Goal: Task Accomplishment & Management: Use online tool/utility

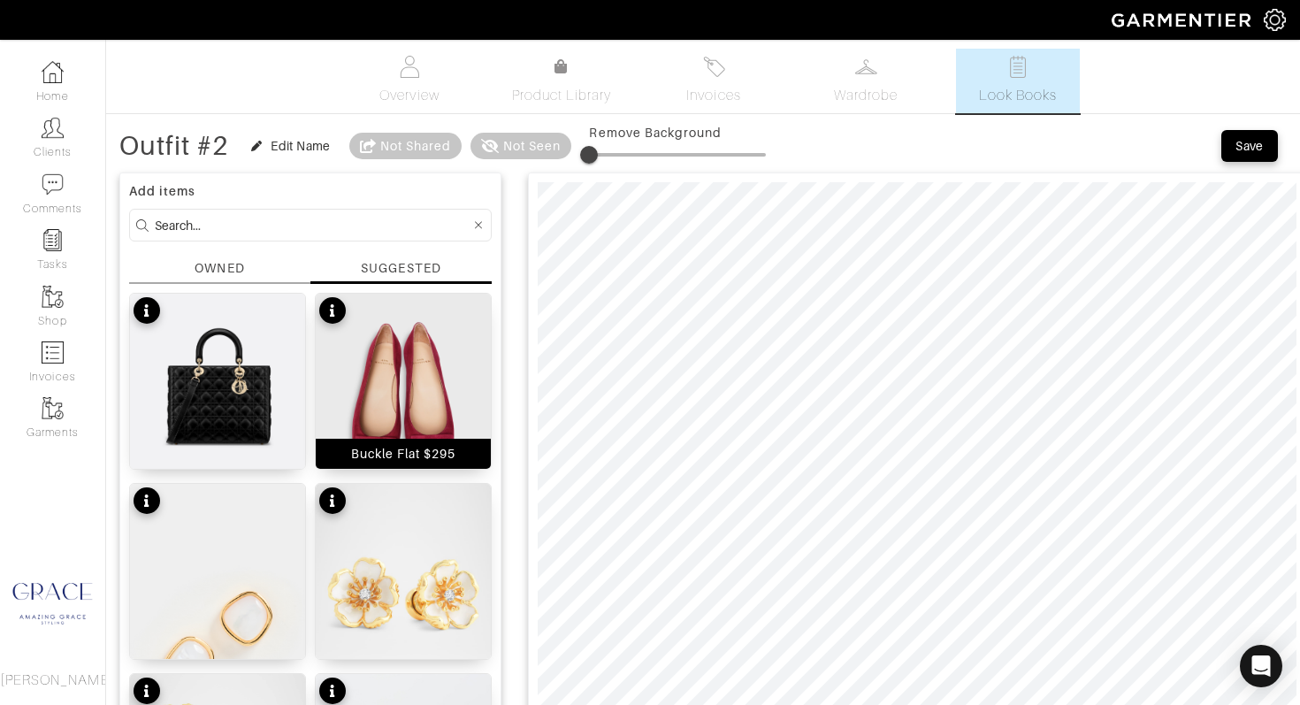
click at [463, 452] on div "Buckle Flat $295" at bounding box center [403, 454] width 175 height 30
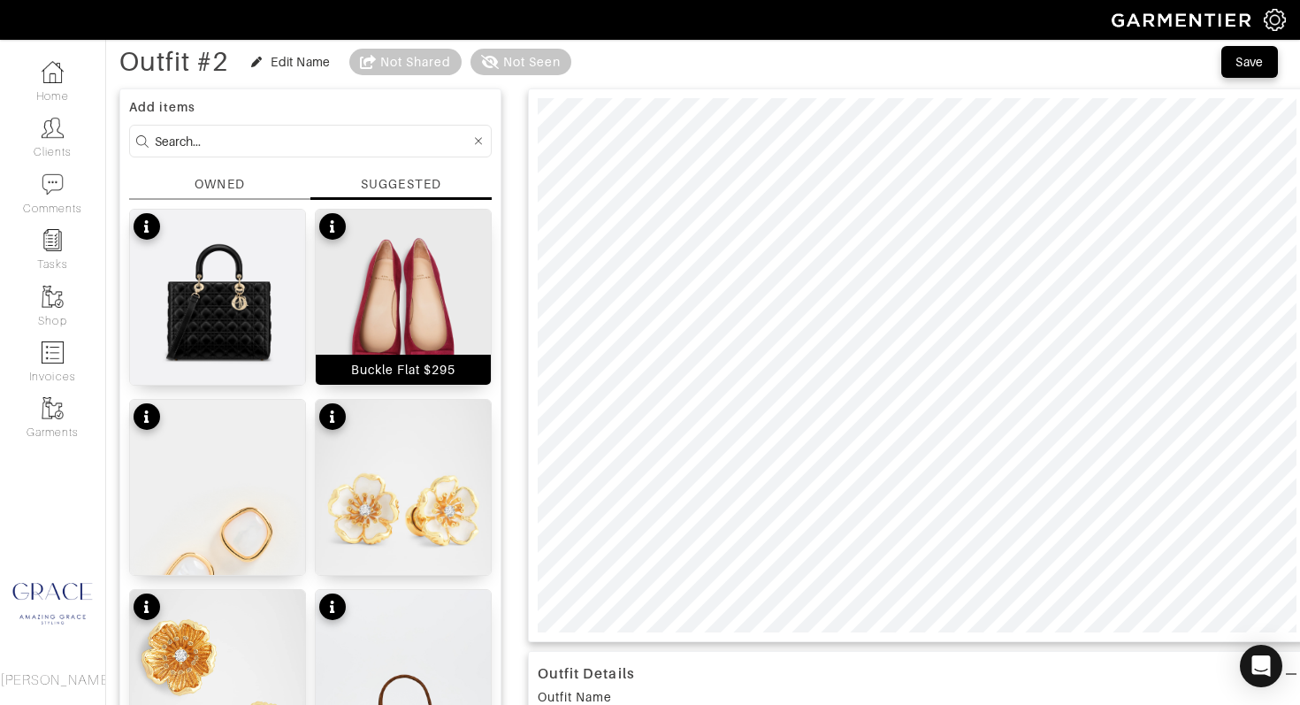
scroll to position [104, 0]
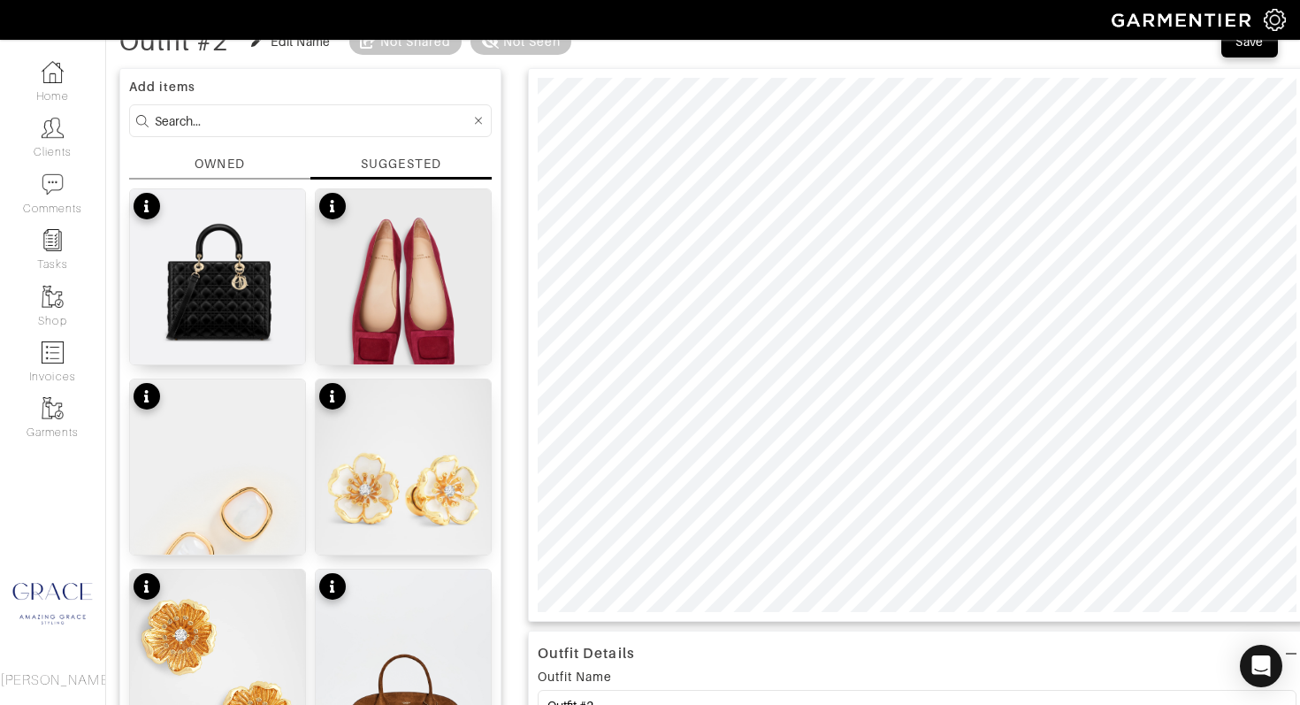
click at [390, 157] on div "SUGGESTED" at bounding box center [401, 164] width 80 height 18
click at [358, 129] on input at bounding box center [313, 121] width 316 height 22
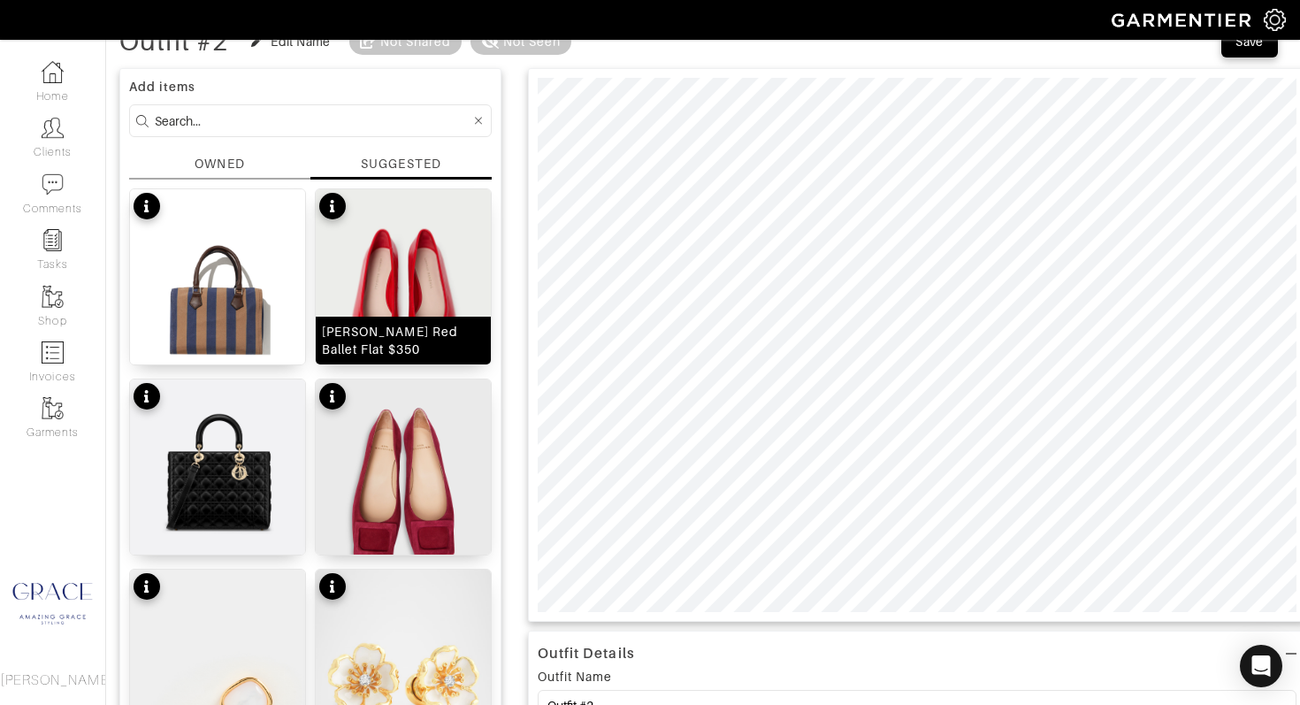
click at [421, 248] on img at bounding box center [403, 298] width 175 height 219
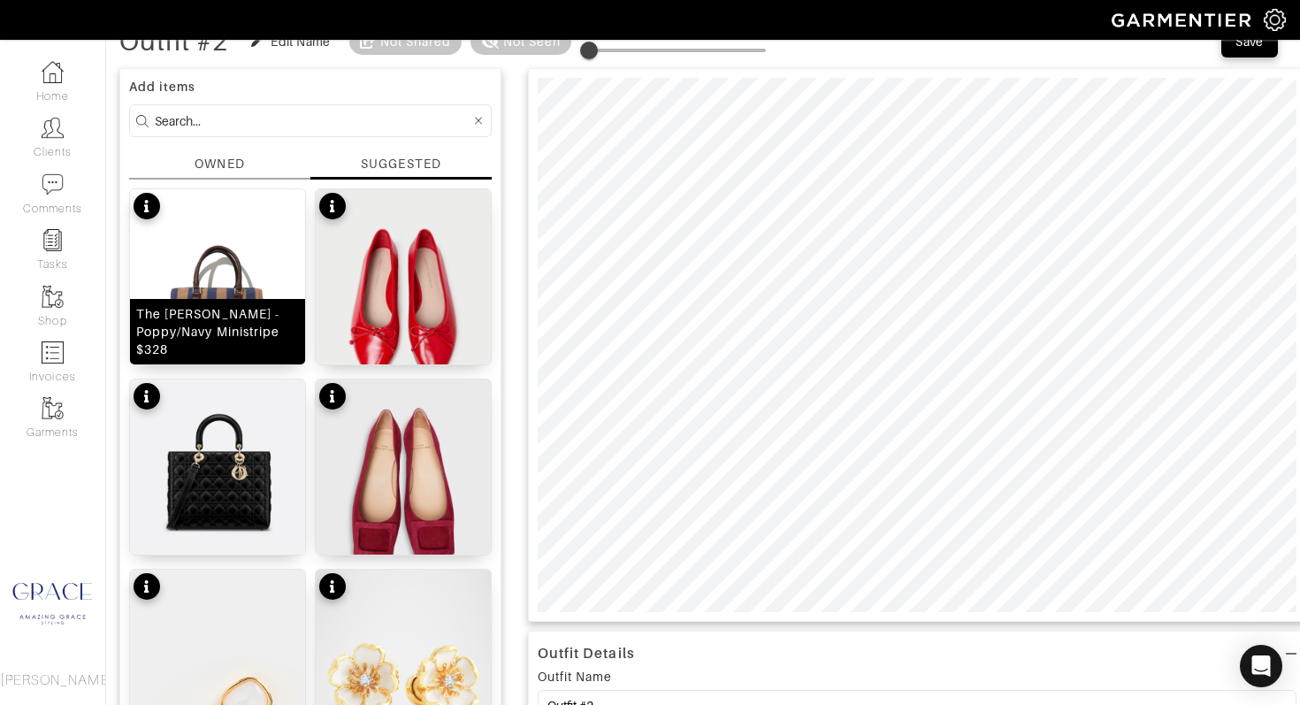
drag, startPoint x: 252, startPoint y: 334, endPoint x: 271, endPoint y: 329, distance: 20.2
click at [252, 333] on div "The [PERSON_NAME] - Poppy/Navy Ministripe $328" at bounding box center [217, 331] width 163 height 53
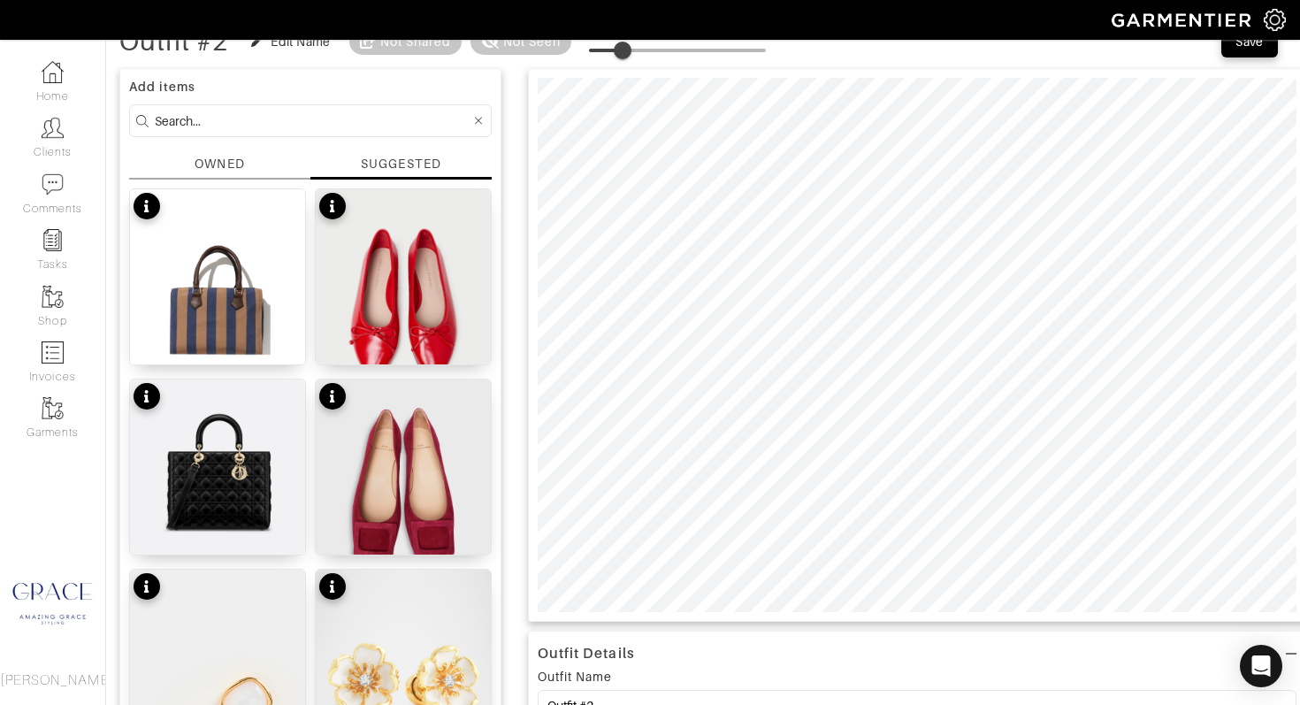
drag, startPoint x: 591, startPoint y: 50, endPoint x: 625, endPoint y: 52, distance: 34.5
click at [626, 51] on span at bounding box center [623, 51] width 18 height 18
type input "0"
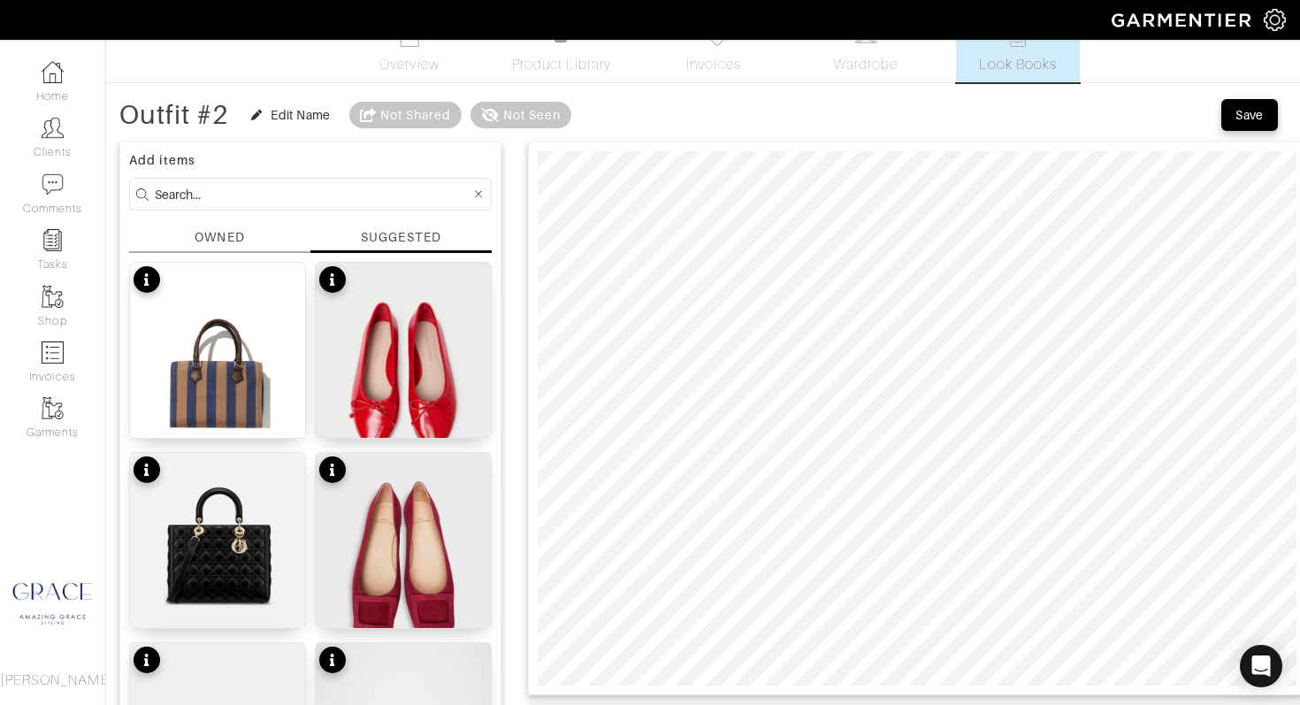
scroll to position [0, 0]
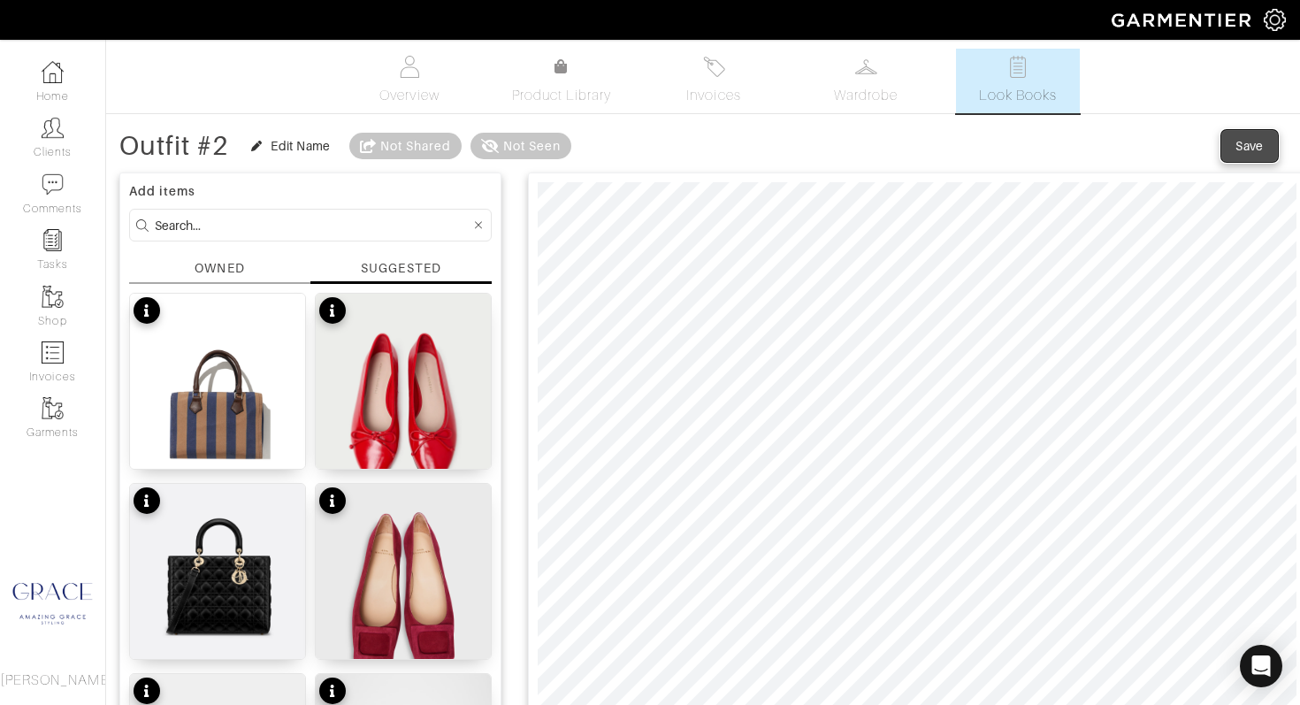
click at [1260, 138] on div "Save" at bounding box center [1249, 146] width 28 height 18
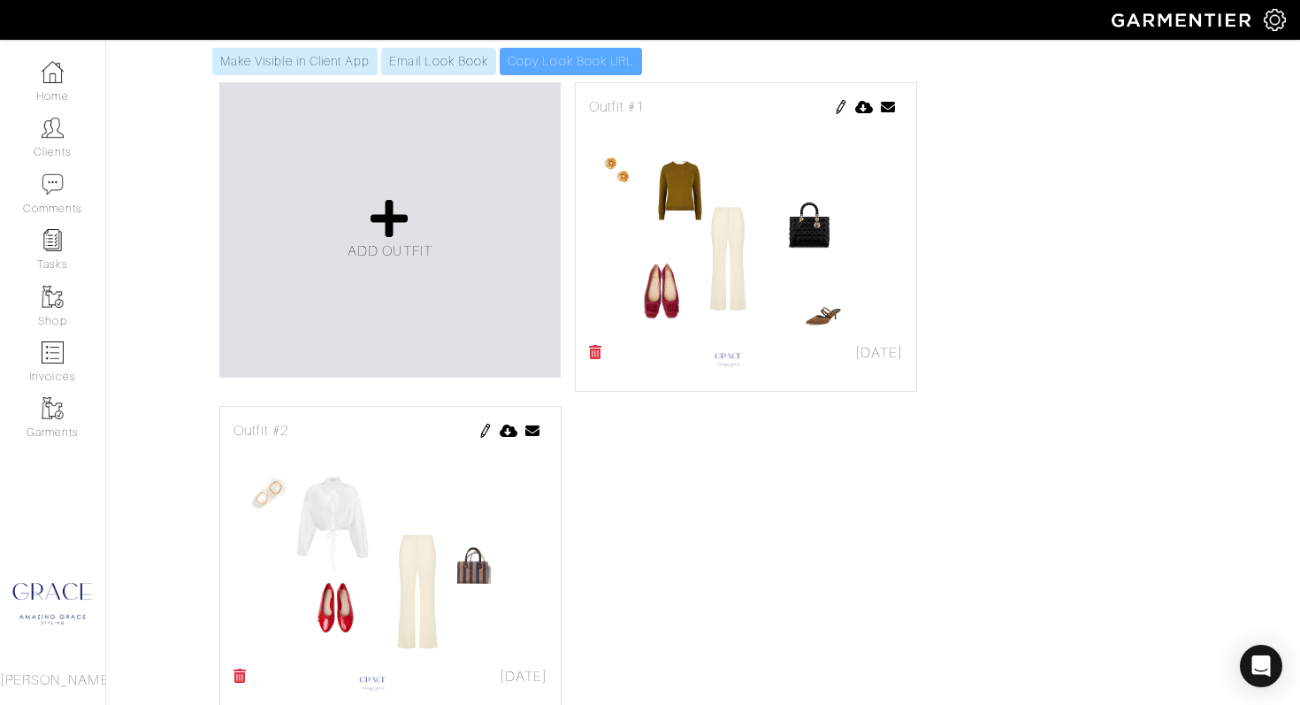
scroll to position [367, 0]
click at [413, 252] on span "ADD OUTFIT" at bounding box center [390, 252] width 85 height 16
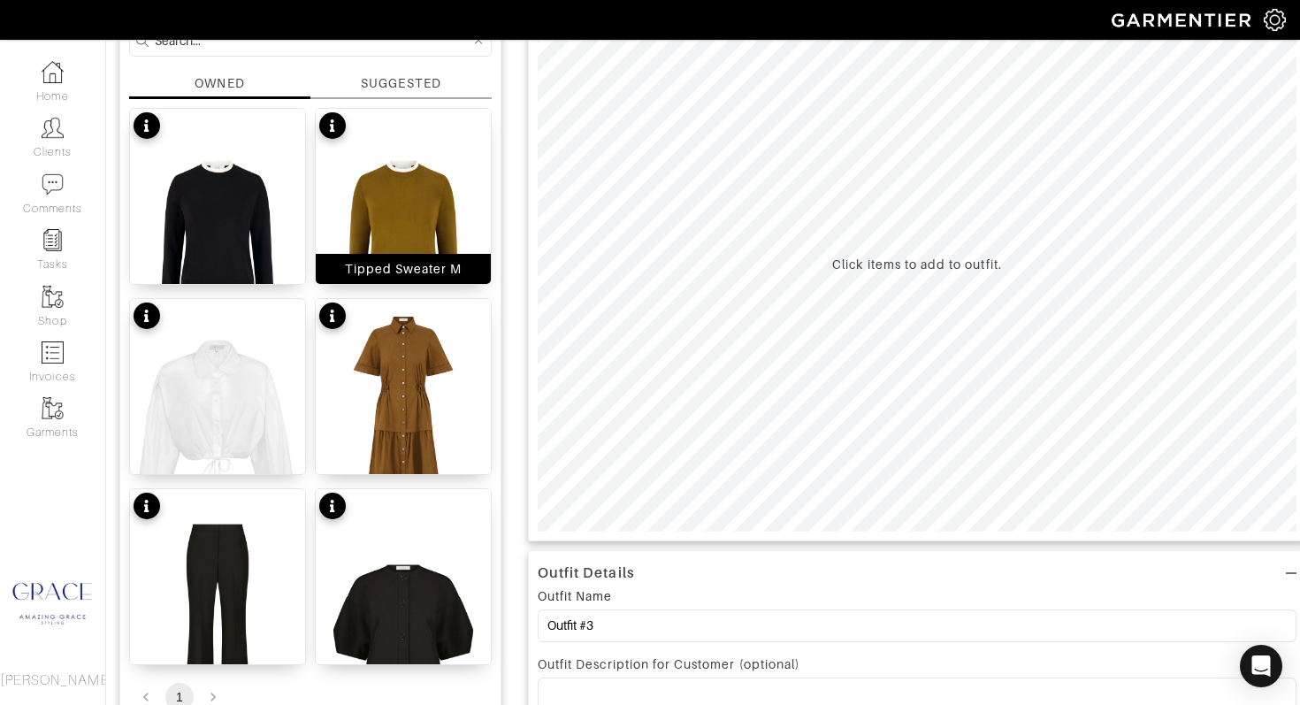
scroll to position [231, 0]
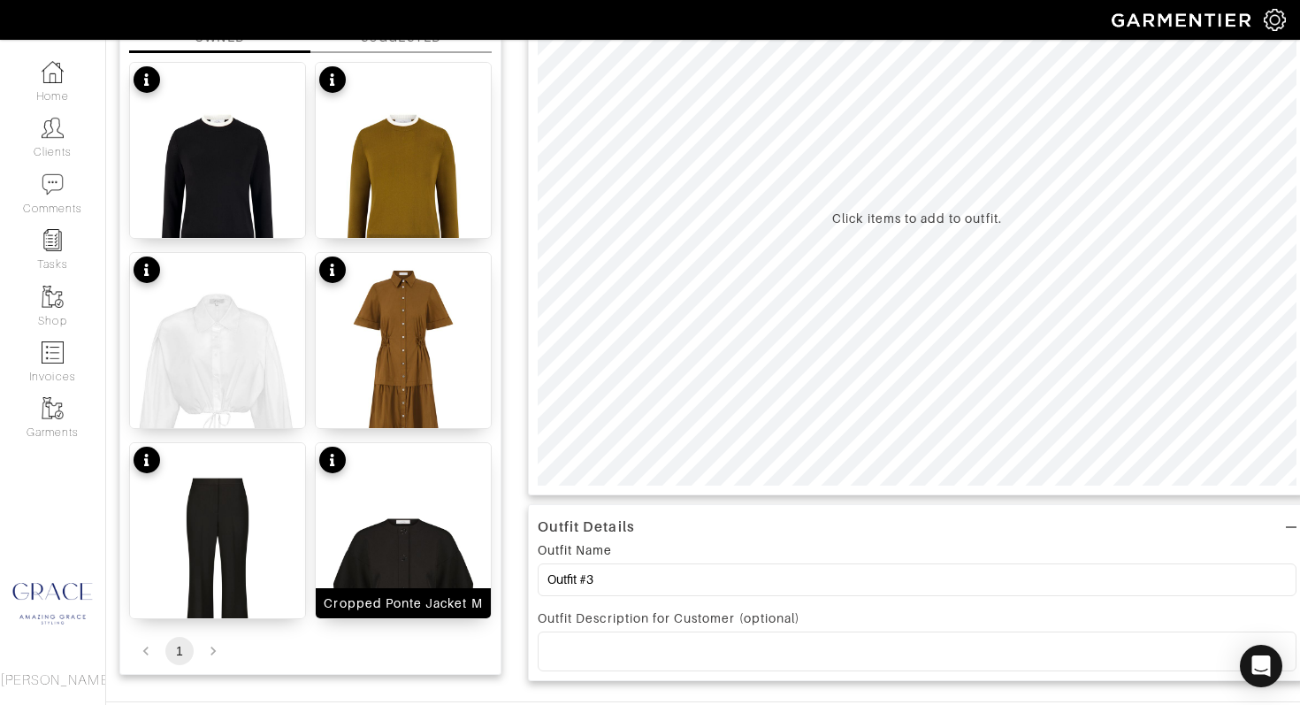
click at [440, 605] on div "Cropped Ponte Jacket M" at bounding box center [403, 603] width 158 height 18
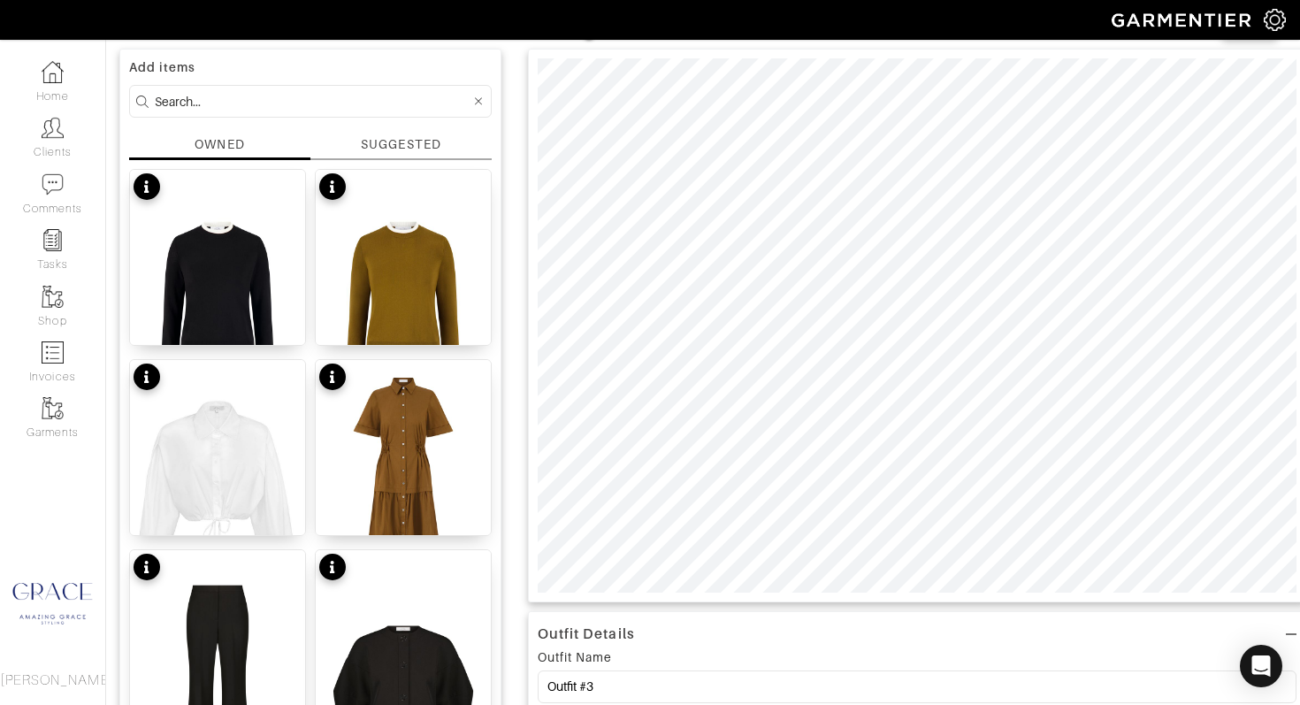
scroll to position [0, 0]
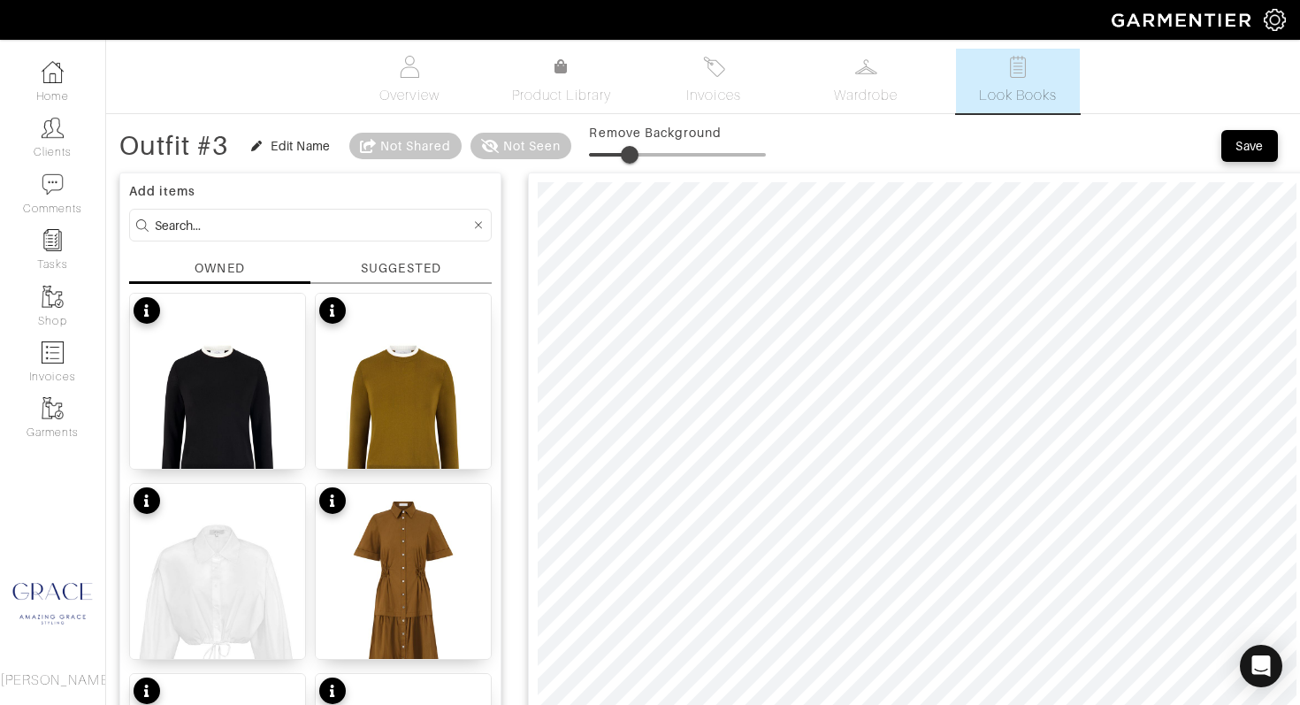
drag, startPoint x: 597, startPoint y: 151, endPoint x: 633, endPoint y: 153, distance: 36.3
click at [633, 153] on span at bounding box center [630, 155] width 18 height 18
click at [365, 224] on input at bounding box center [313, 225] width 316 height 22
click at [422, 280] on div "SUGGESTED" at bounding box center [400, 271] width 181 height 25
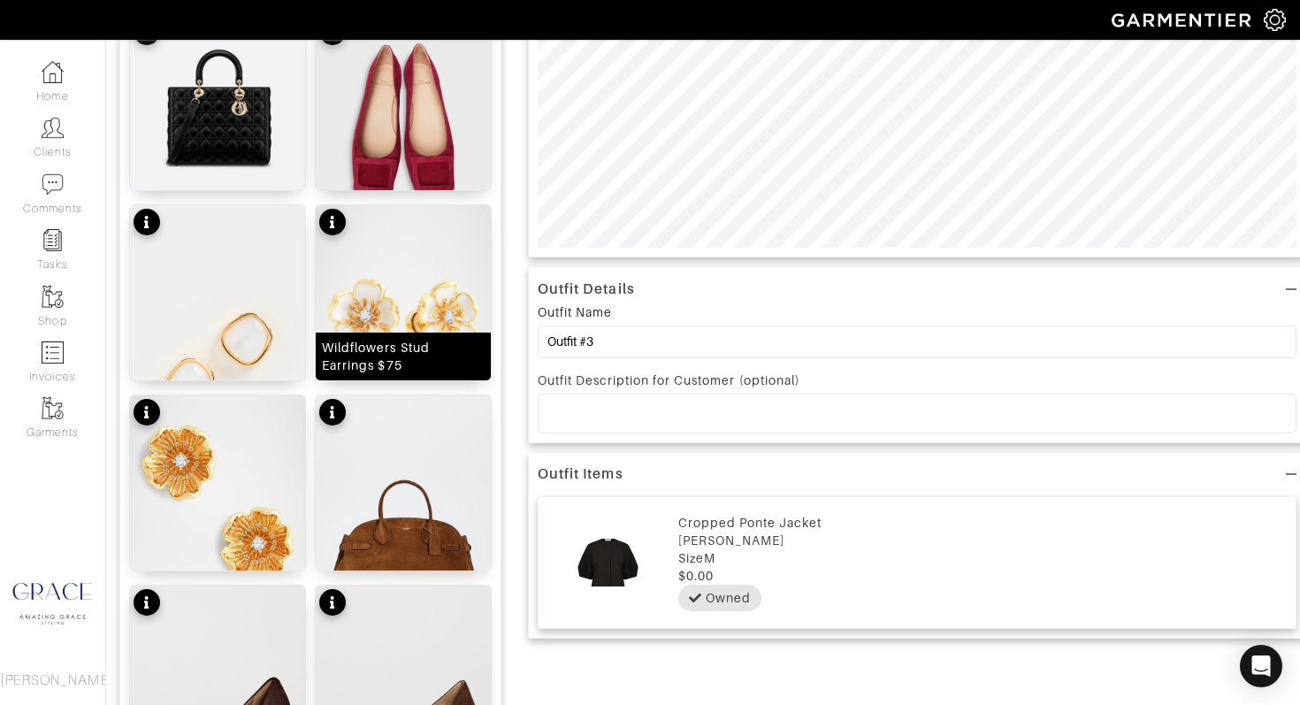
click at [427, 287] on img at bounding box center [403, 314] width 175 height 219
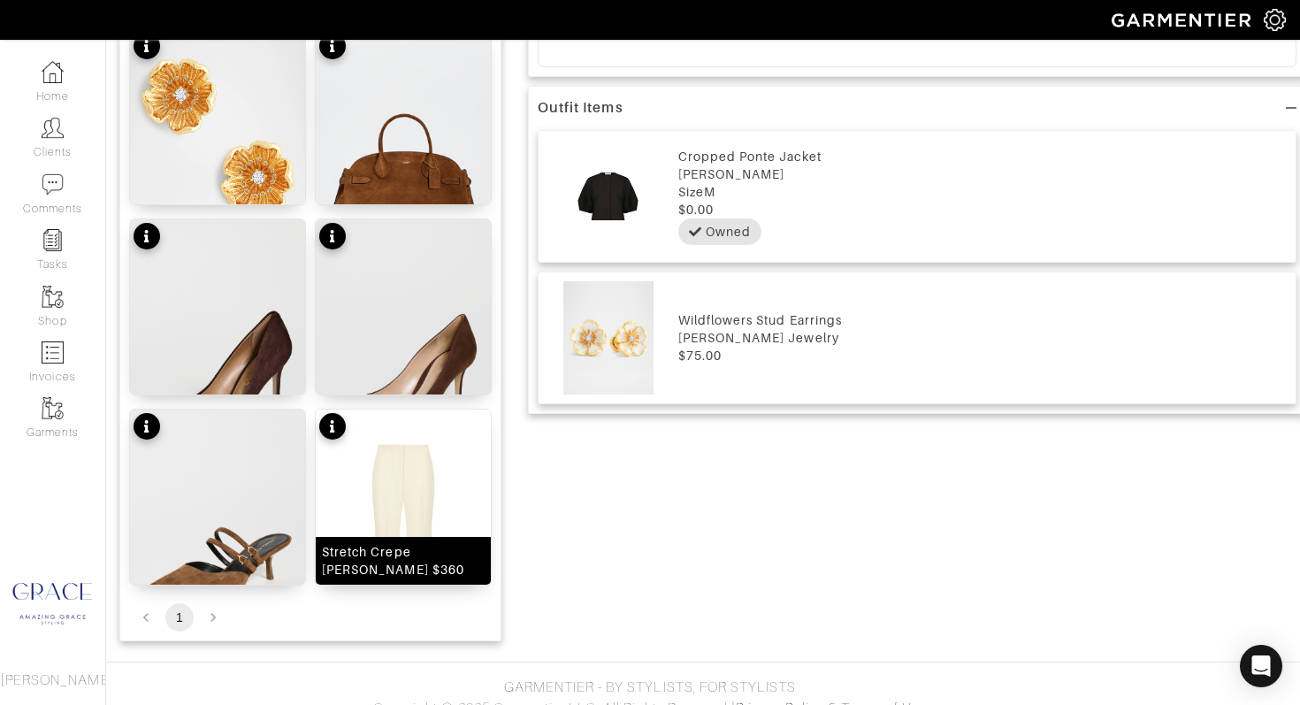
scroll to position [856, 0]
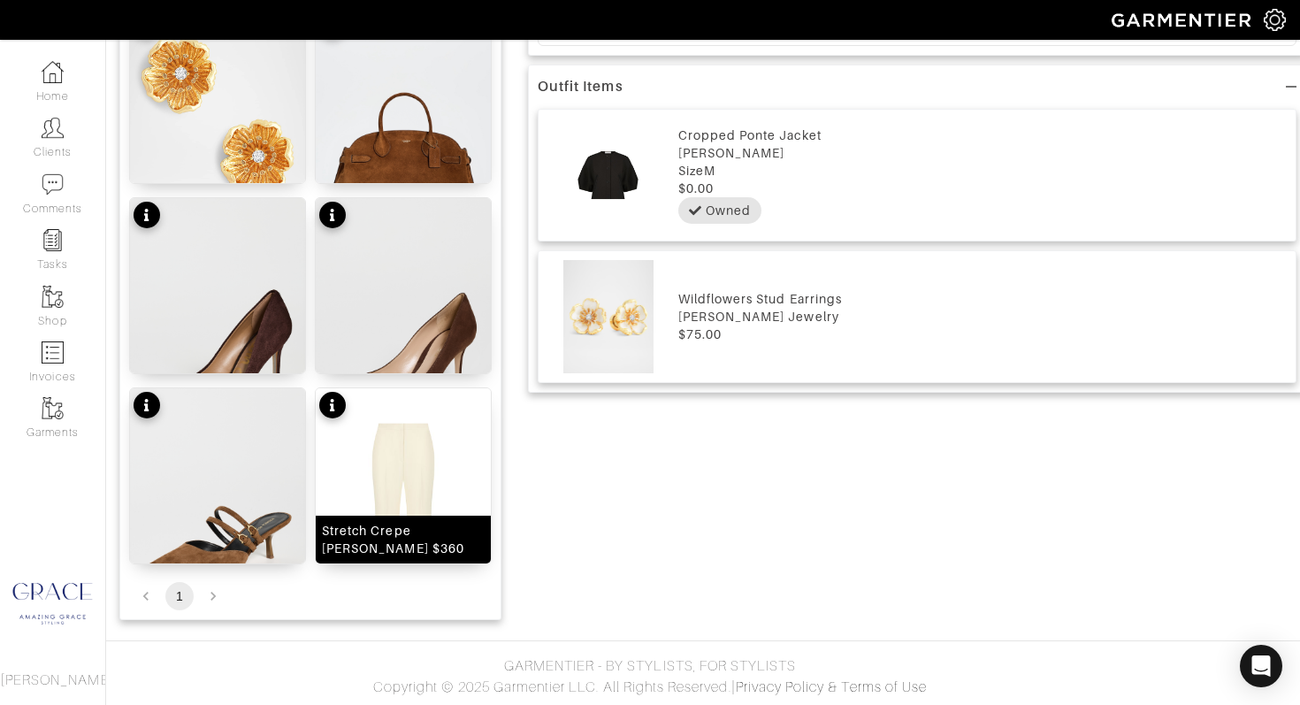
click at [394, 433] on img at bounding box center [403, 519] width 175 height 263
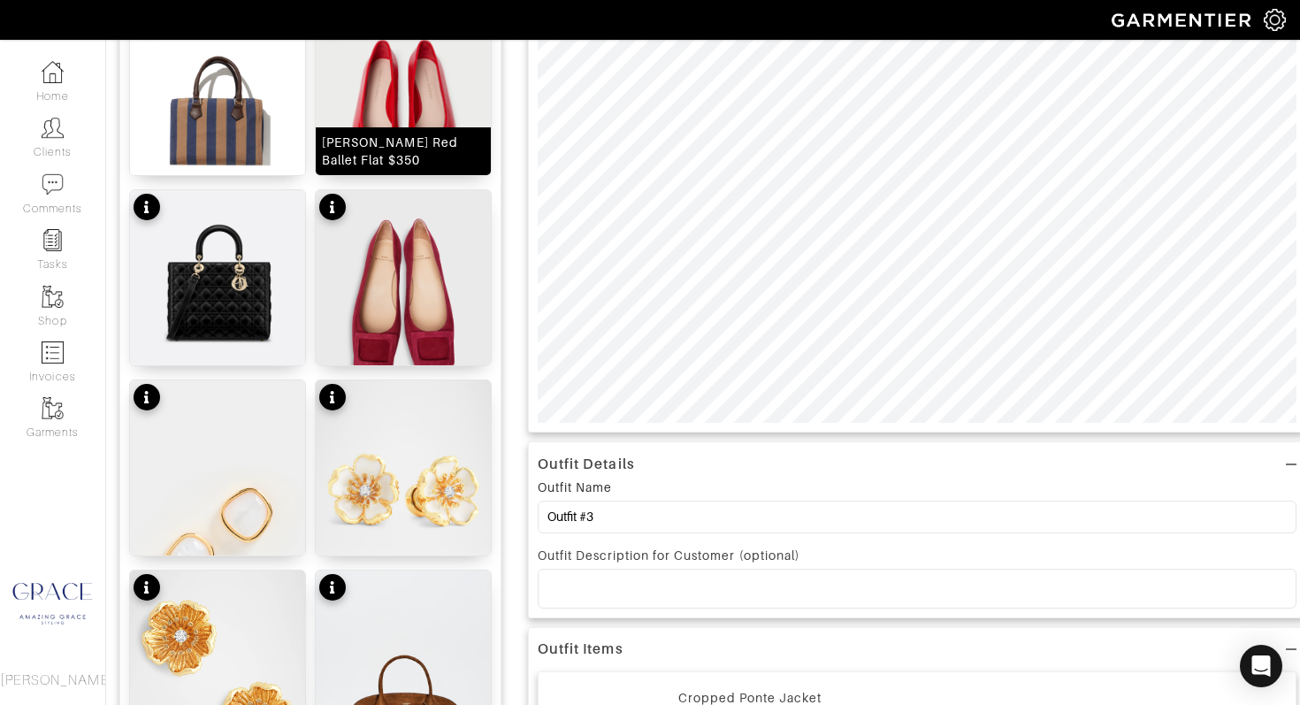
scroll to position [0, 0]
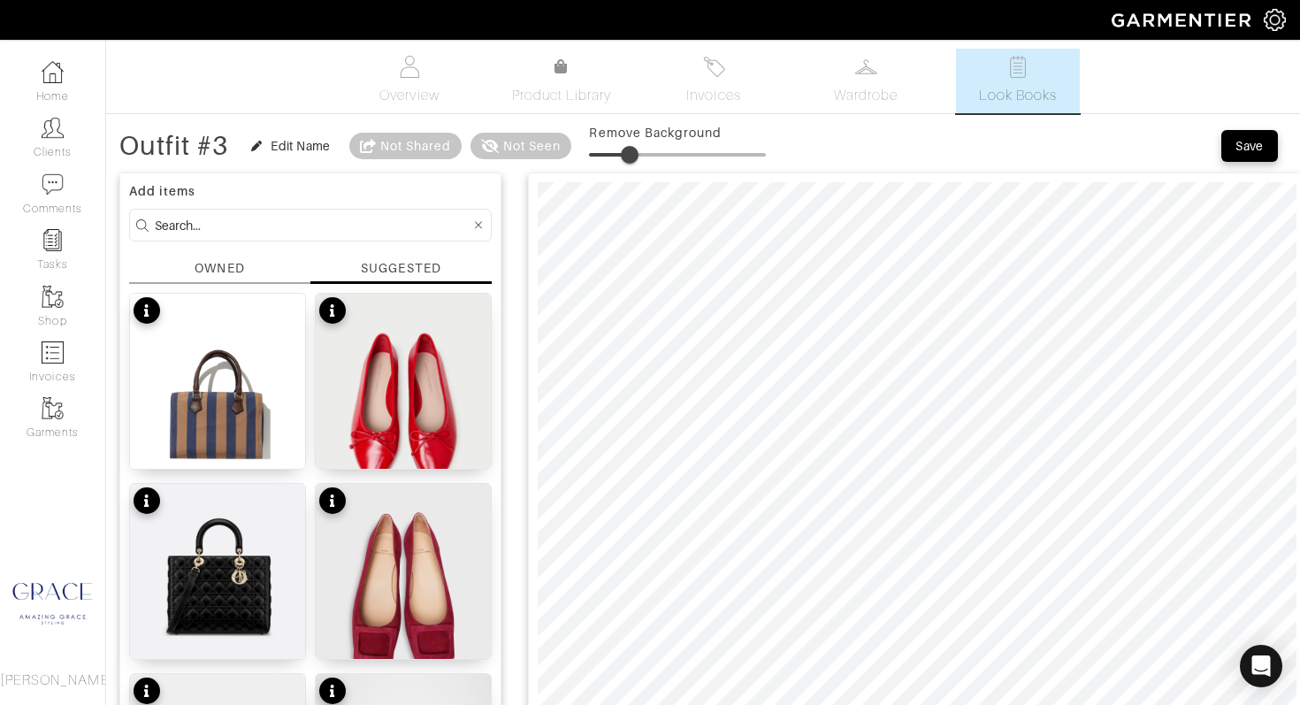
click at [637, 153] on span at bounding box center [630, 155] width 18 height 18
type input "2"
drag, startPoint x: 637, startPoint y: 153, endPoint x: 597, endPoint y: 146, distance: 40.4
click at [596, 146] on span at bounding box center [593, 155] width 18 height 18
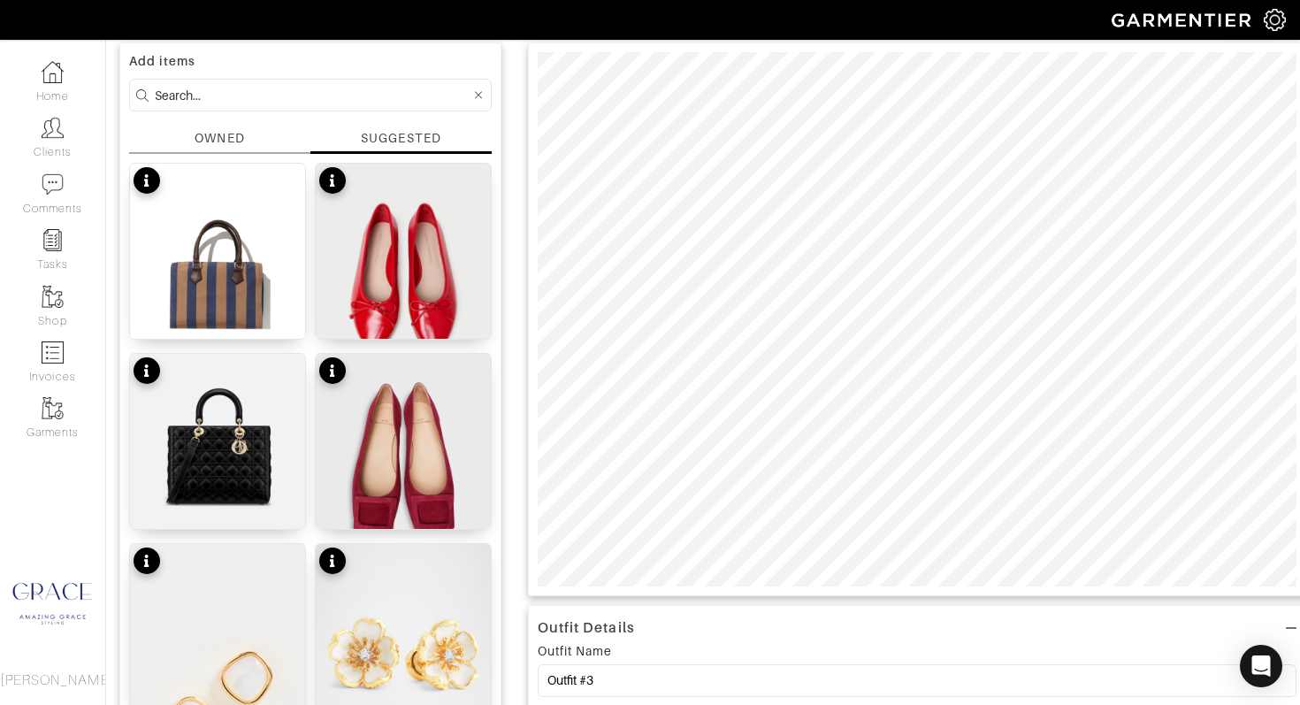
scroll to position [129, 0]
type input "23"
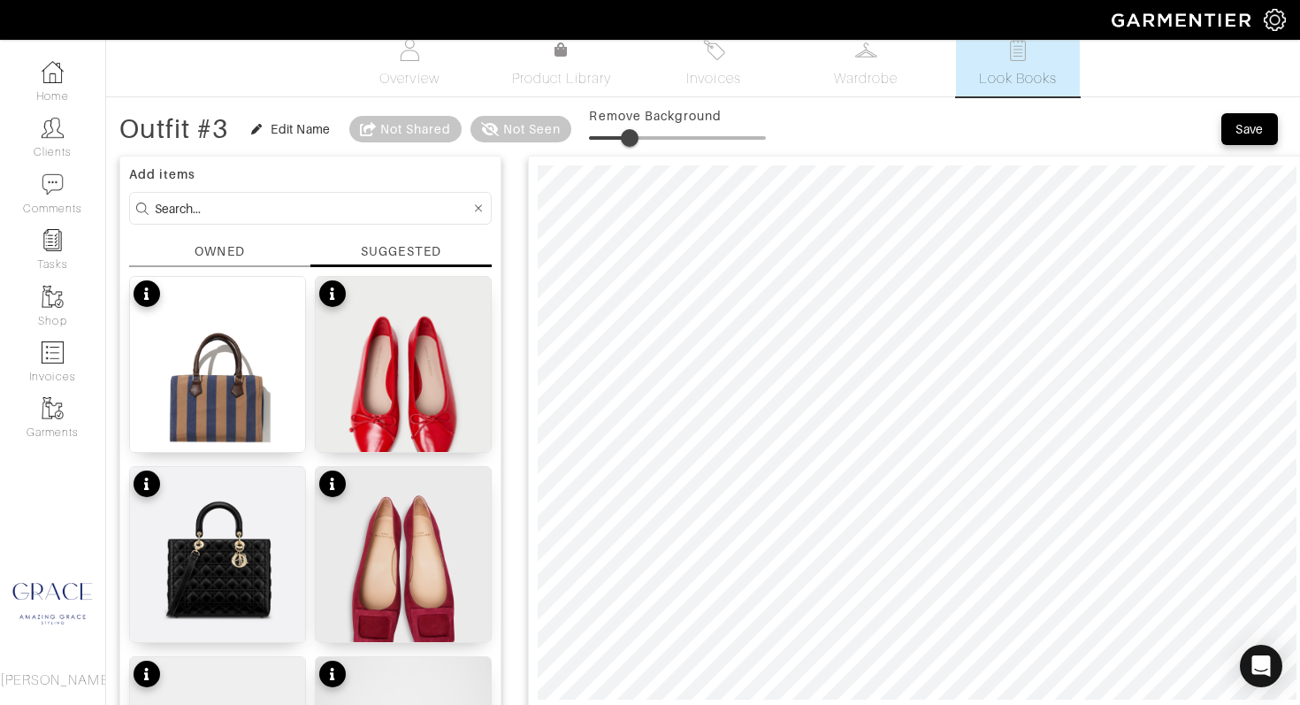
scroll to position [4, 0]
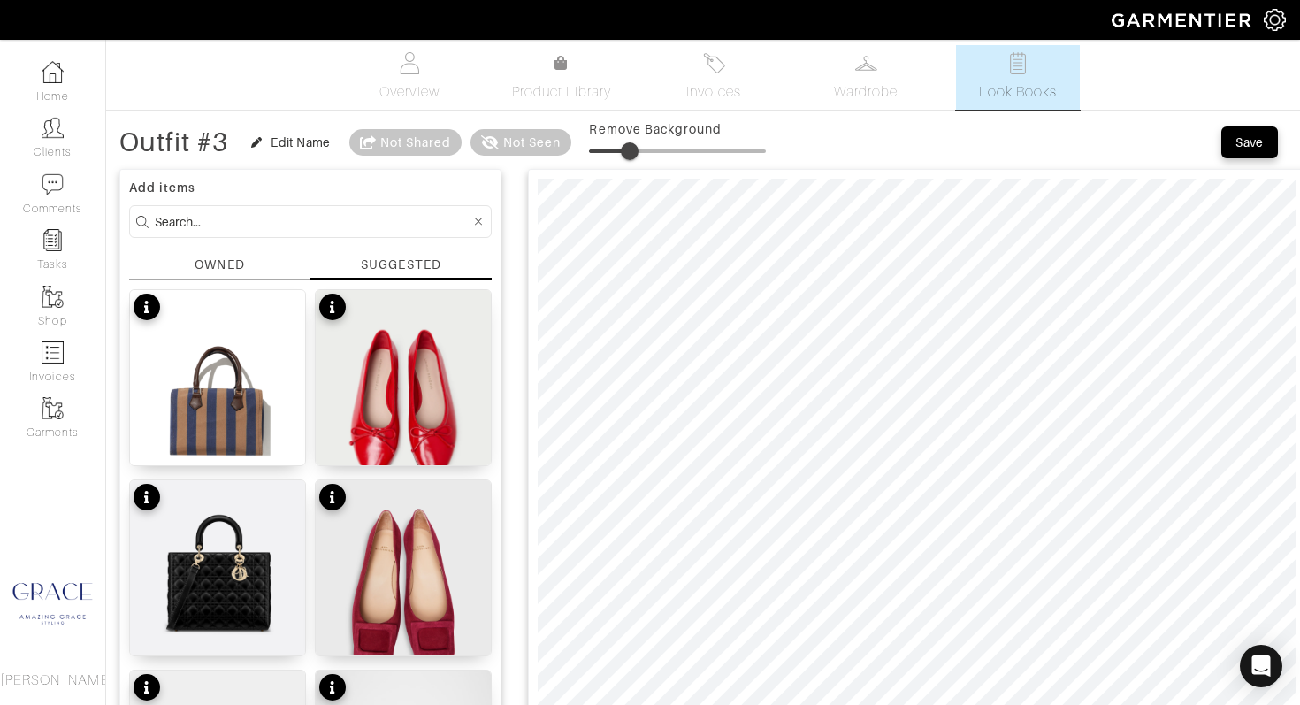
click at [238, 268] on div "OWNED" at bounding box center [220, 265] width 50 height 19
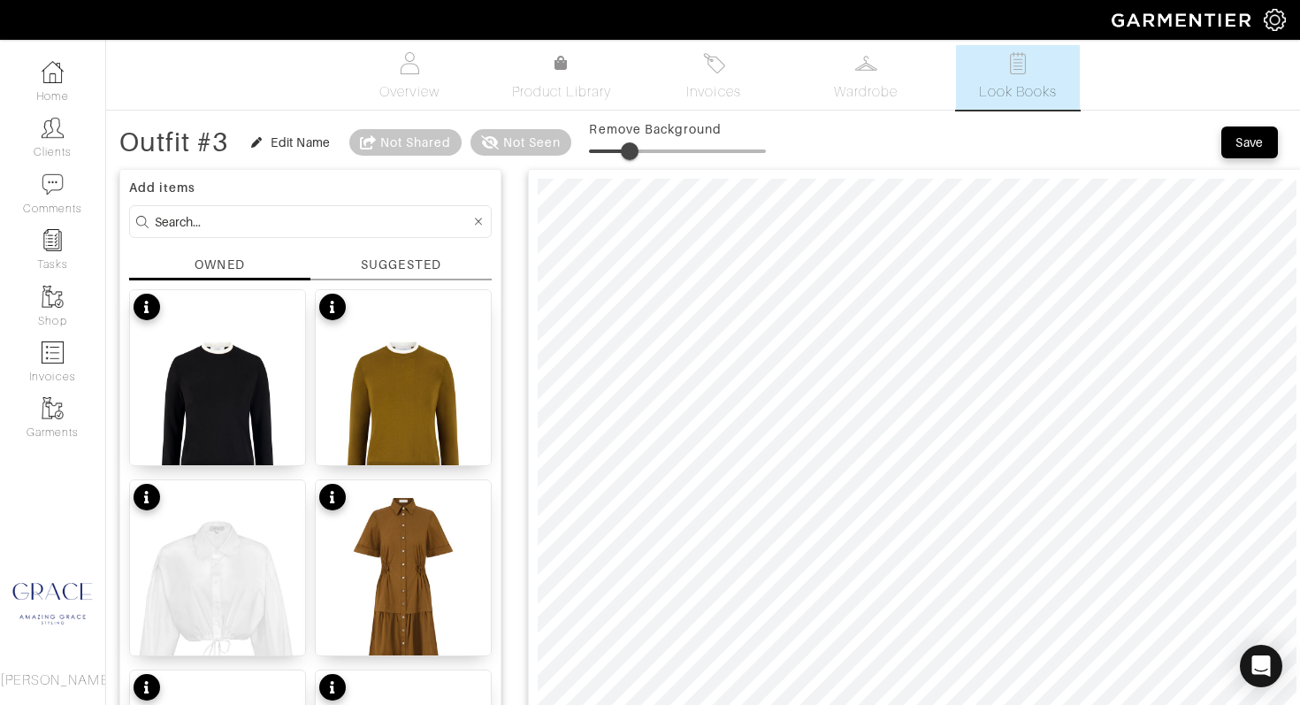
click at [332, 264] on div "SUGGESTED" at bounding box center [400, 268] width 181 height 25
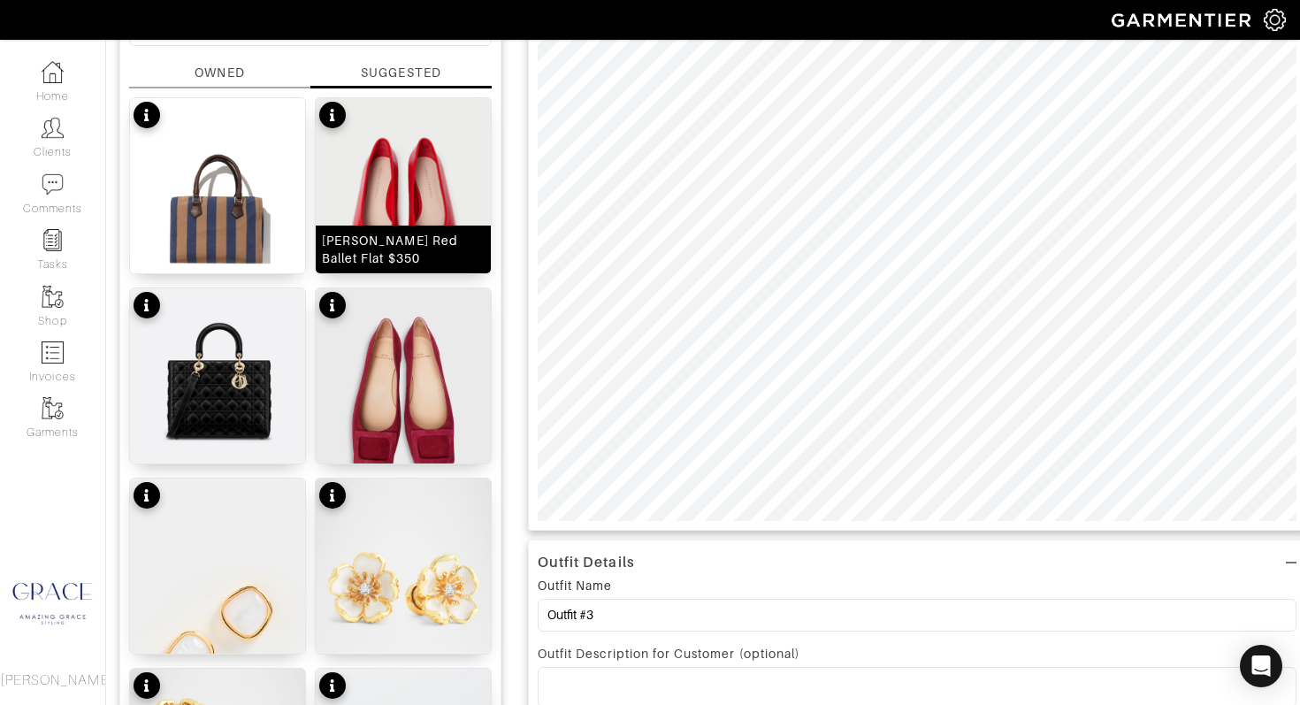
scroll to position [164, 0]
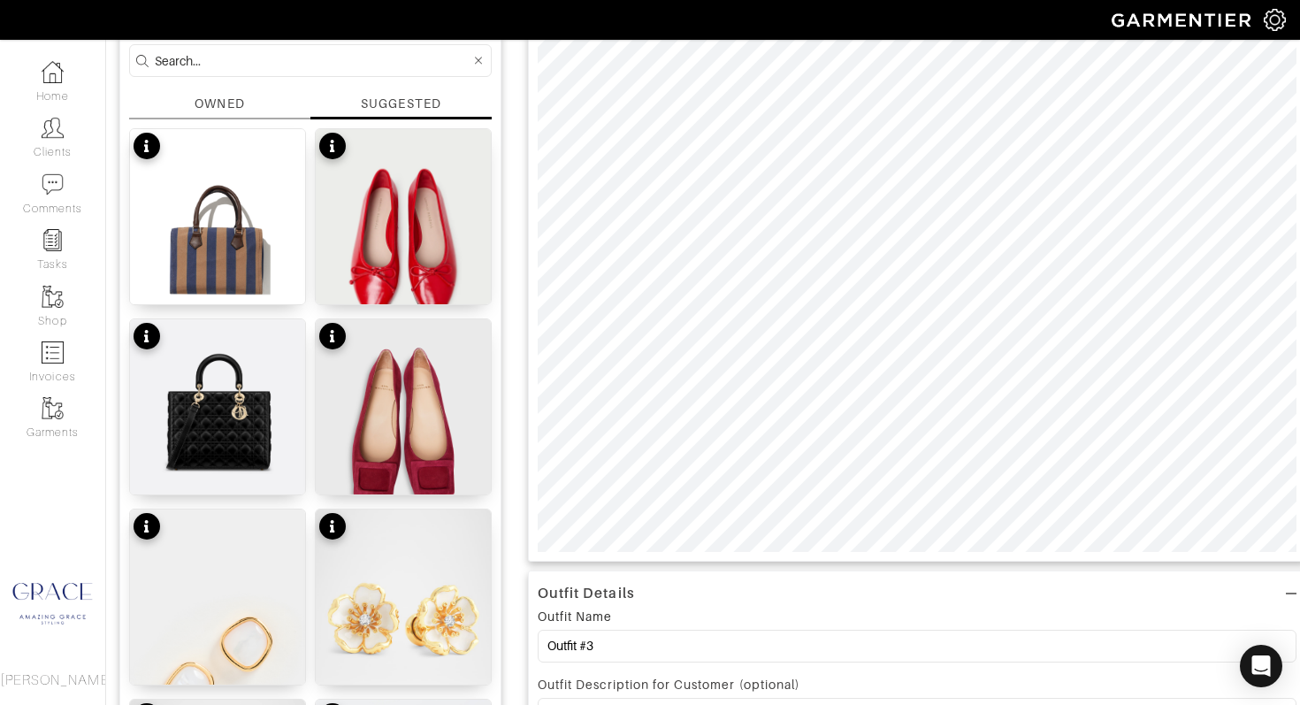
click at [395, 103] on div "SUGGESTED" at bounding box center [401, 104] width 80 height 18
click at [218, 96] on div "OWNED" at bounding box center [220, 104] width 50 height 19
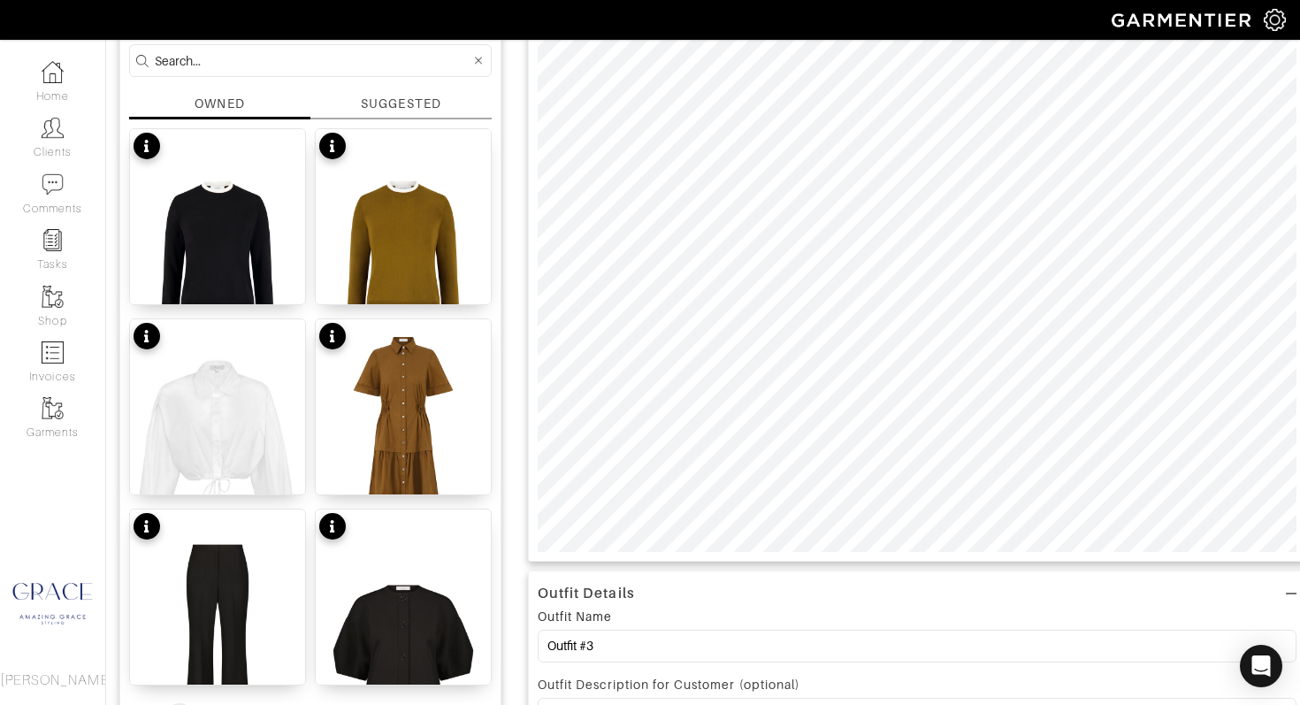
click at [378, 101] on div "SUGGESTED" at bounding box center [401, 104] width 80 height 19
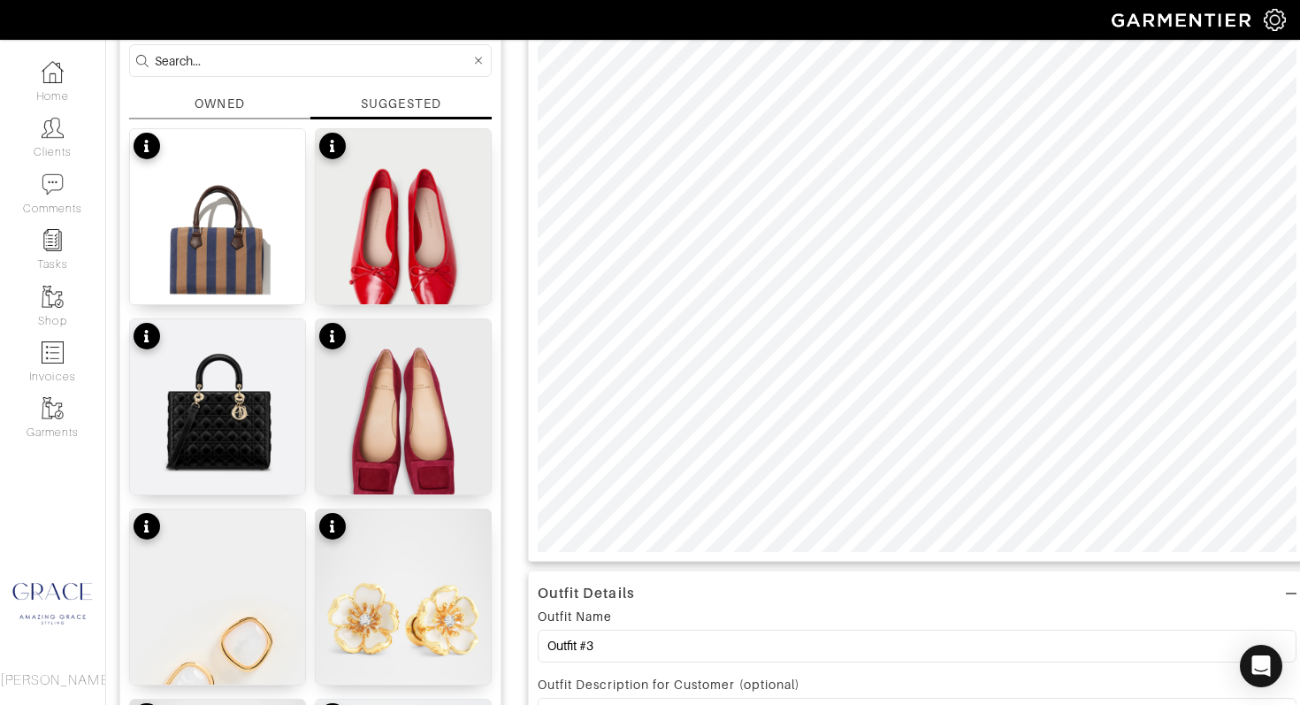
click at [285, 65] on input at bounding box center [313, 61] width 316 height 22
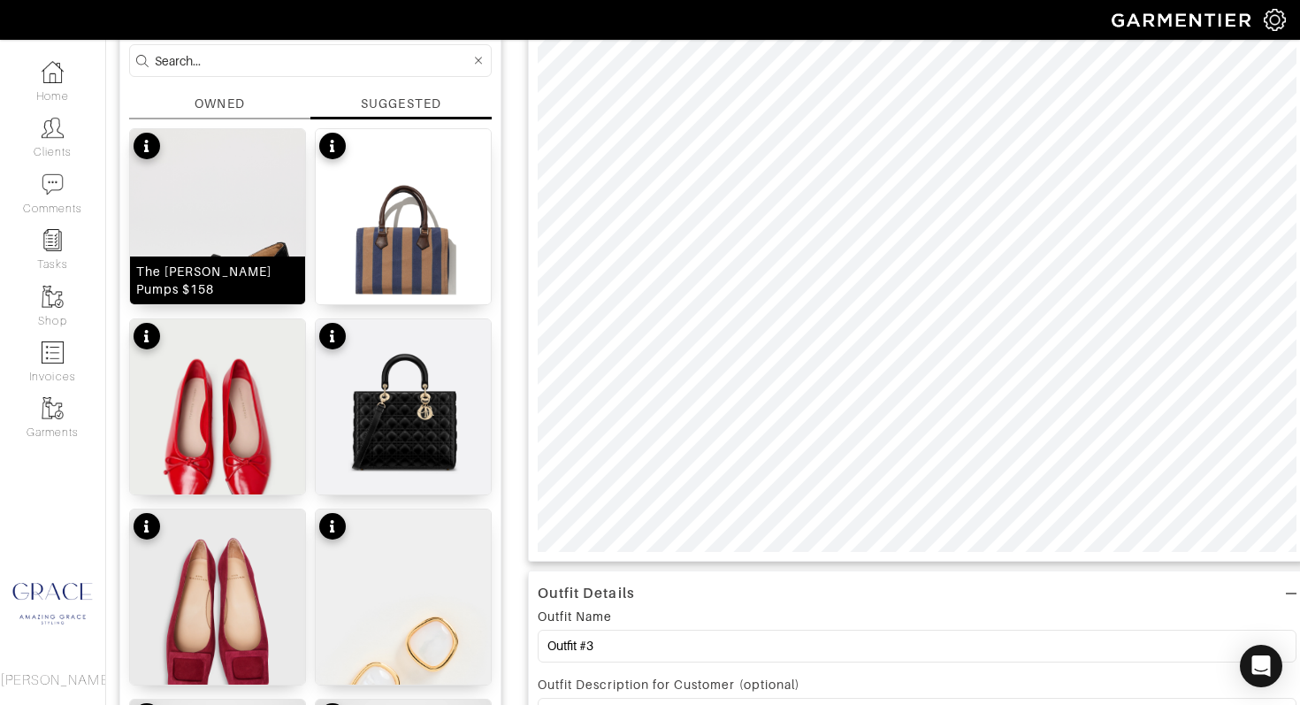
click at [195, 254] on img at bounding box center [217, 284] width 175 height 310
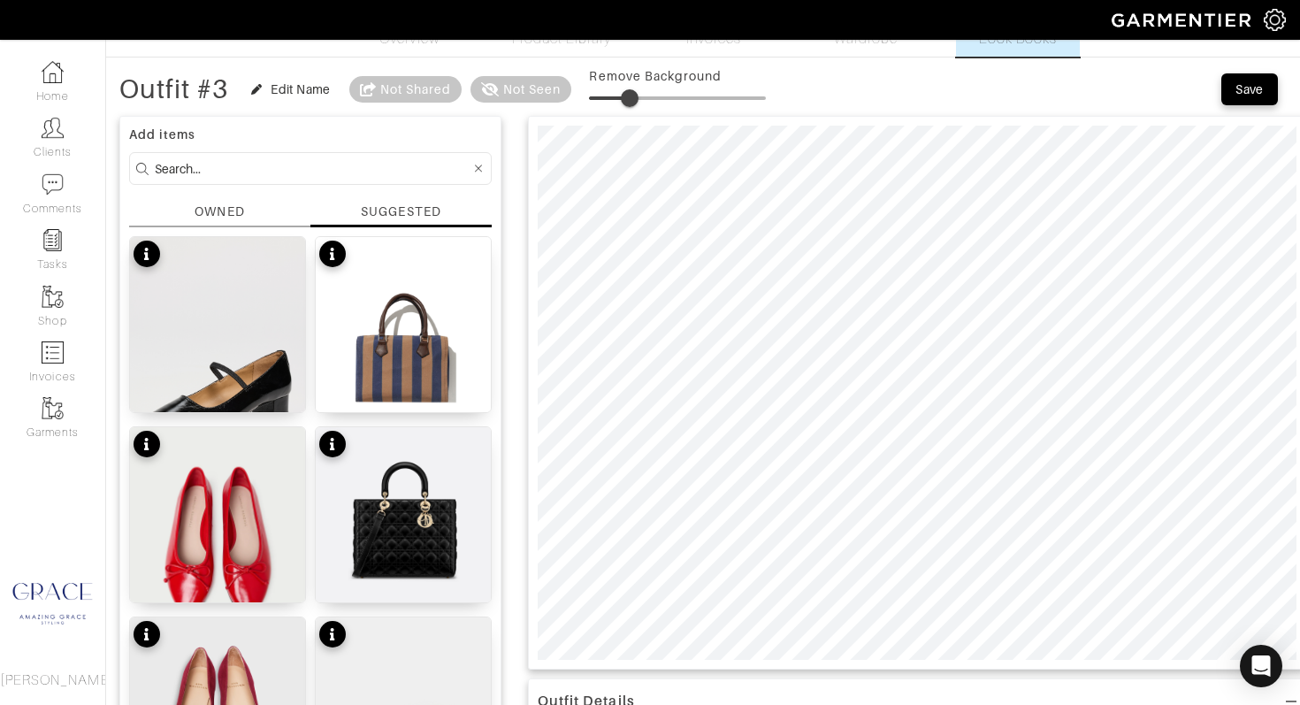
scroll to position [55, 0]
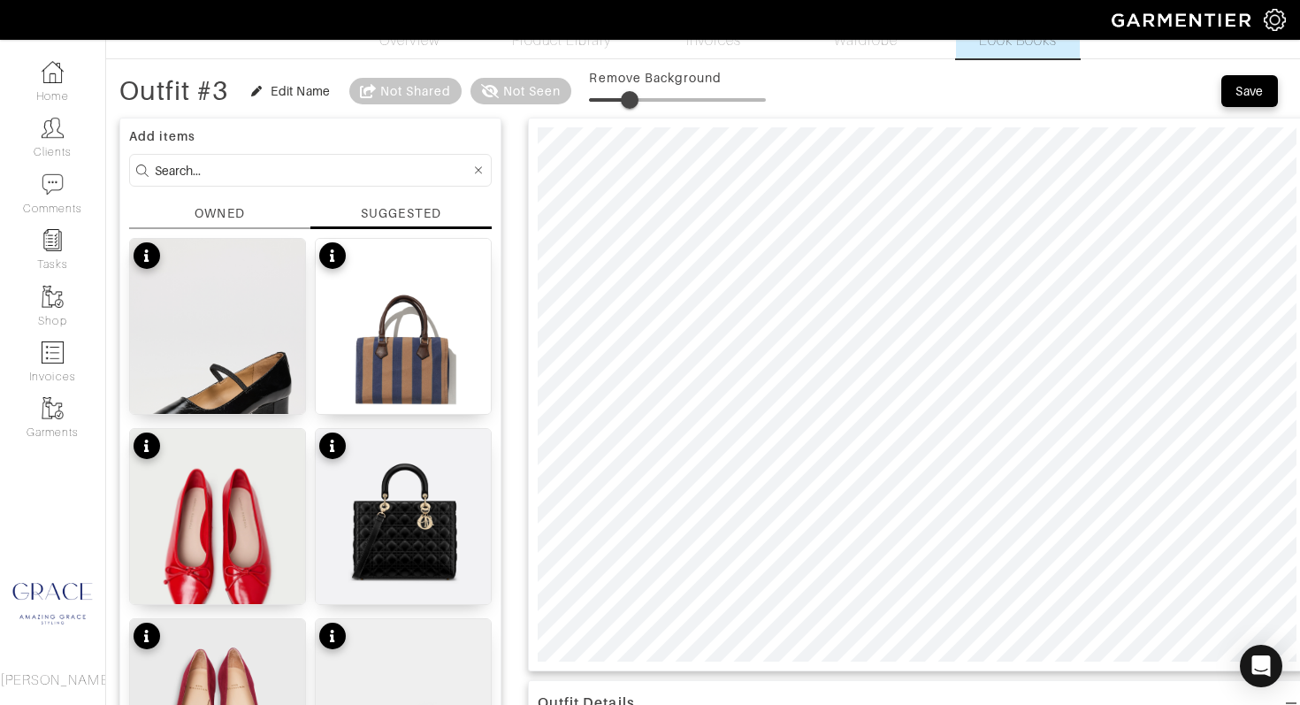
click at [233, 173] on input at bounding box center [313, 170] width 316 height 22
type input "brace;et"
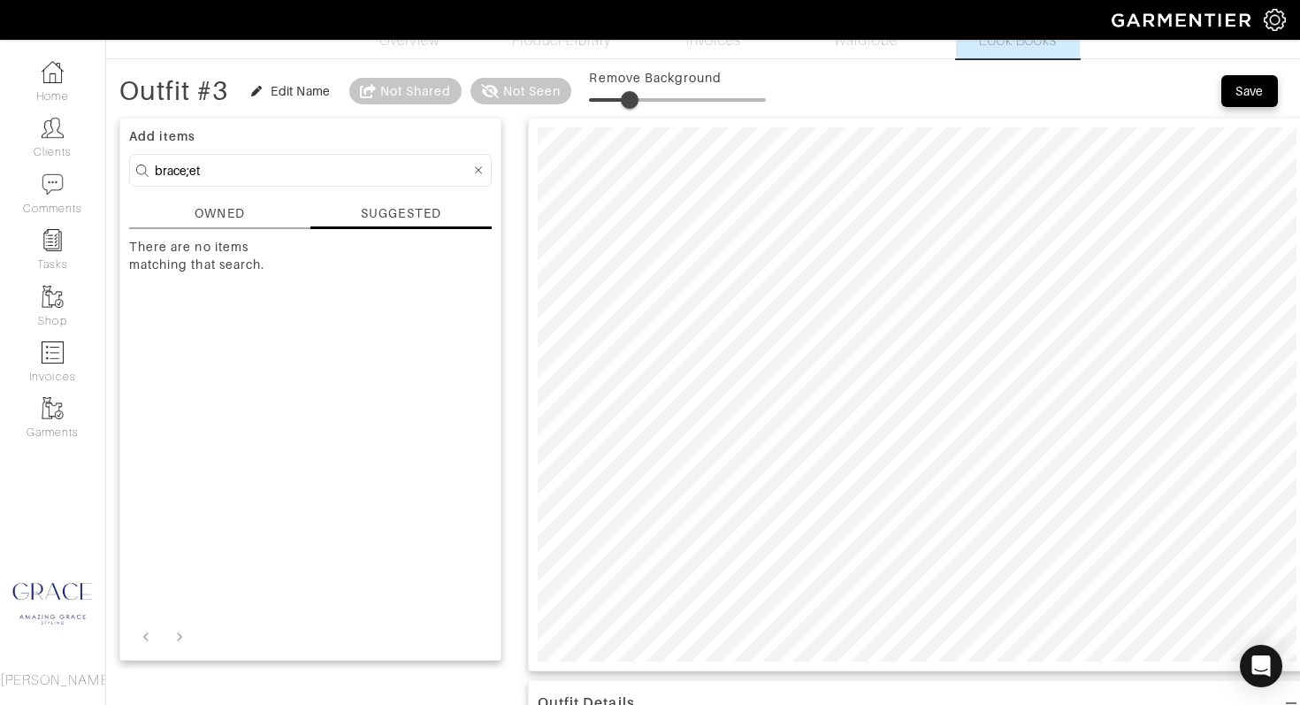
drag, startPoint x: 374, startPoint y: 211, endPoint x: 361, endPoint y: 210, distance: 13.3
click at [374, 211] on div "SUGGESTED" at bounding box center [401, 213] width 80 height 18
drag, startPoint x: 210, startPoint y: 175, endPoint x: 132, endPoint y: 160, distance: 80.1
click at [132, 161] on form "brace;et" at bounding box center [310, 170] width 363 height 33
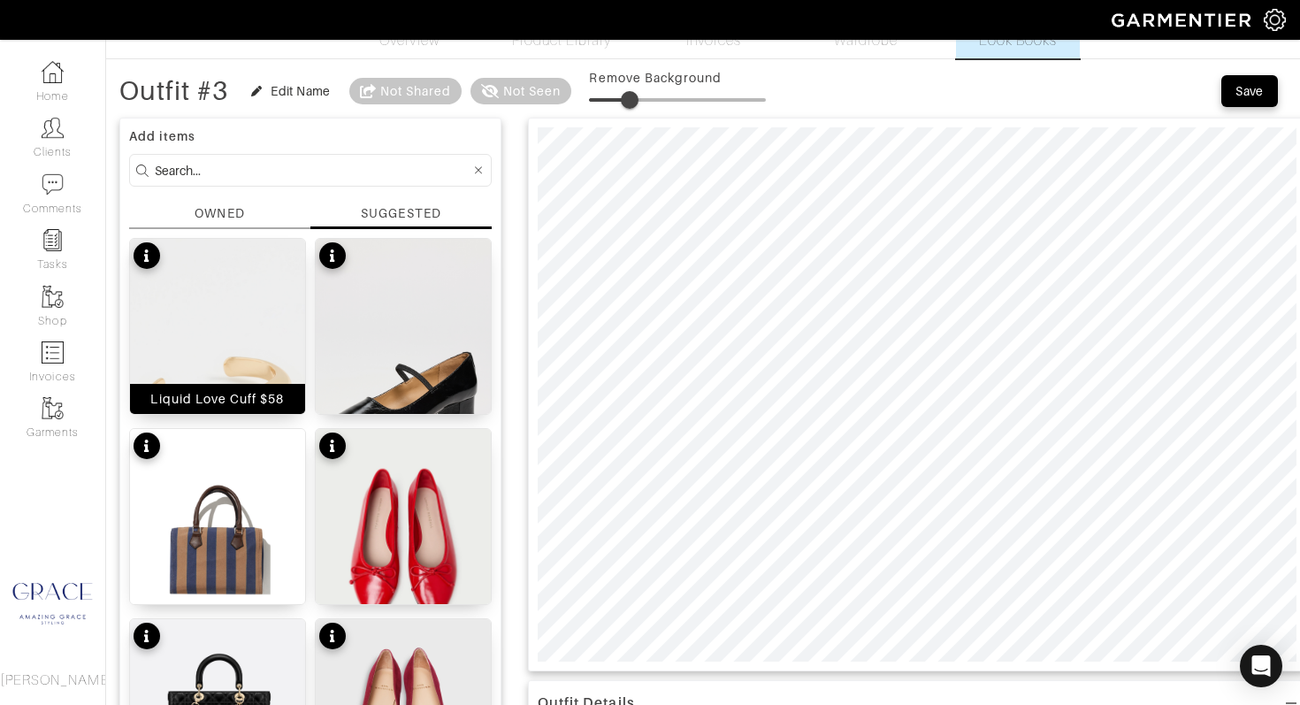
click at [203, 401] on div "Liquid Love Cuff $58" at bounding box center [217, 399] width 134 height 18
click at [638, 102] on span at bounding box center [635, 100] width 18 height 18
type input "17"
click at [623, 103] on span at bounding box center [619, 100] width 18 height 18
click at [254, 172] on input at bounding box center [313, 170] width 316 height 22
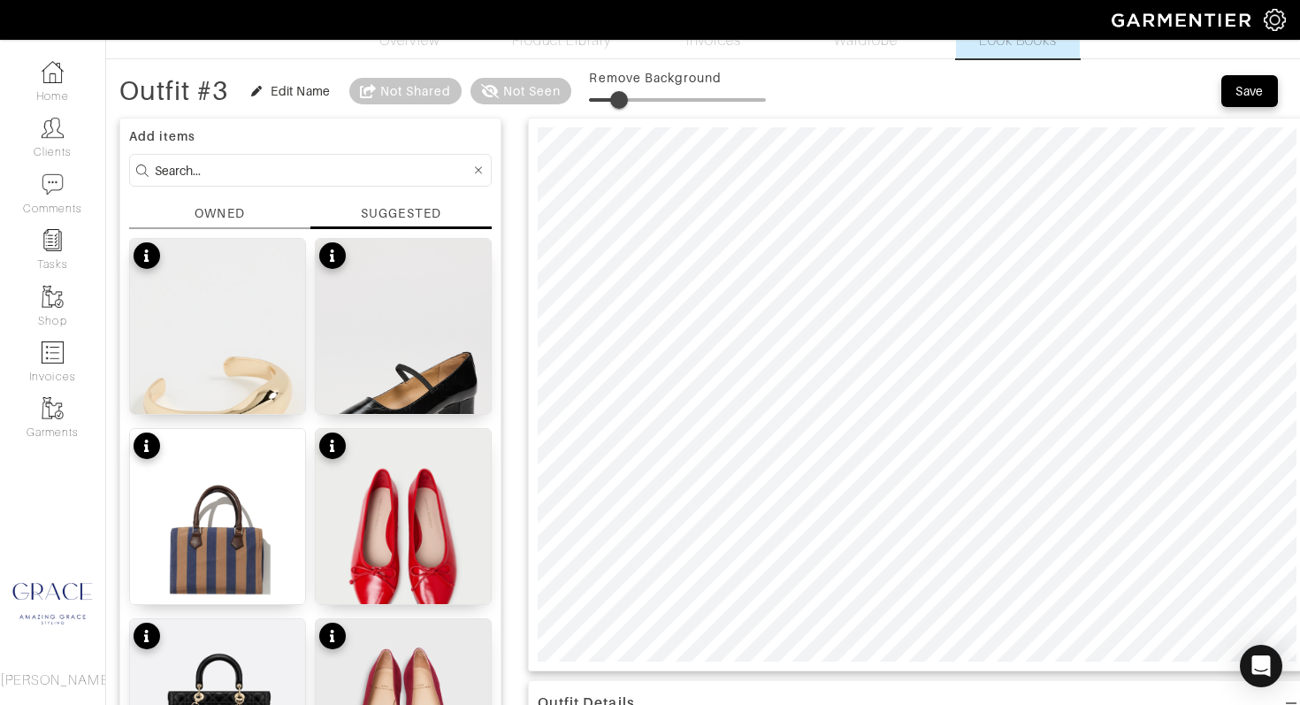
click at [211, 690] on img at bounding box center [217, 713] width 175 height 189
type input "17"
click at [623, 103] on span at bounding box center [619, 100] width 18 height 18
drag, startPoint x: 604, startPoint y: 99, endPoint x: 613, endPoint y: 100, distance: 8.9
click at [612, 100] on span at bounding box center [609, 100] width 18 height 18
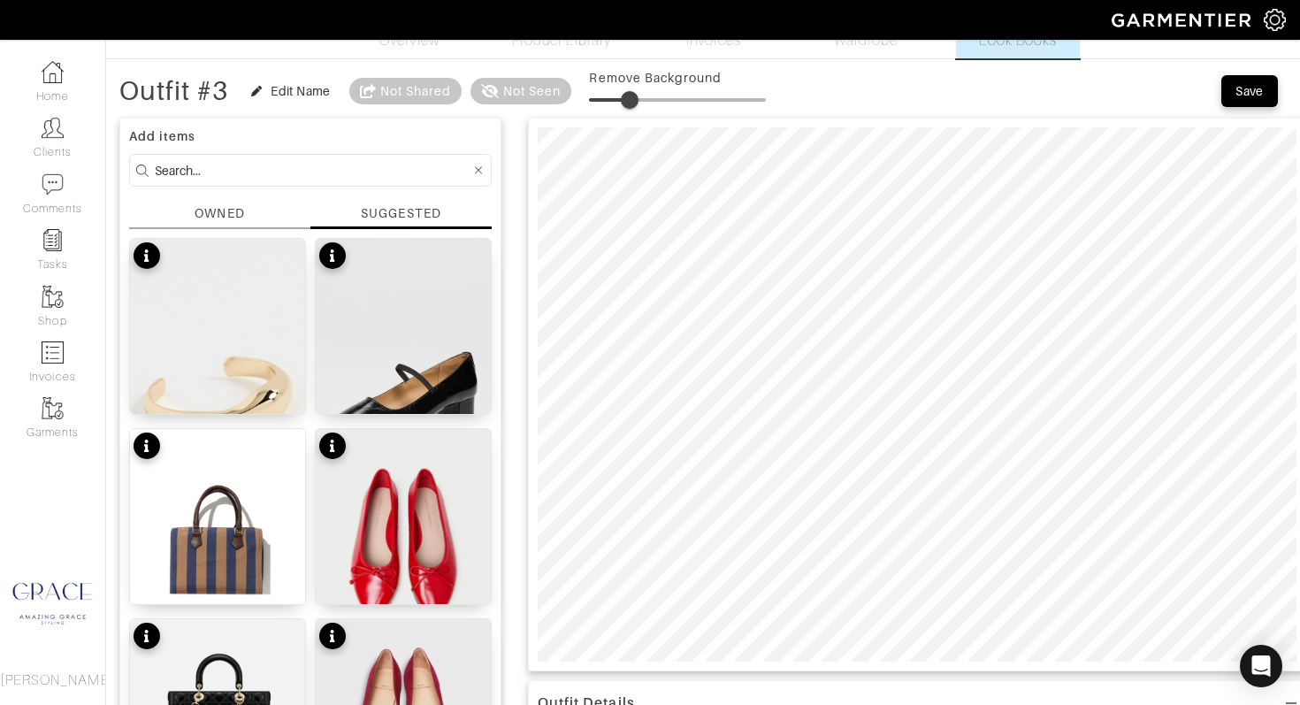
type input "29"
click at [643, 98] on span at bounding box center [640, 100] width 18 height 18
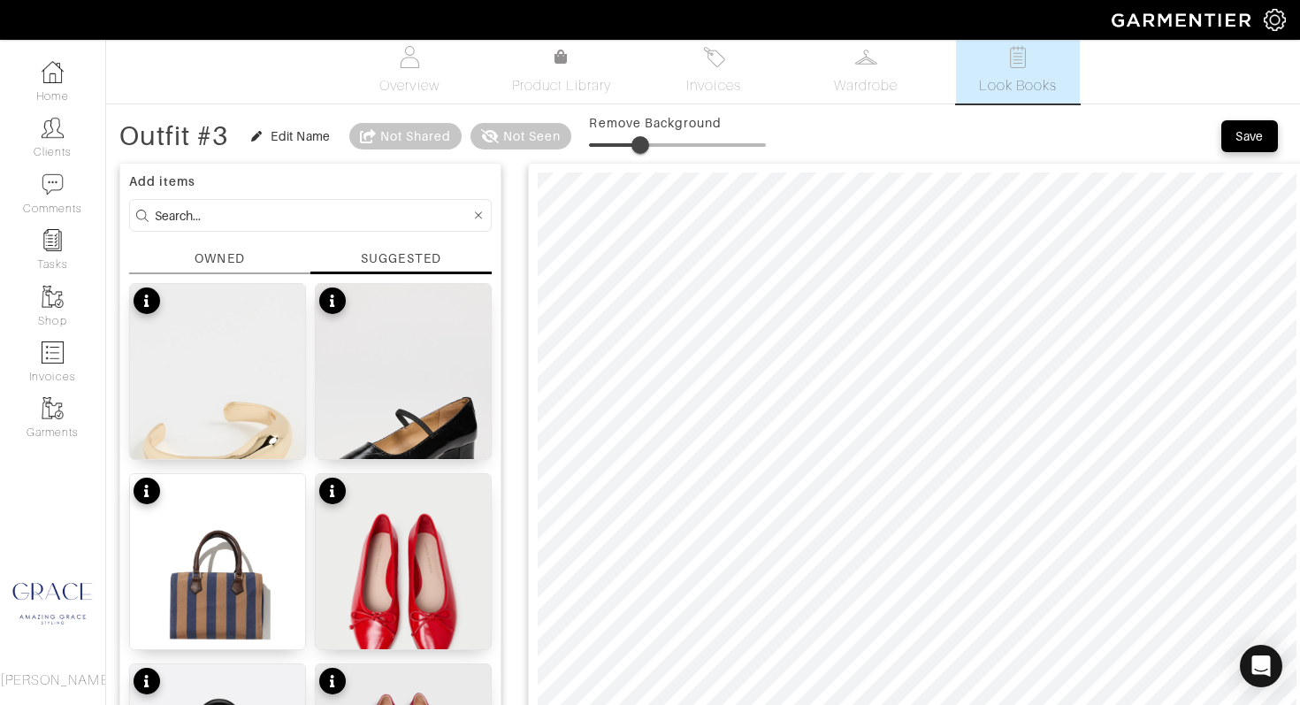
scroll to position [0, 0]
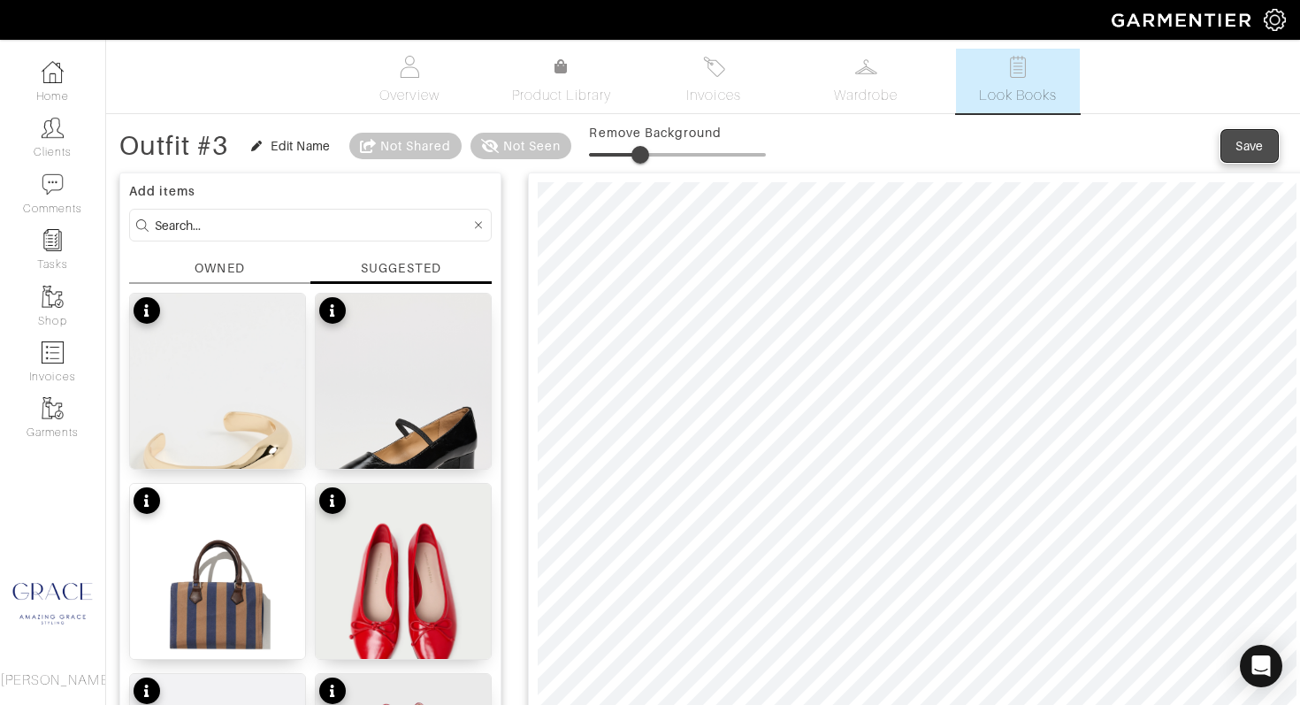
click at [1242, 151] on div "Save" at bounding box center [1249, 146] width 28 height 18
type input "29"
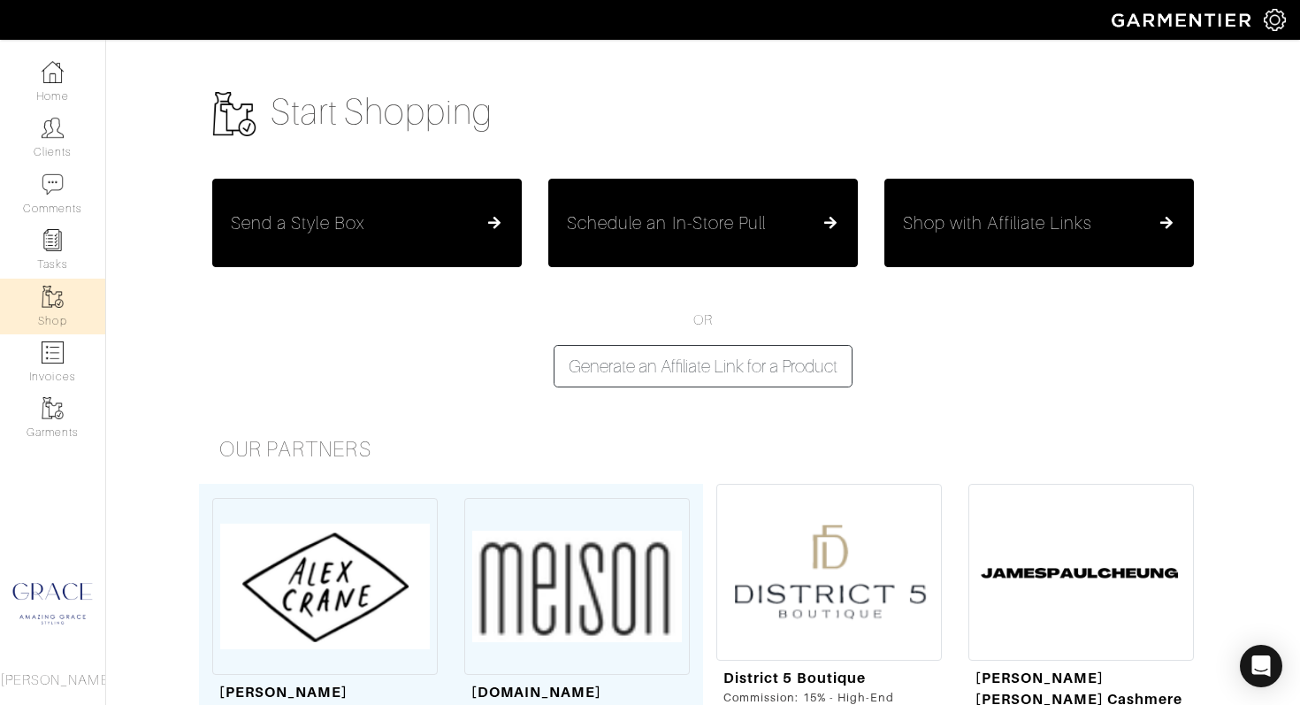
scroll to position [5171, 0]
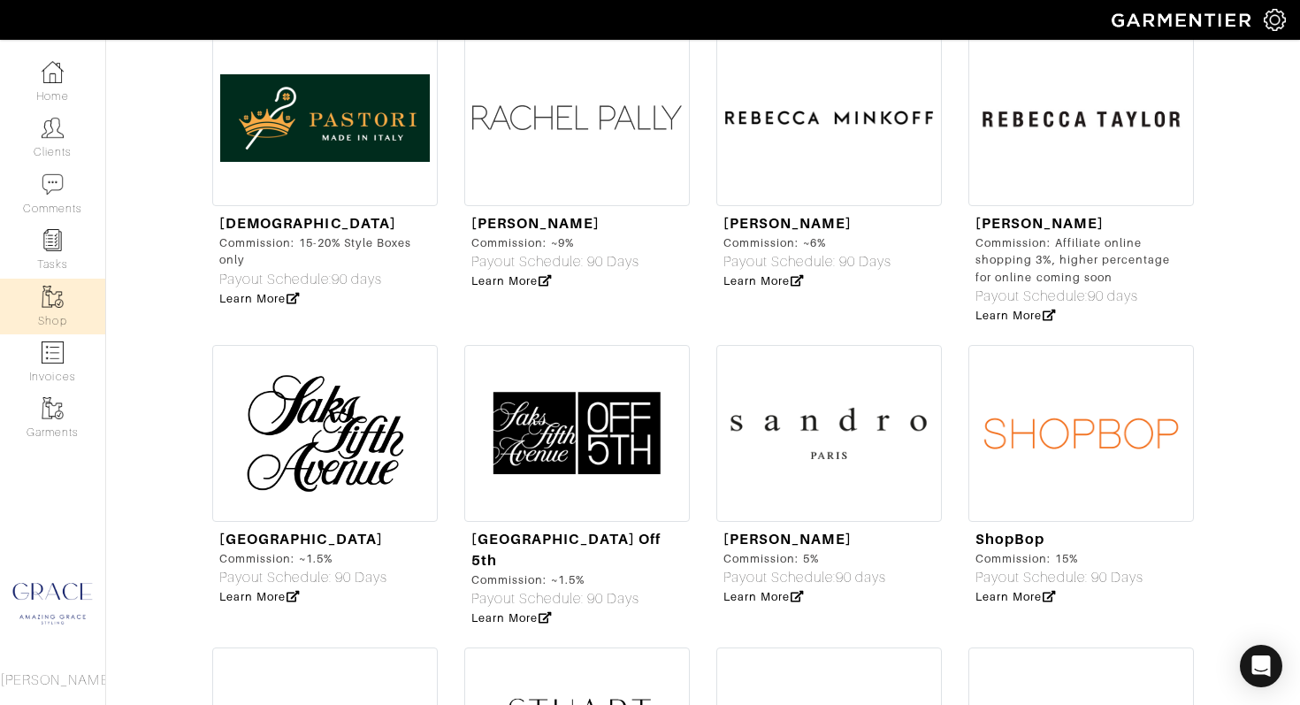
click at [1019, 345] on img at bounding box center [1080, 433] width 225 height 177
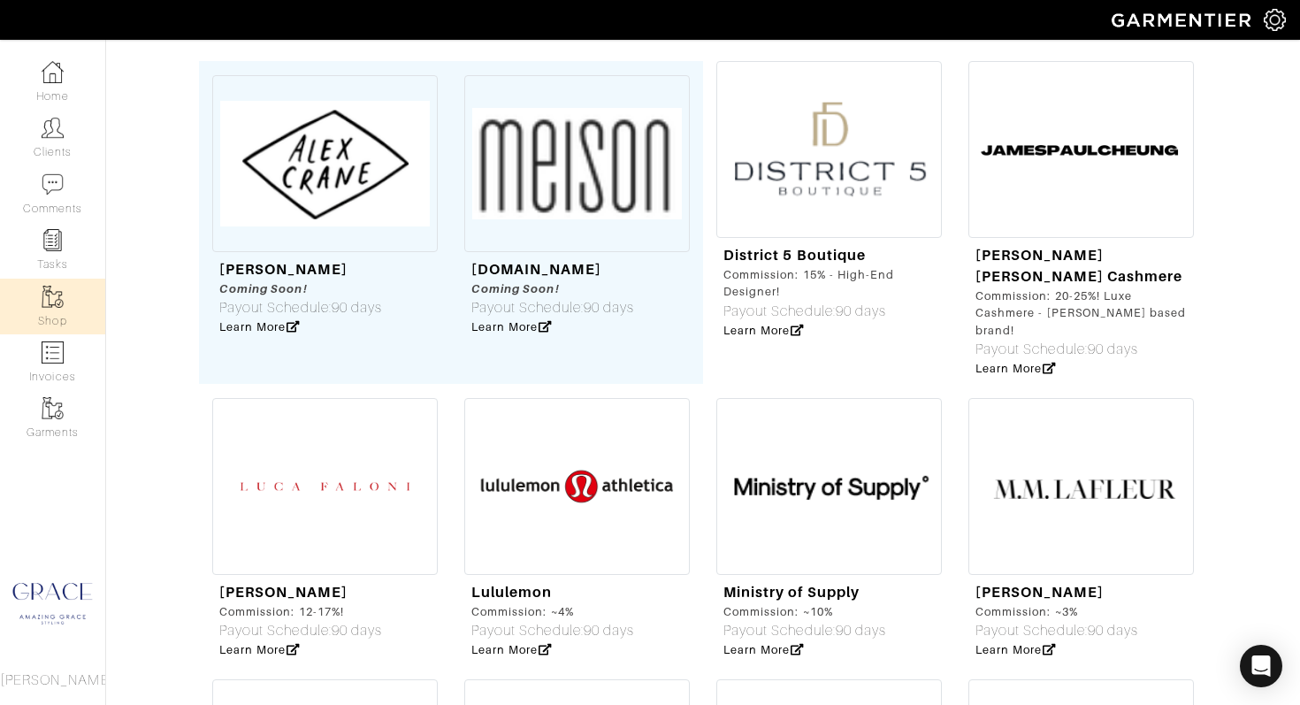
scroll to position [0, 0]
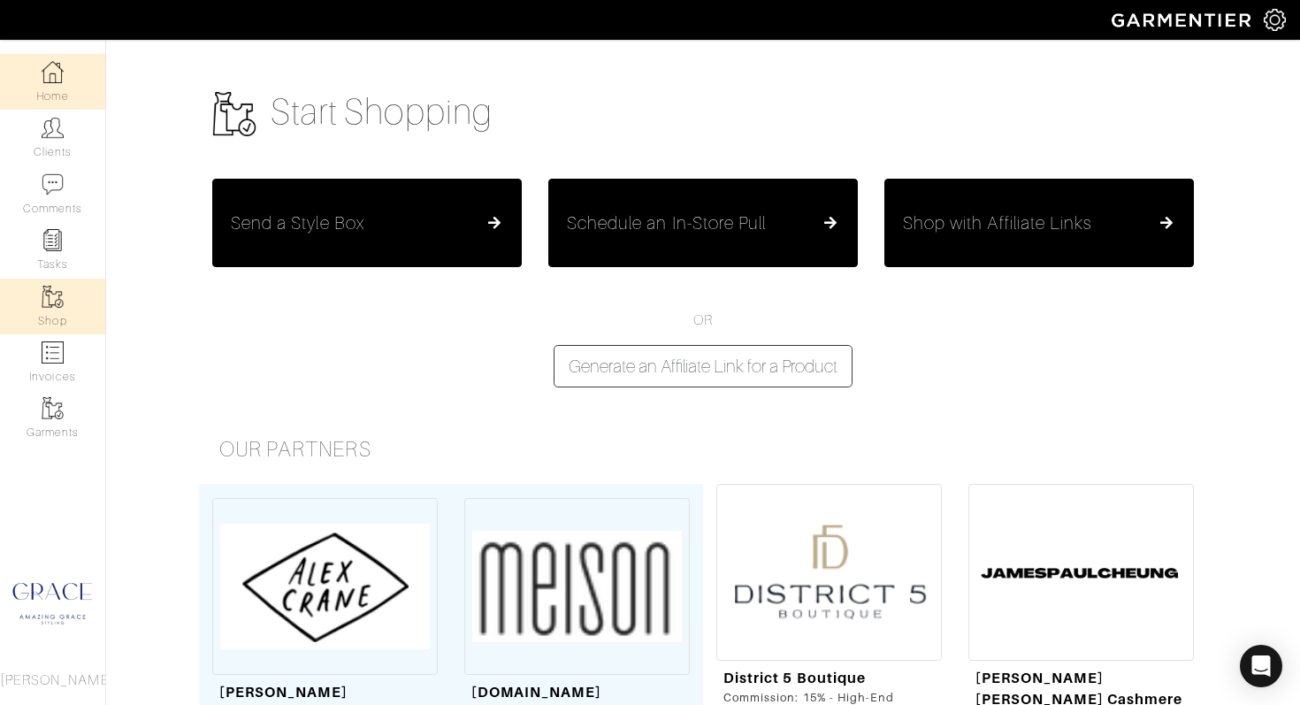
click at [55, 88] on link "Home" at bounding box center [52, 82] width 105 height 56
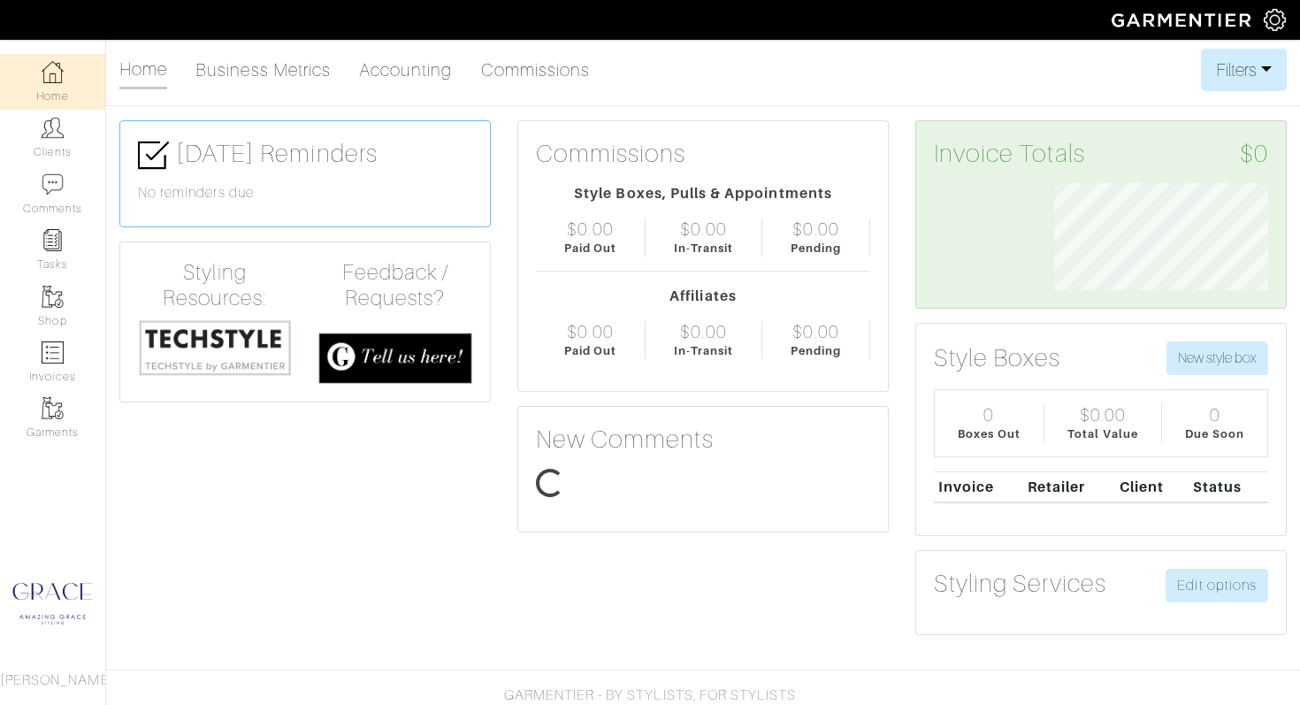
scroll to position [107, 241]
click at [75, 153] on link "Clients" at bounding box center [52, 138] width 105 height 56
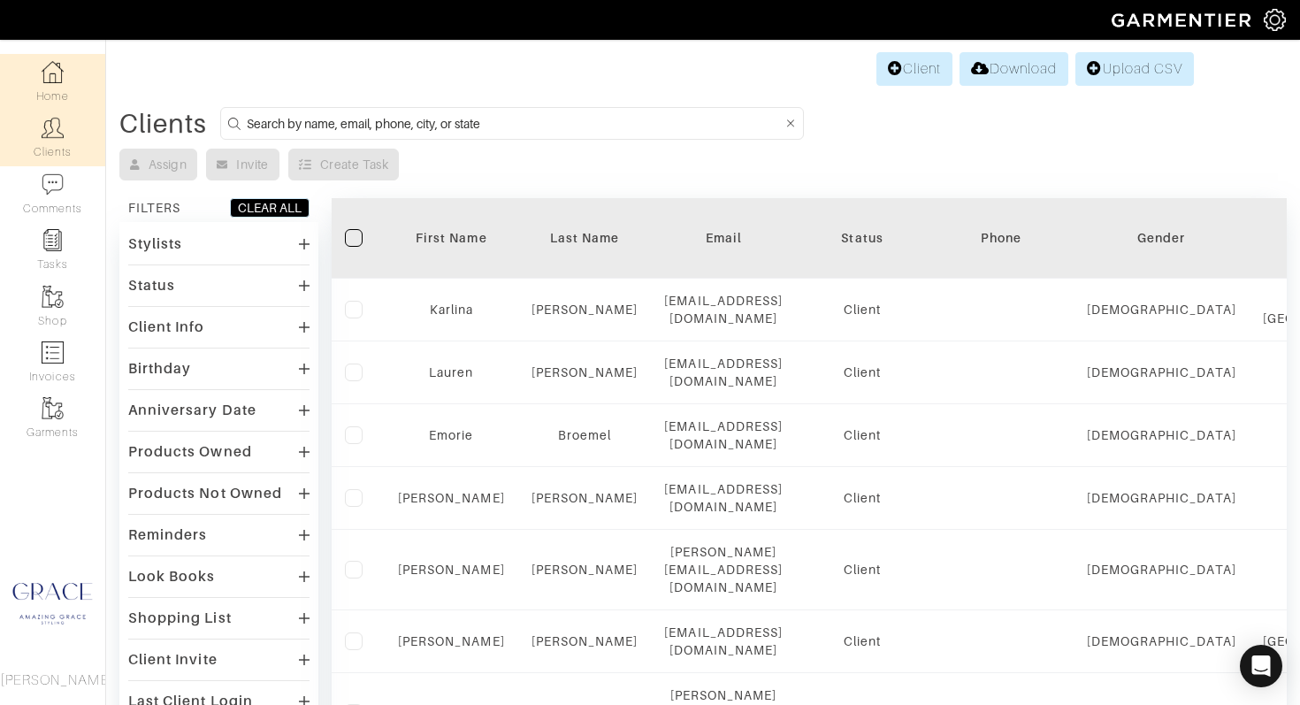
click at [63, 100] on link "Home" at bounding box center [52, 82] width 105 height 56
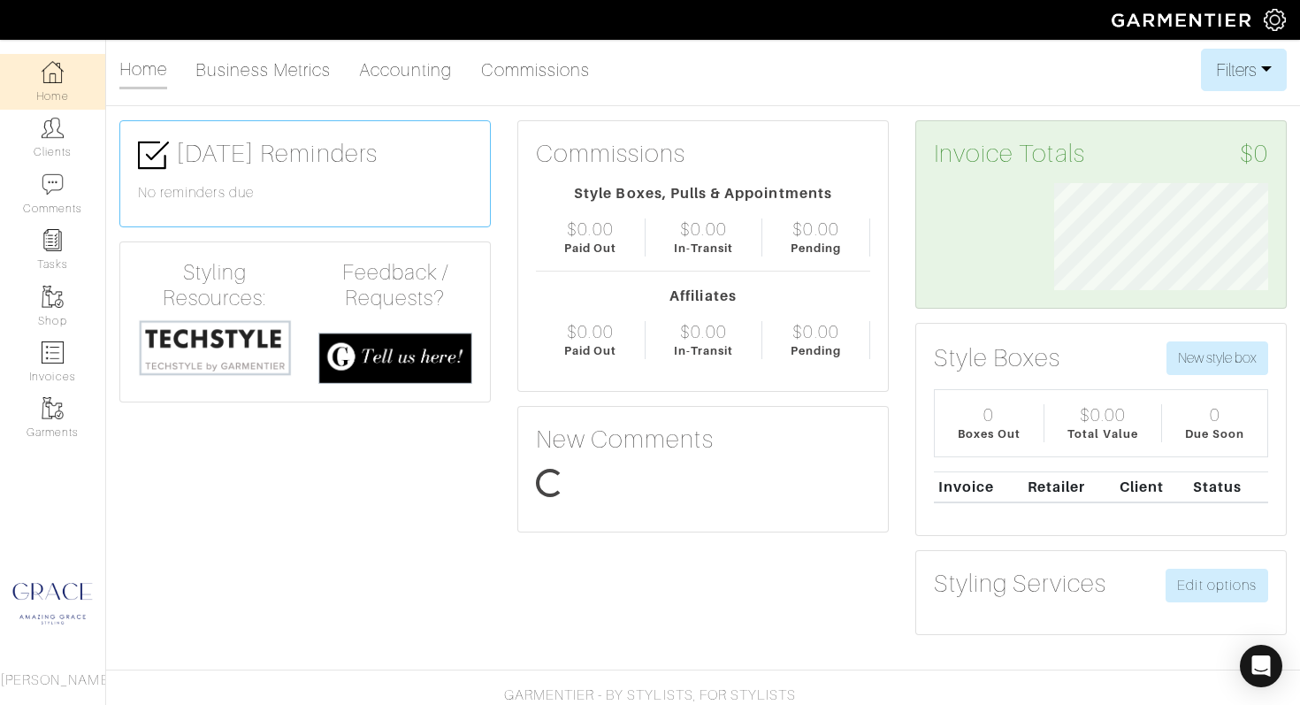
scroll to position [107, 241]
click at [60, 298] on img at bounding box center [53, 297] width 22 height 22
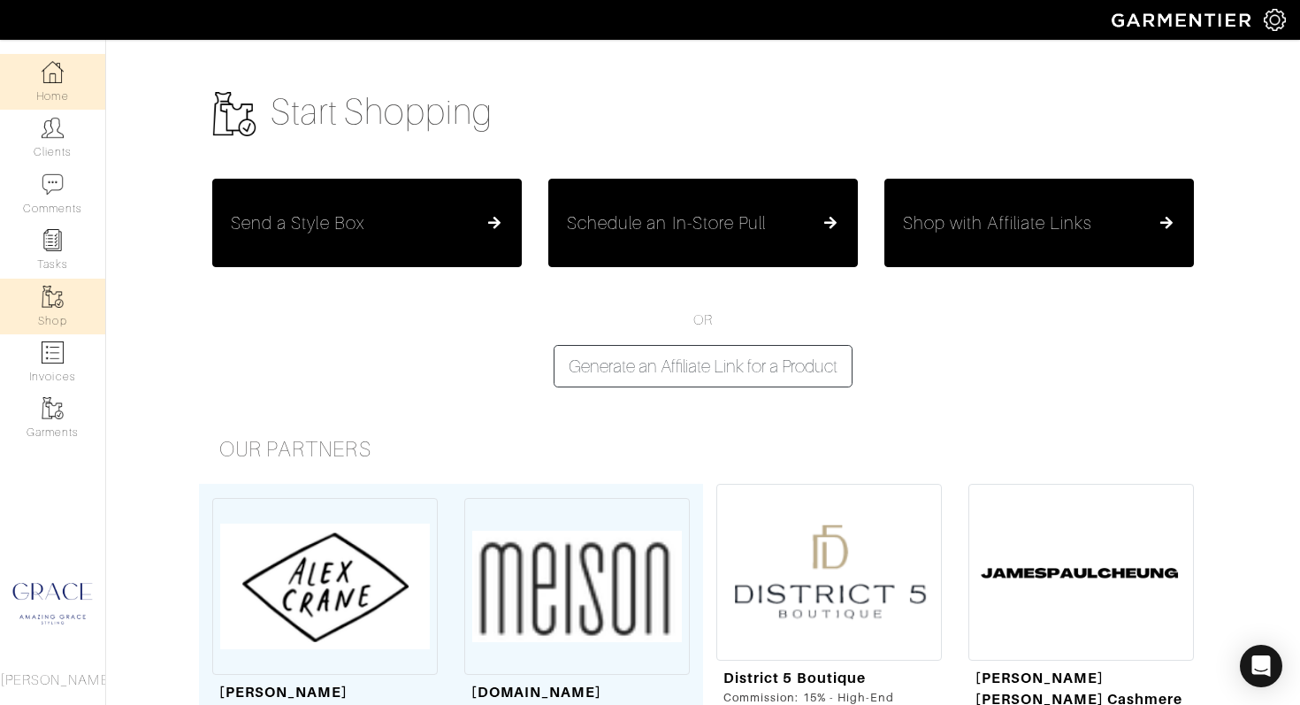
click at [55, 83] on link "Home" at bounding box center [52, 82] width 105 height 56
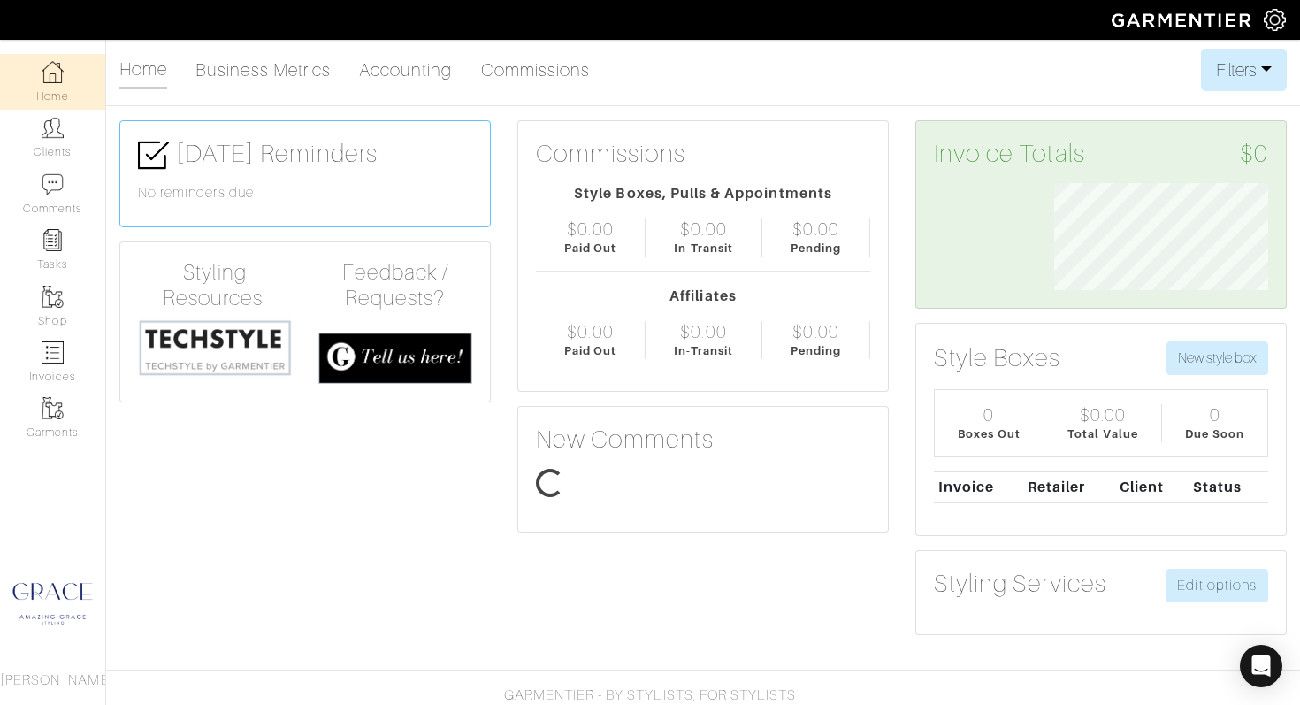
scroll to position [107, 241]
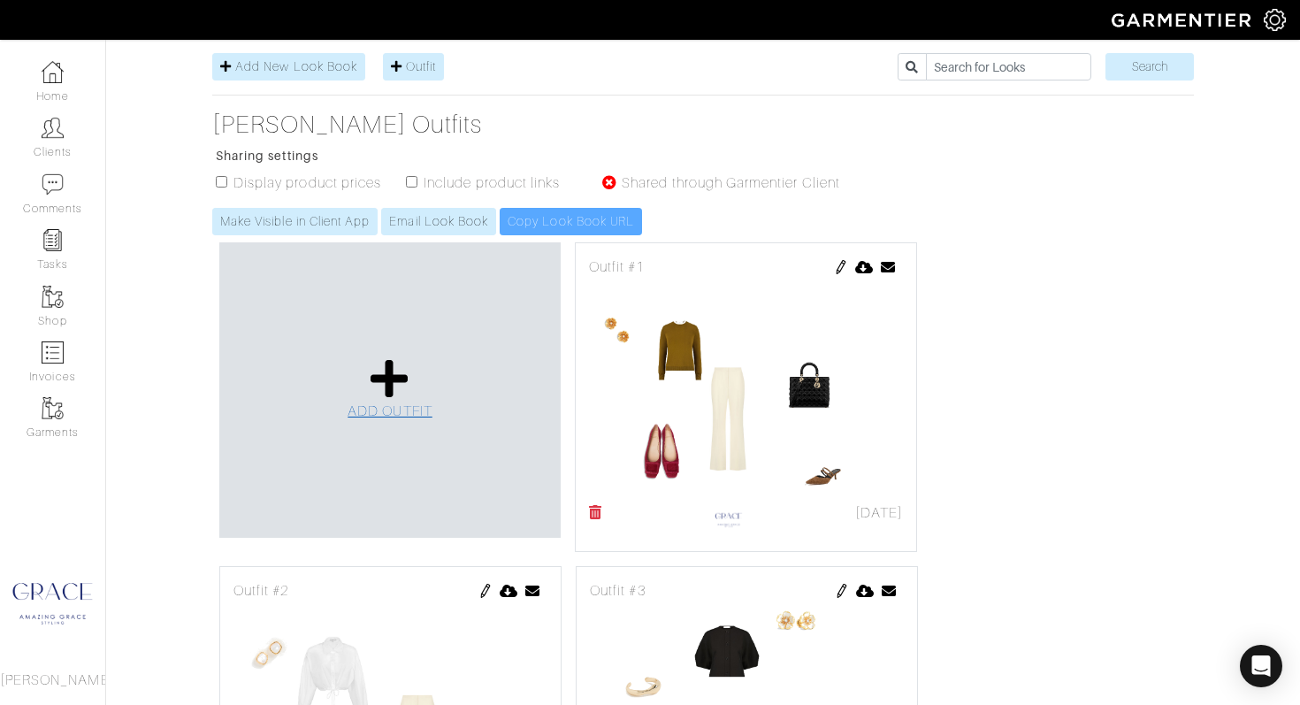
scroll to position [207, 0]
click at [399, 402] on link "ADD OUTFIT" at bounding box center [390, 390] width 85 height 65
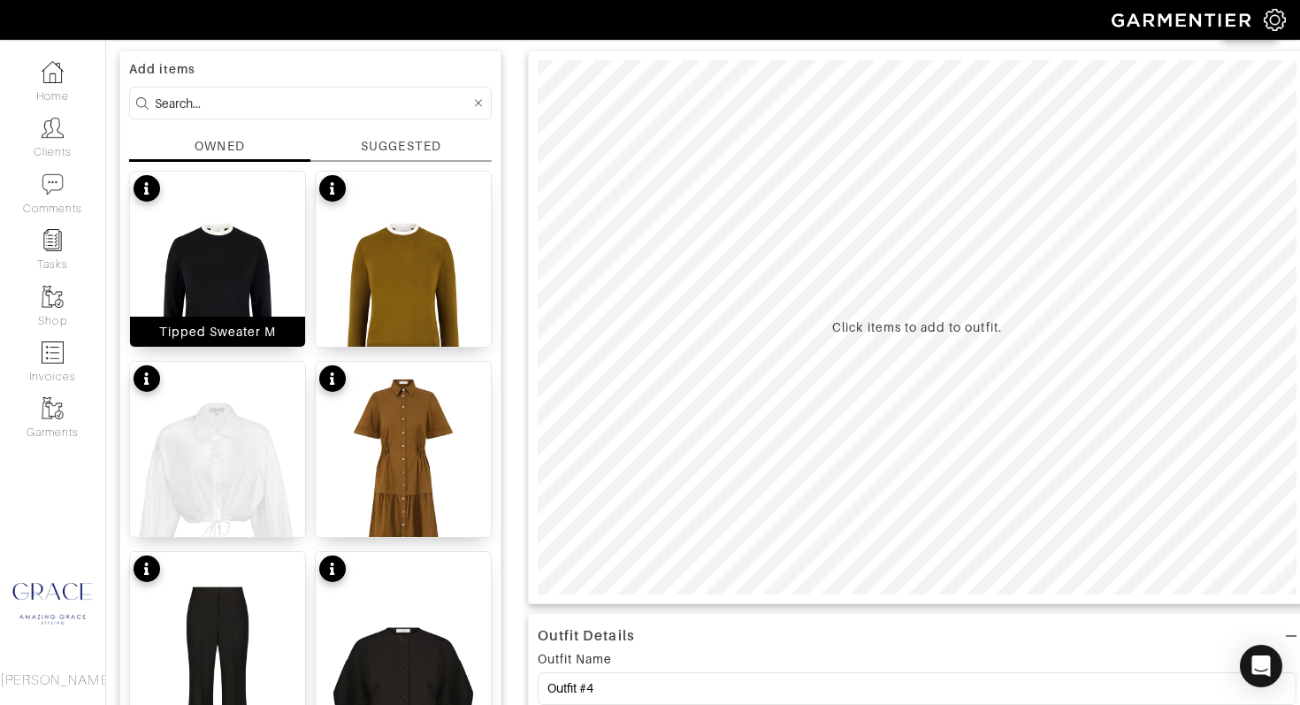
scroll to position [136, 0]
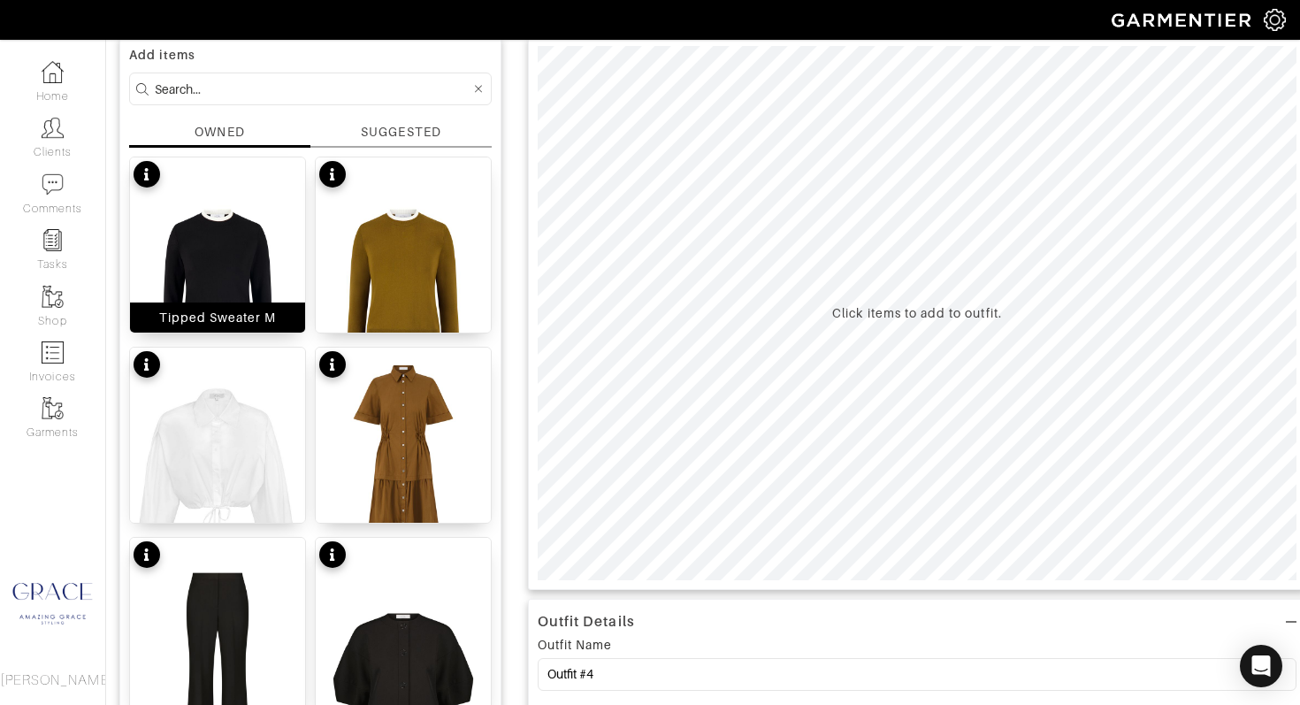
click at [242, 317] on div "Tipped Sweater M" at bounding box center [218, 318] width 118 height 18
click at [260, 91] on input at bounding box center [313, 89] width 316 height 22
click at [368, 125] on div "SUGGESTED" at bounding box center [401, 132] width 80 height 19
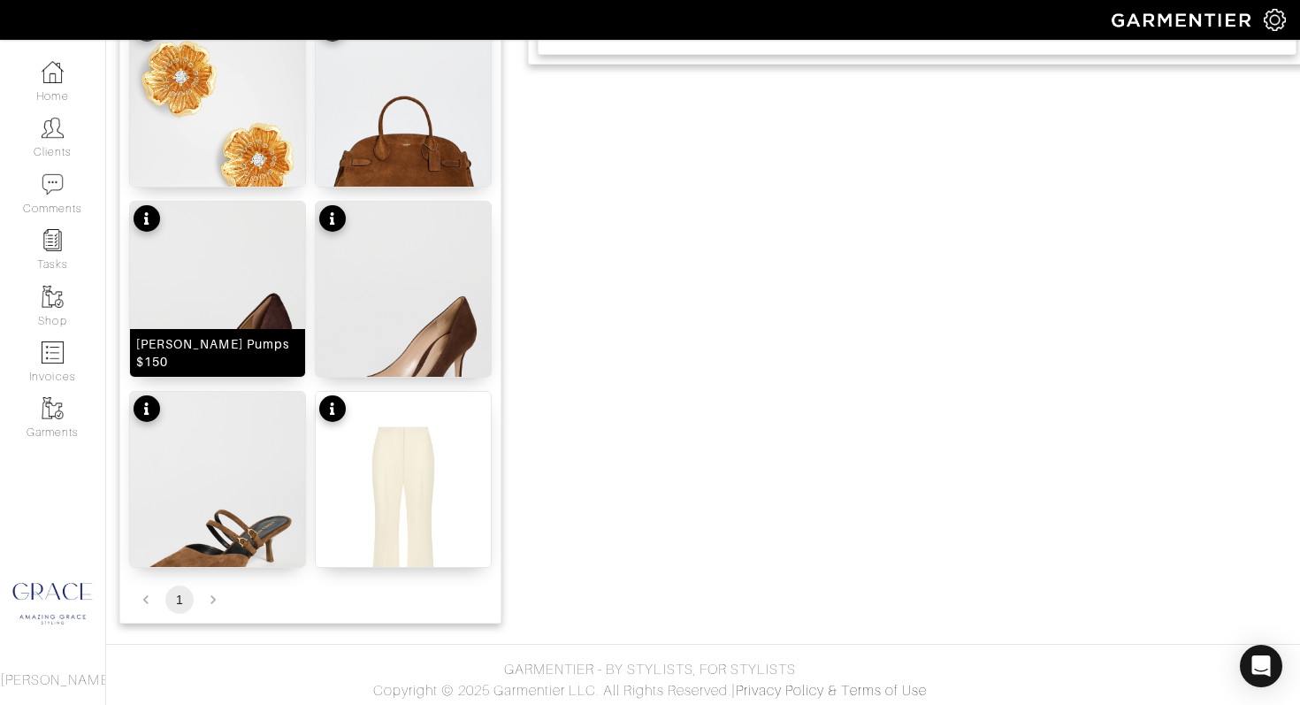
scroll to position [1046, 0]
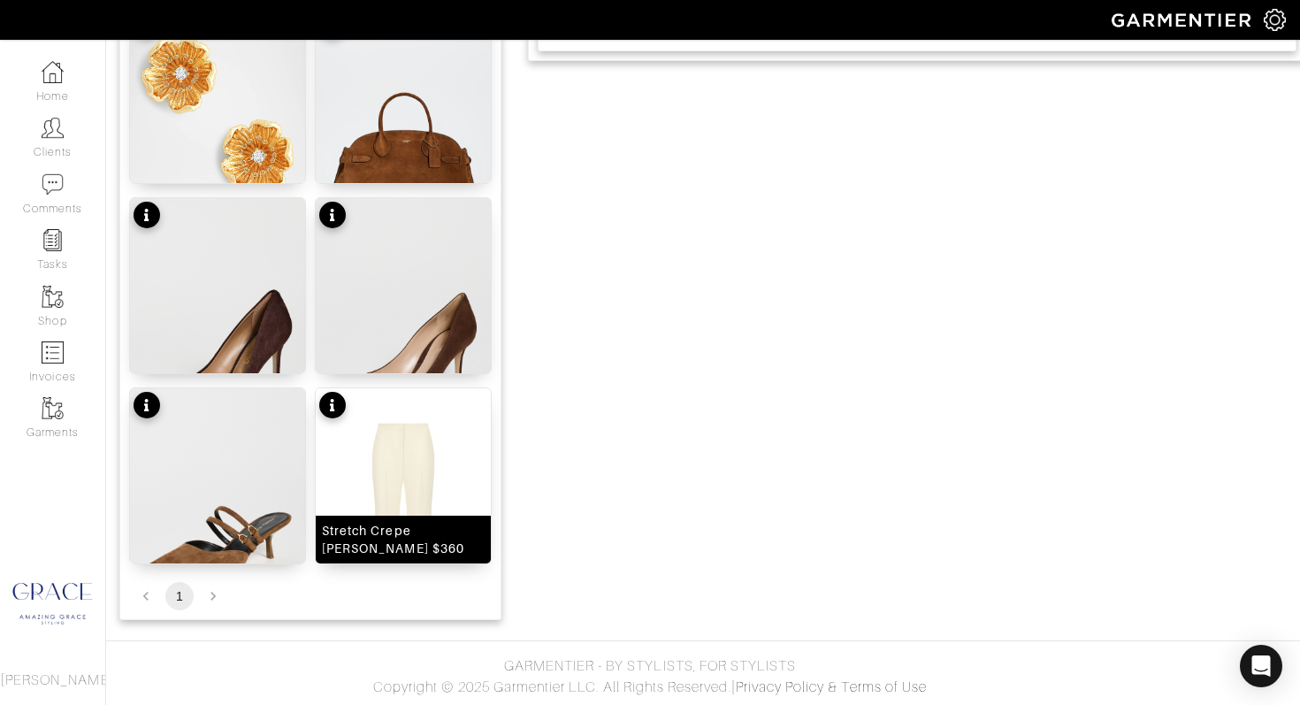
click at [371, 438] on img at bounding box center [403, 519] width 175 height 263
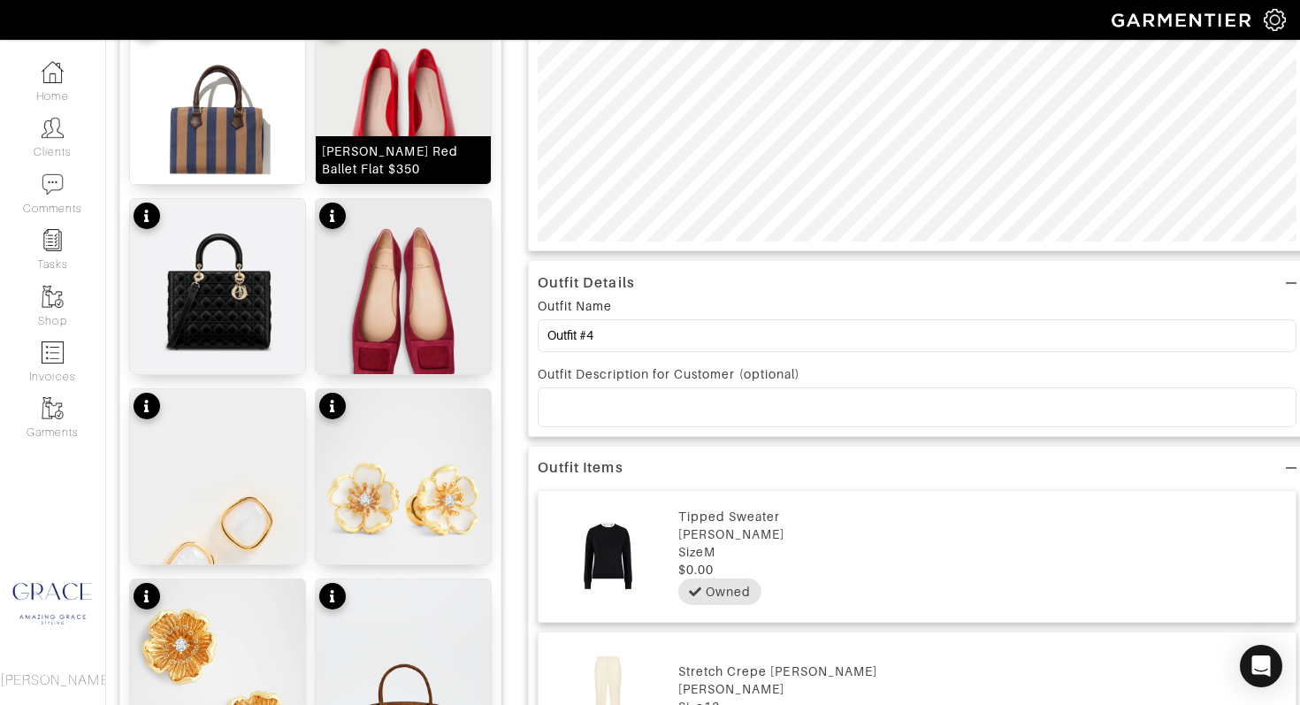
scroll to position [0, 0]
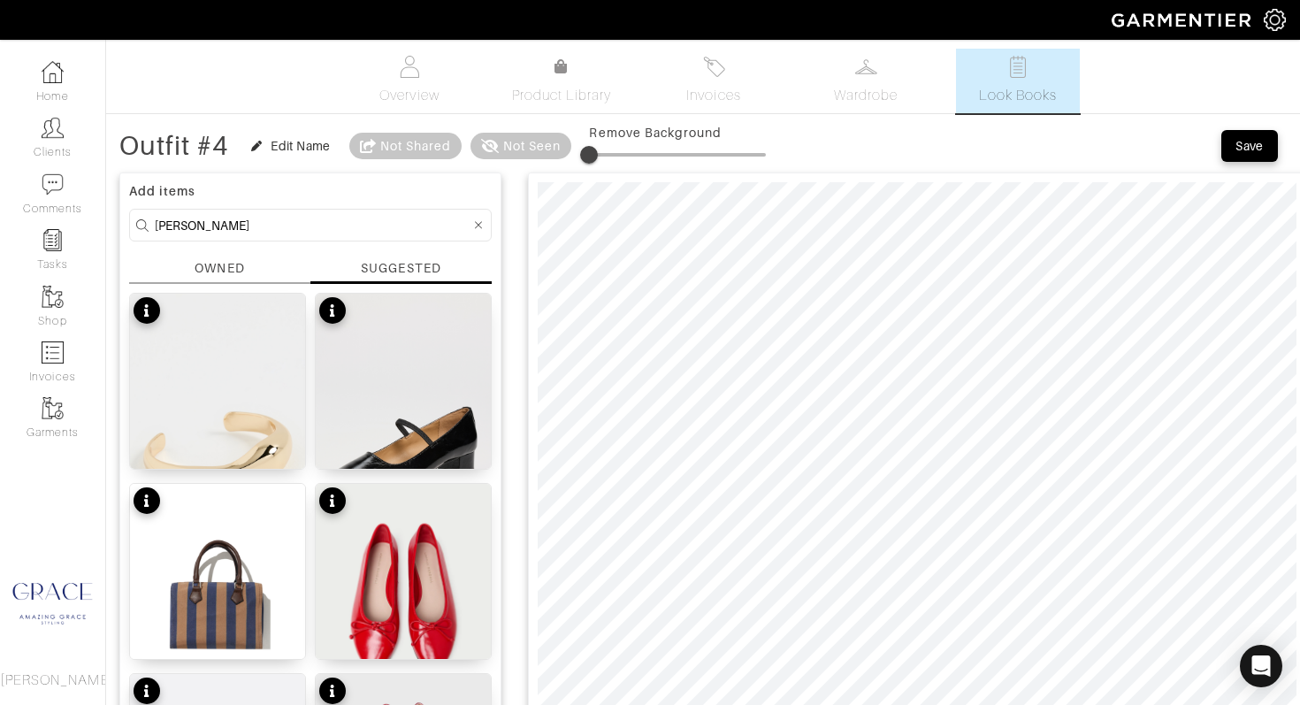
drag, startPoint x: 206, startPoint y: 227, endPoint x: 116, endPoint y: 220, distance: 90.5
type input "jacket"
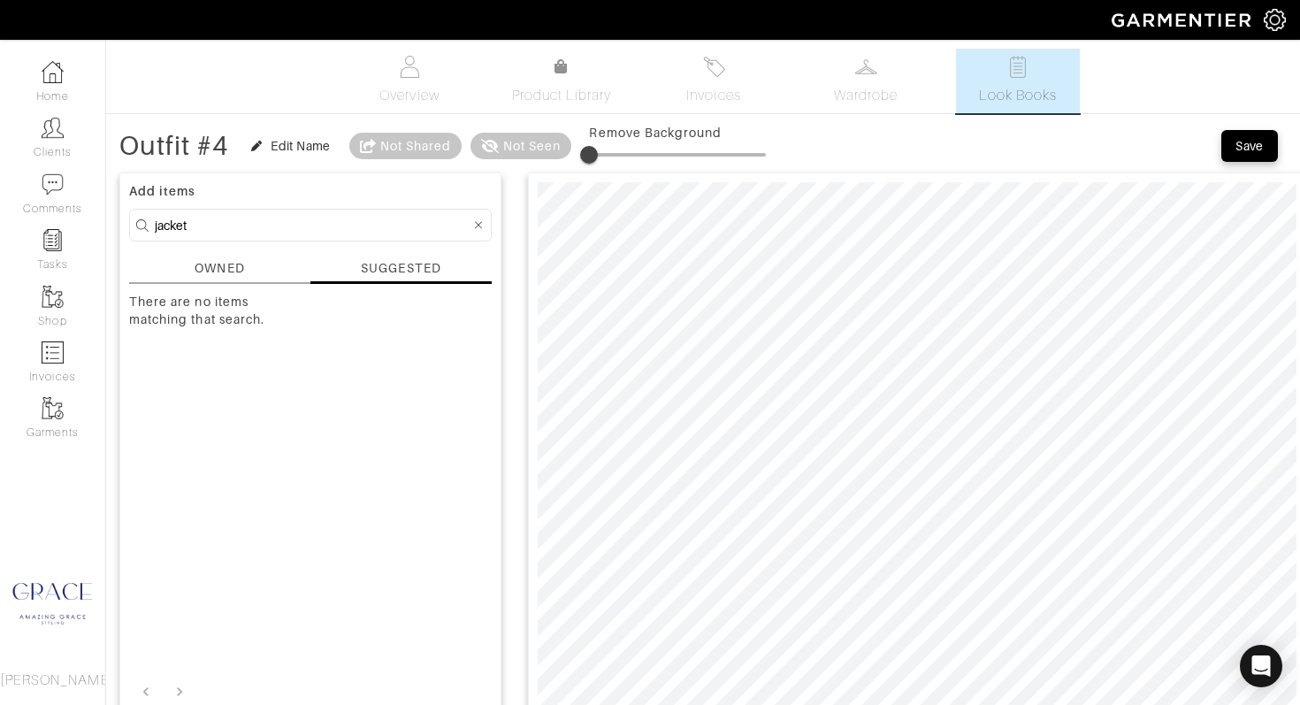
click at [225, 266] on div "OWNED" at bounding box center [220, 268] width 50 height 19
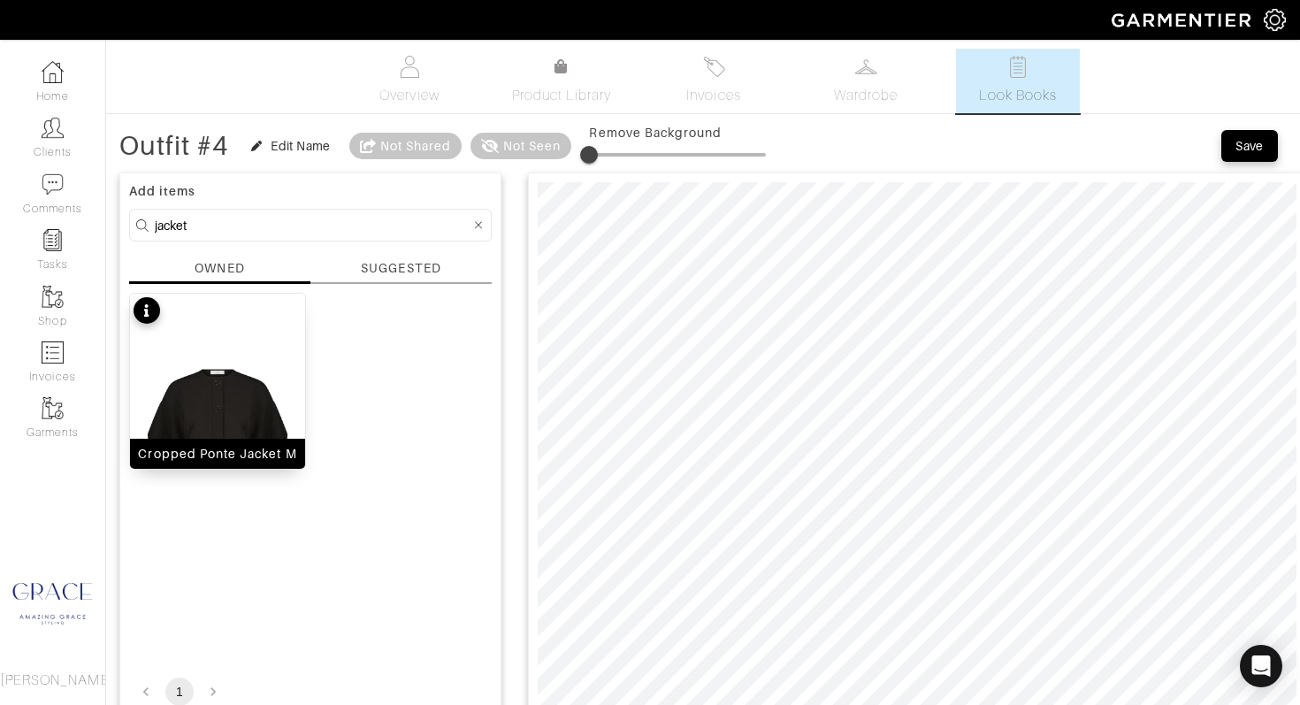
click at [288, 345] on img at bounding box center [217, 425] width 175 height 263
drag, startPoint x: 260, startPoint y: 231, endPoint x: 208, endPoint y: 241, distance: 53.2
click at [158, 225] on input "jacket" at bounding box center [313, 225] width 316 height 22
click at [414, 275] on div "SUGGESTED" at bounding box center [401, 268] width 80 height 19
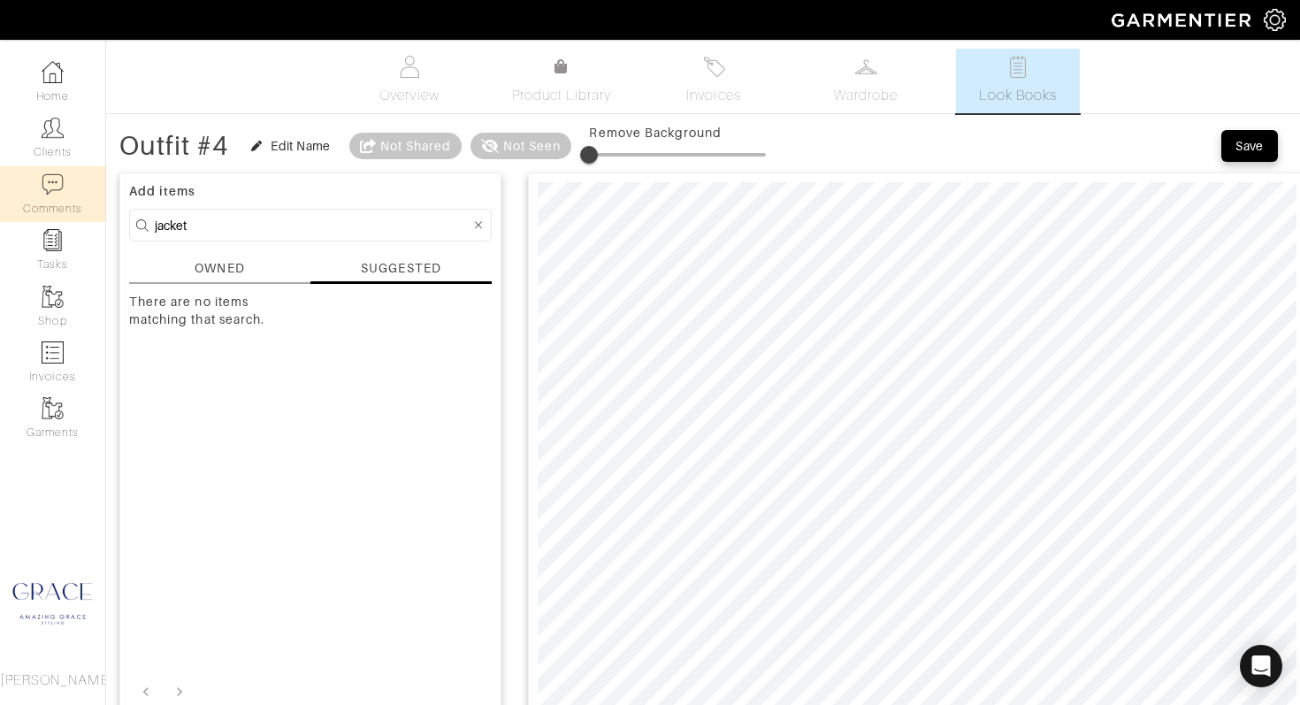
drag, startPoint x: 204, startPoint y: 223, endPoint x: 104, endPoint y: 206, distance: 101.3
click at [104, 206] on div "Company Settings Manage Subscription My Profile Stylists Sign Out Home Clients …" at bounding box center [650, 695] width 1300 height 1390
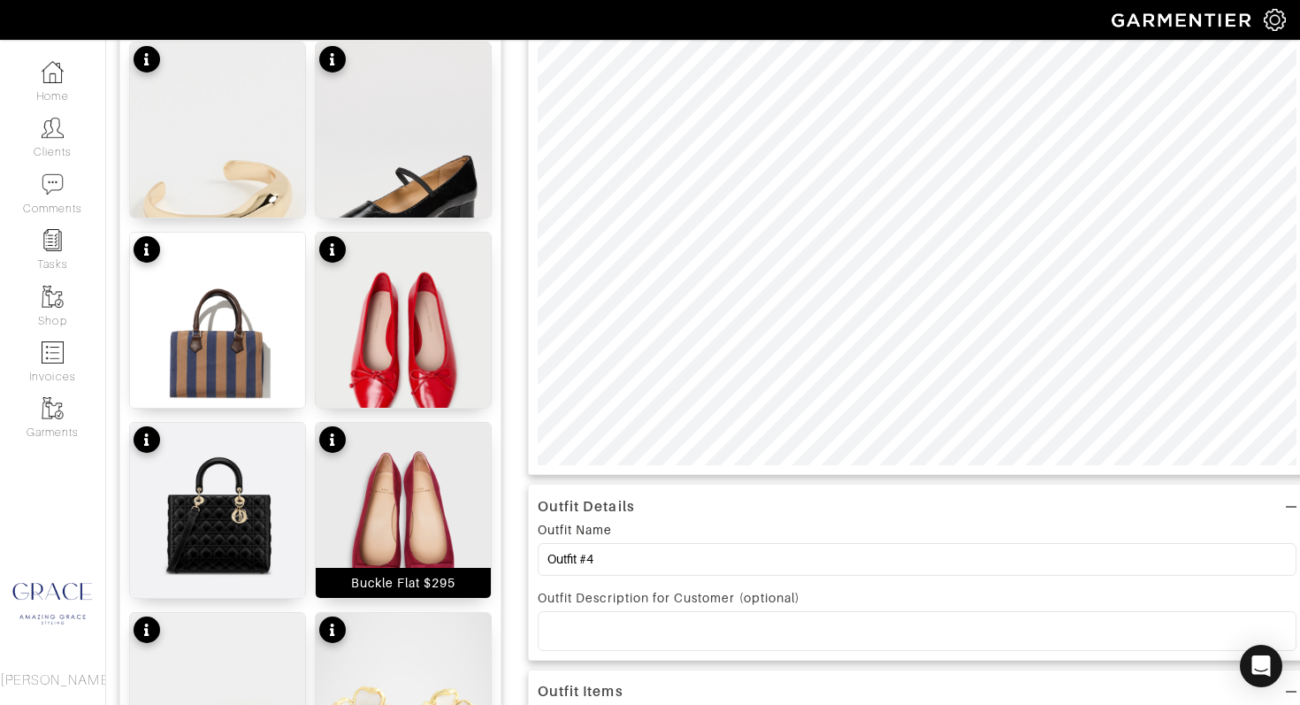
scroll to position [264, 0]
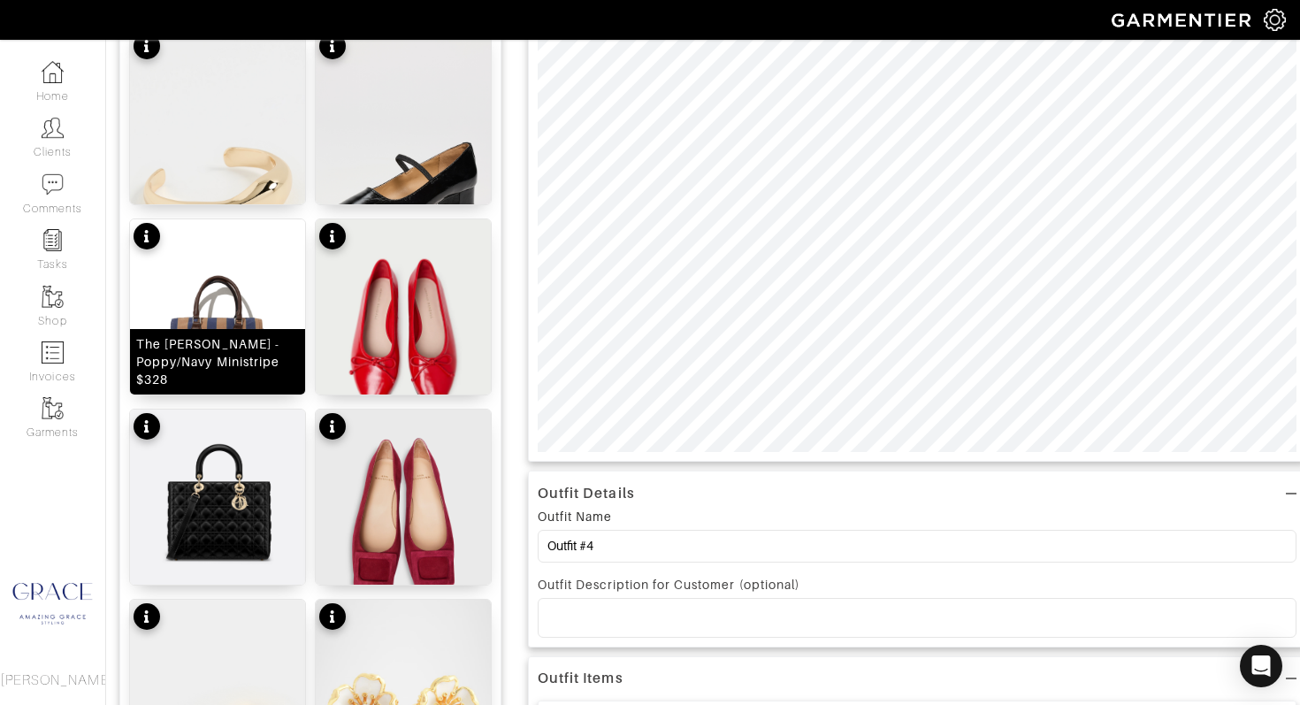
drag, startPoint x: 216, startPoint y: 378, endPoint x: 228, endPoint y: 383, distance: 13.5
click at [216, 378] on div "The Walden - Poppy/Navy Ministripe $328" at bounding box center [217, 361] width 163 height 53
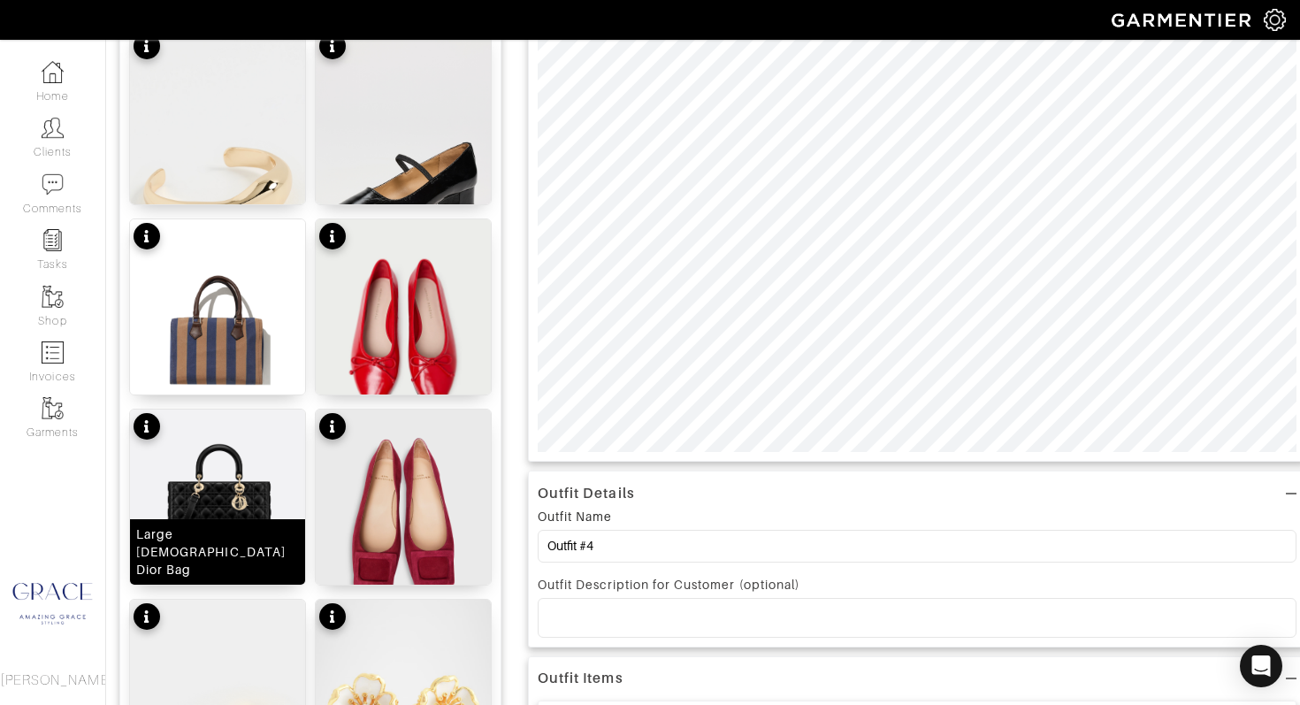
drag, startPoint x: 257, startPoint y: 565, endPoint x: 282, endPoint y: 556, distance: 26.3
click at [258, 564] on div "Large Lady Dior Bag" at bounding box center [217, 551] width 163 height 53
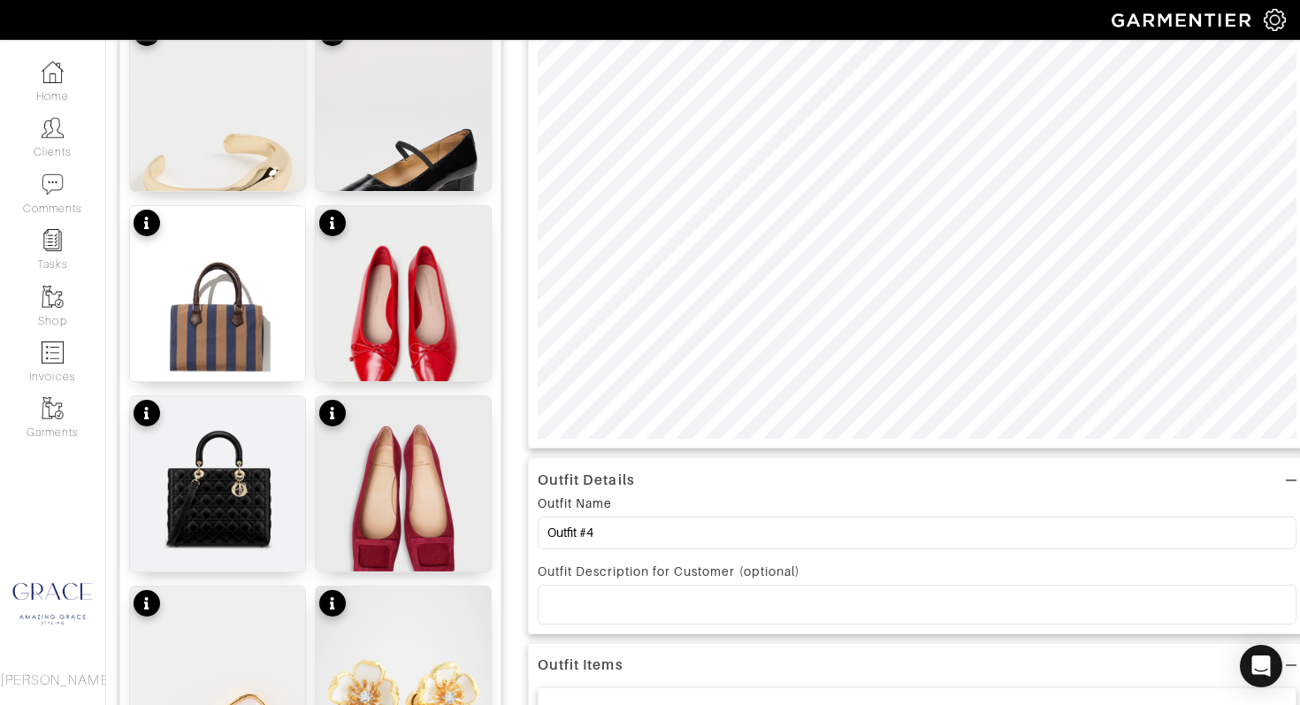
click at [396, 595] on div "Liquid Love Cuff $58 The Greta Pumps $158 The Walden - Poppy/Navy Ministripe $3…" at bounding box center [310, 674] width 363 height 1318
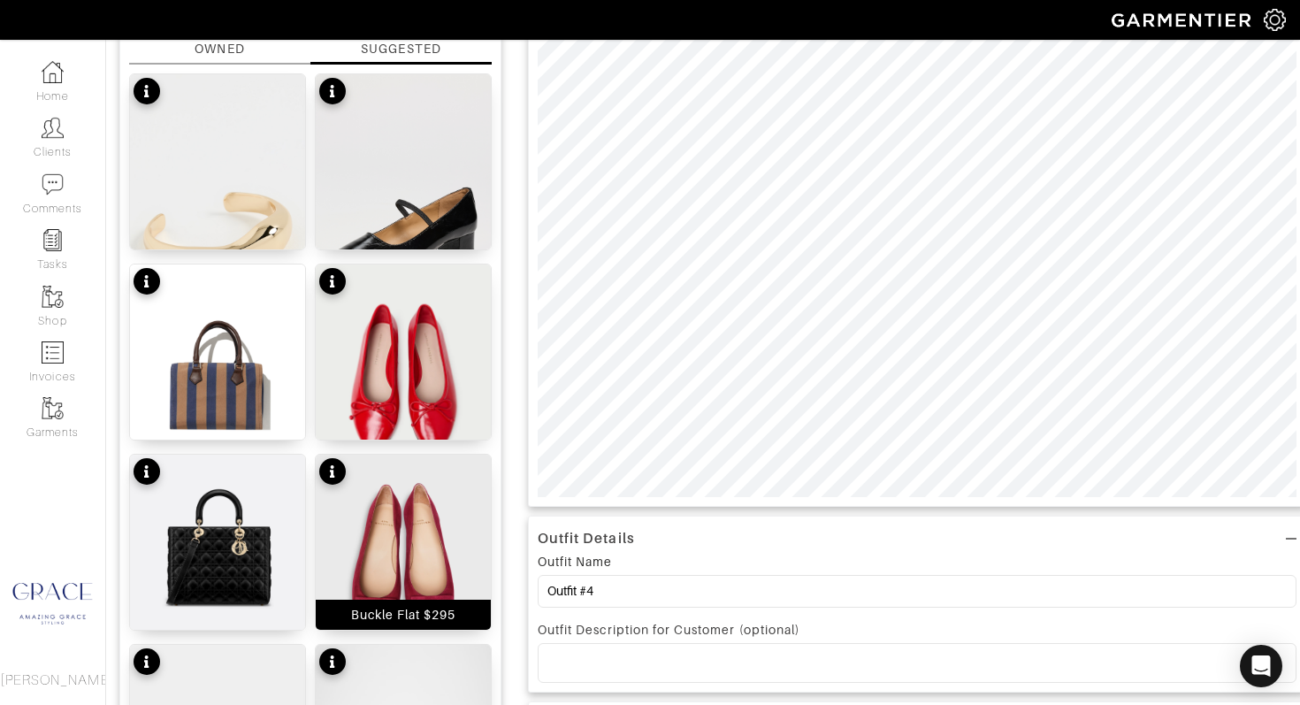
scroll to position [230, 0]
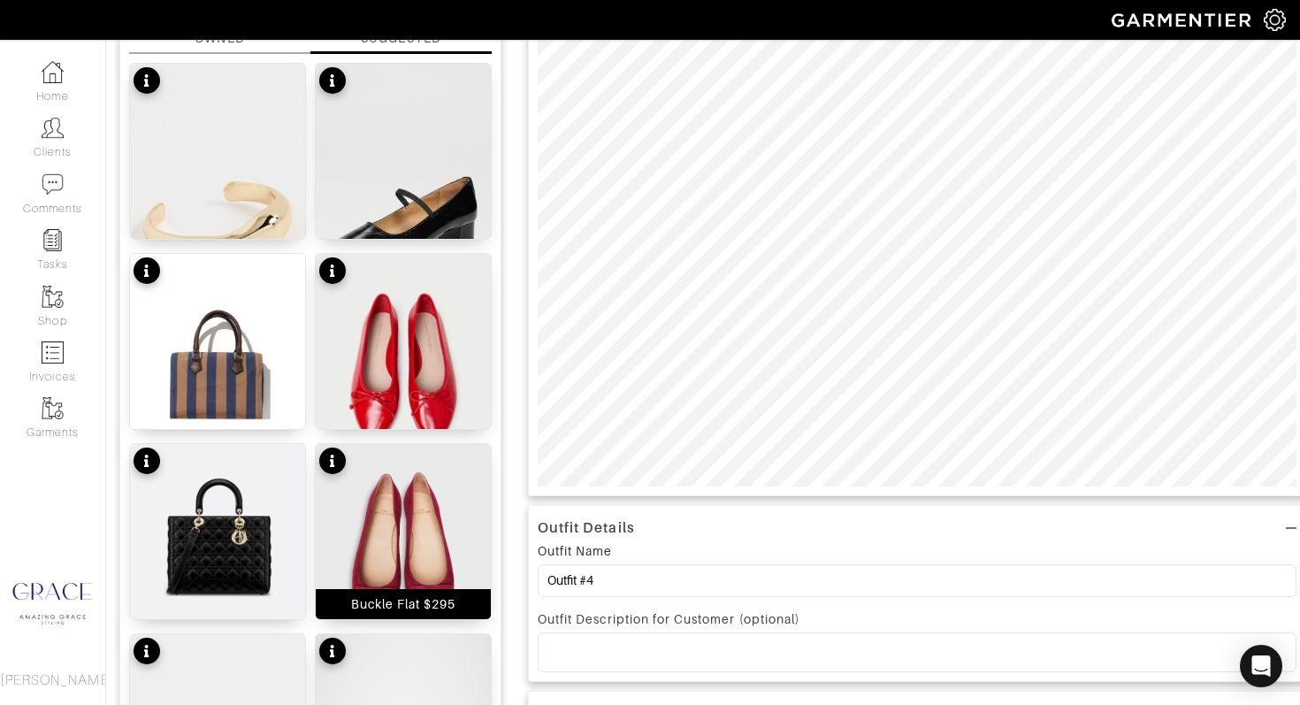
click at [426, 606] on div "Buckle Flat $295" at bounding box center [403, 604] width 105 height 18
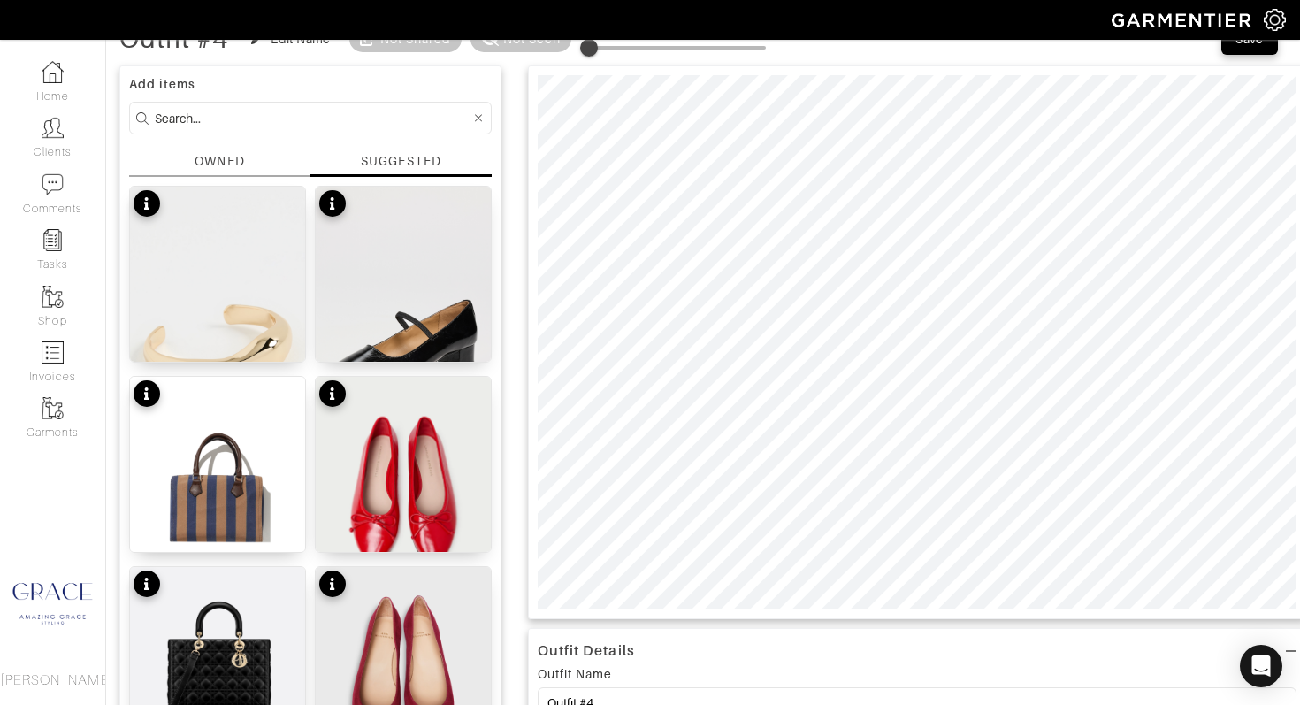
scroll to position [112, 0]
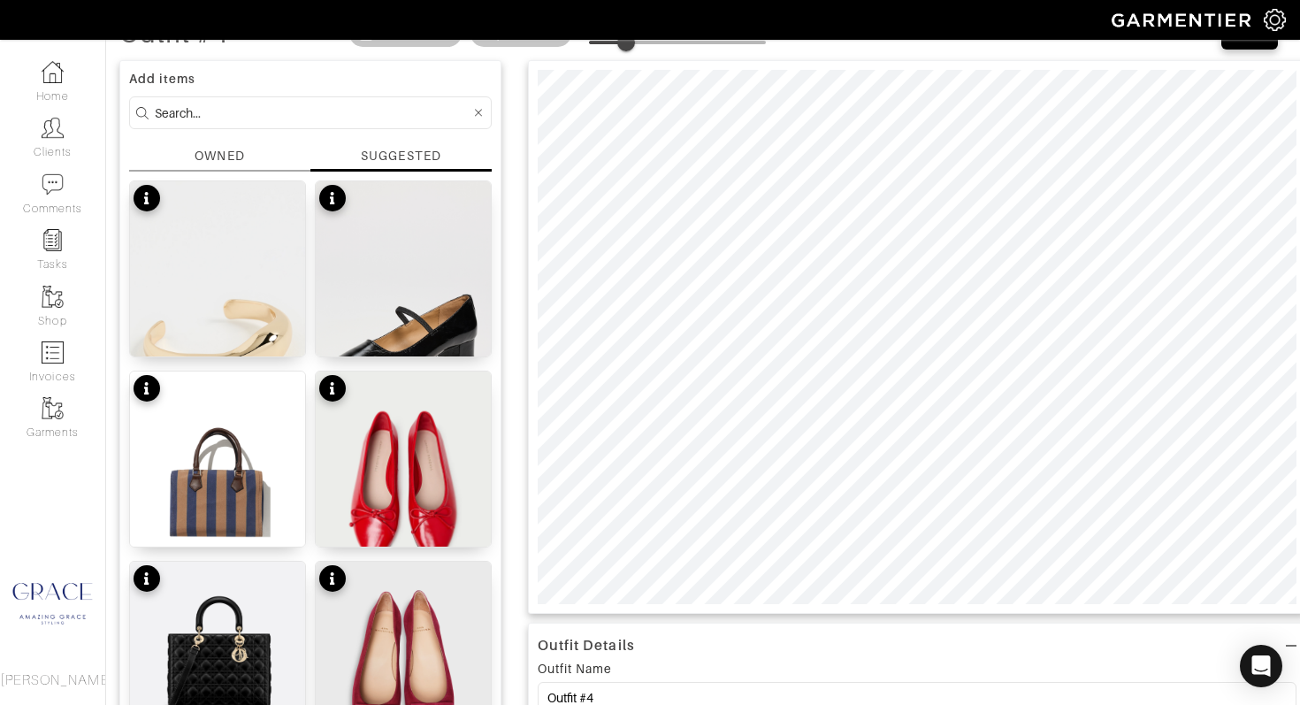
drag, startPoint x: 597, startPoint y: 42, endPoint x: 629, endPoint y: 44, distance: 31.9
click at [629, 44] on span at bounding box center [626, 43] width 18 height 18
click at [625, 39] on div "Company Settings Manage Subscription My Profile Stylists Sign Out" at bounding box center [650, 20] width 1300 height 40
click at [638, 45] on span at bounding box center [635, 43] width 18 height 18
drag, startPoint x: 638, startPoint y: 45, endPoint x: 559, endPoint y: 44, distance: 78.7
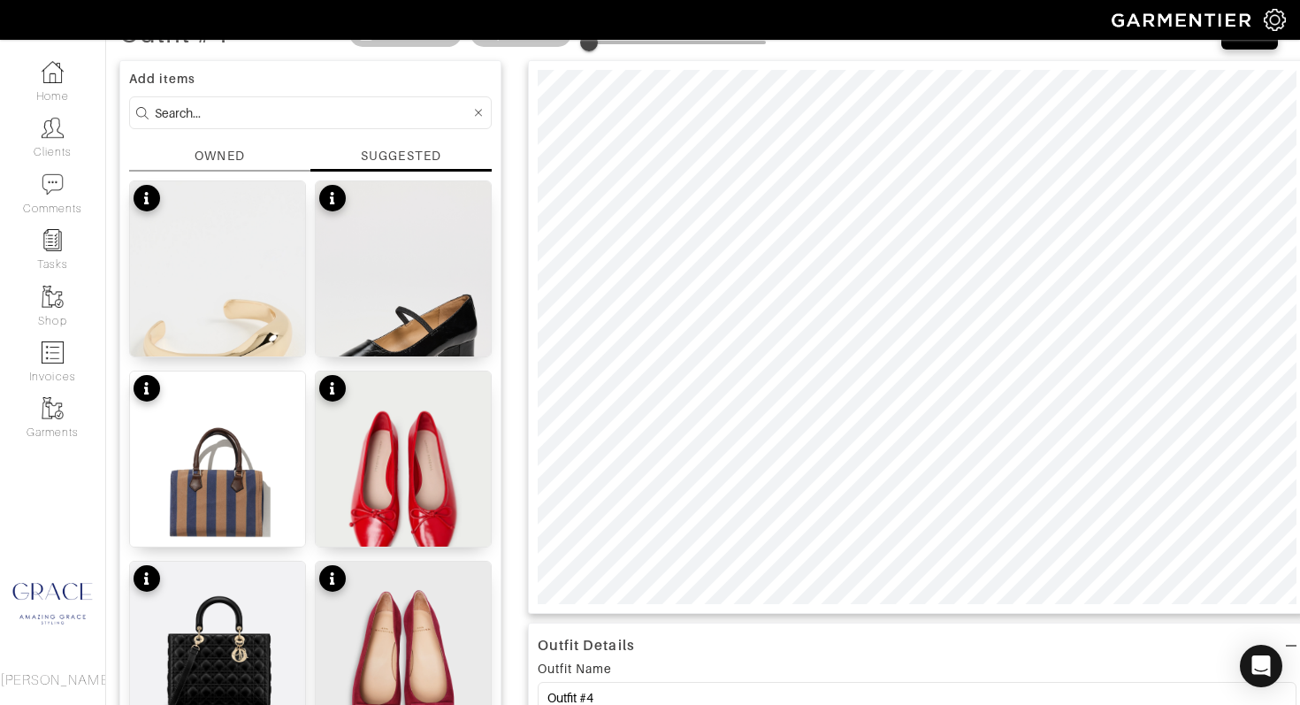
click at [559, 44] on div "Outfit #4 Edit Name Not Shared Not Seen Remove Background" at bounding box center [442, 33] width 646 height 35
click at [624, 44] on span at bounding box center [677, 42] width 177 height 27
click at [625, 44] on span at bounding box center [623, 43] width 18 height 18
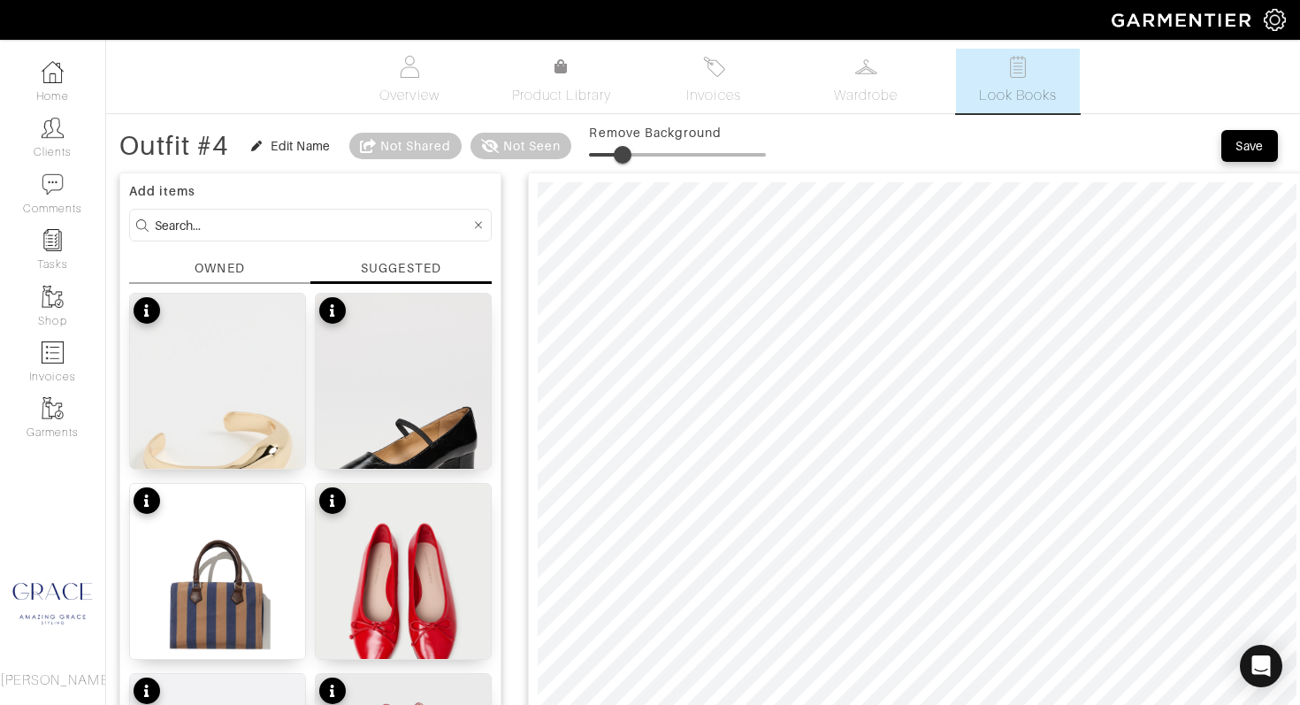
click at [385, 265] on div "SUGGESTED" at bounding box center [401, 268] width 80 height 18
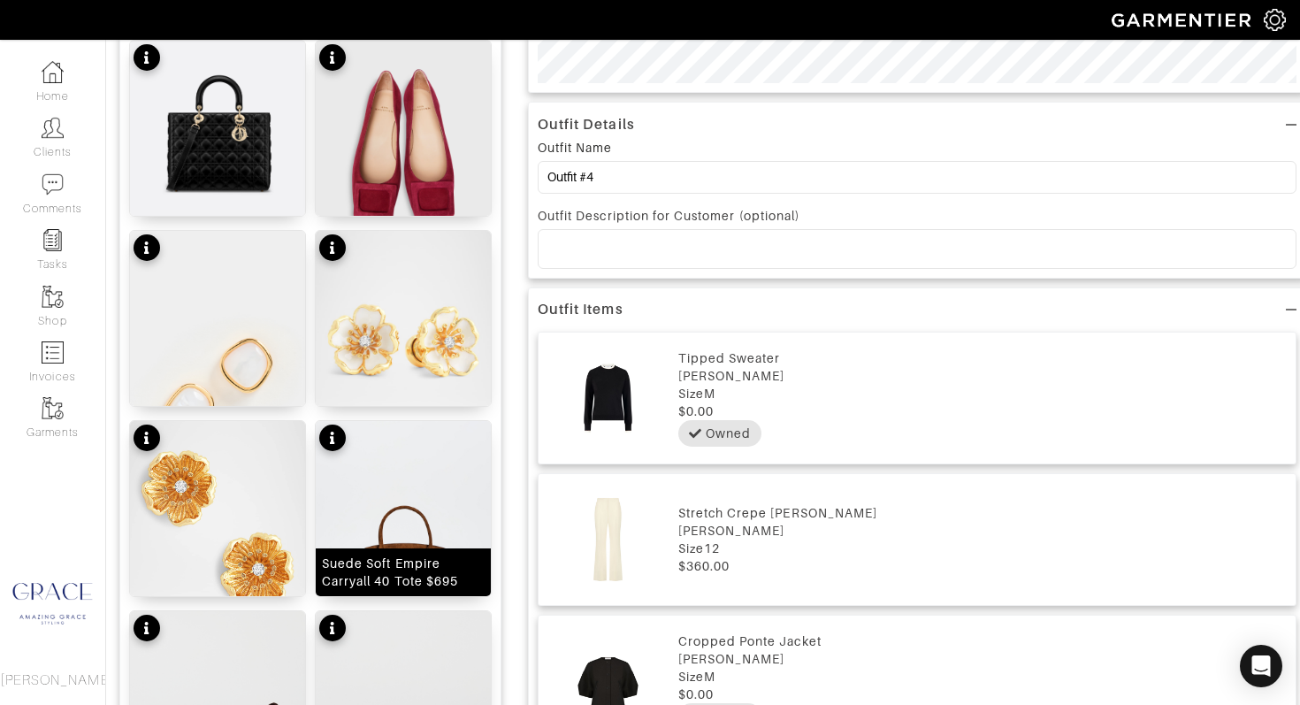
scroll to position [622, 0]
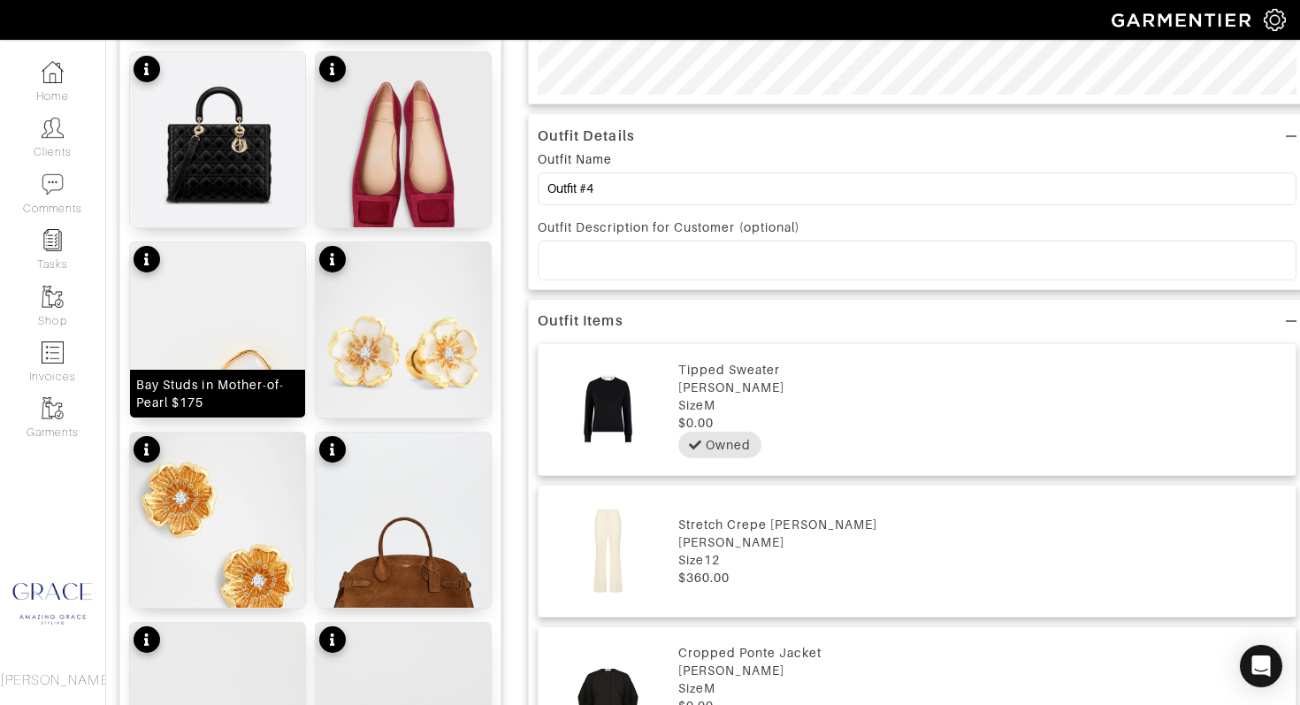
click at [275, 405] on div "Bay Studs in Mother-of-Pearl $175" at bounding box center [217, 393] width 163 height 35
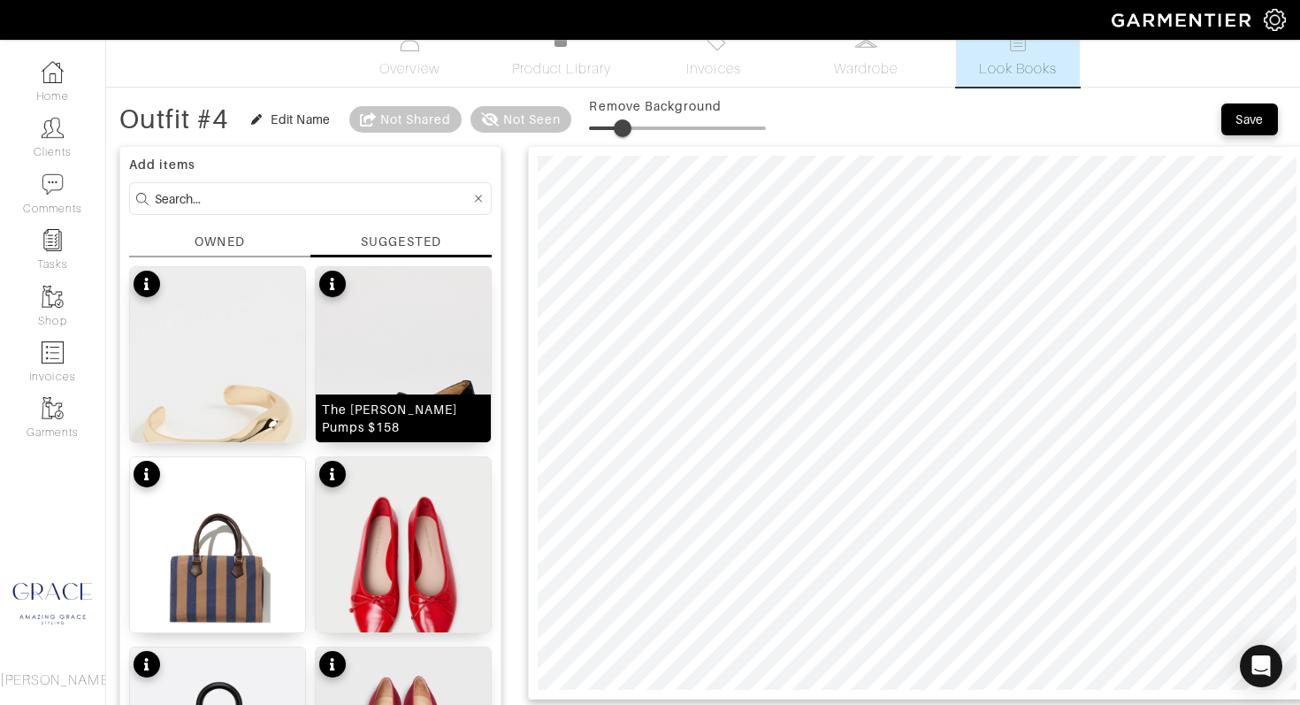
scroll to position [0, 0]
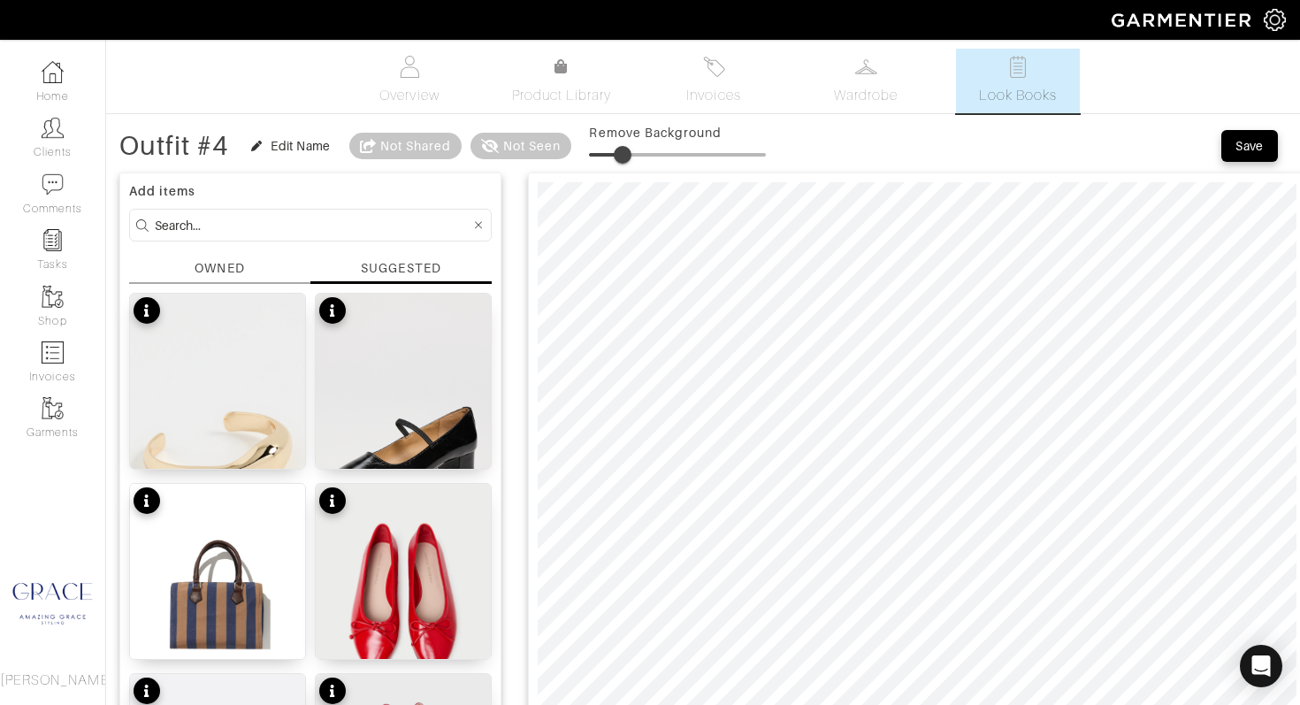
click at [622, 151] on span at bounding box center [623, 155] width 18 height 18
type input "9"
drag, startPoint x: 624, startPoint y: 156, endPoint x: 608, endPoint y: 155, distance: 15.9
click at [608, 155] on span at bounding box center [605, 155] width 18 height 18
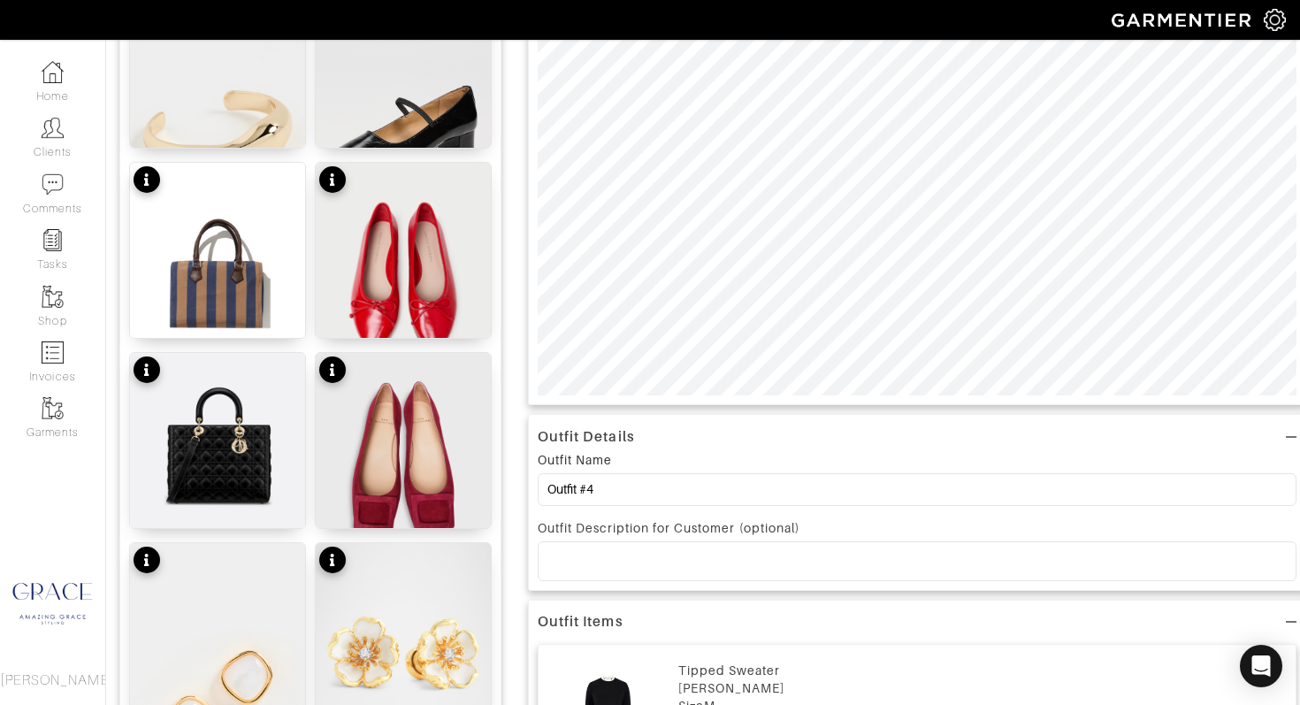
scroll to position [335, 0]
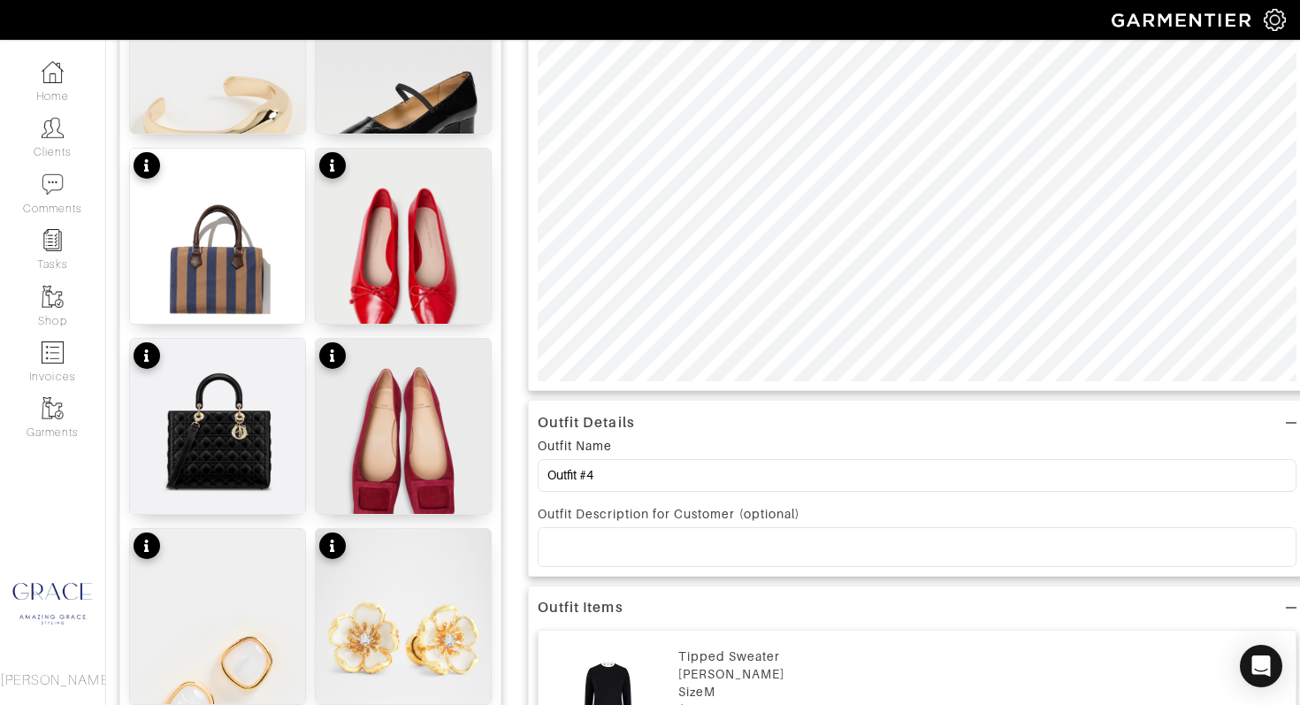
click at [603, 538] on div at bounding box center [917, 546] width 757 height 37
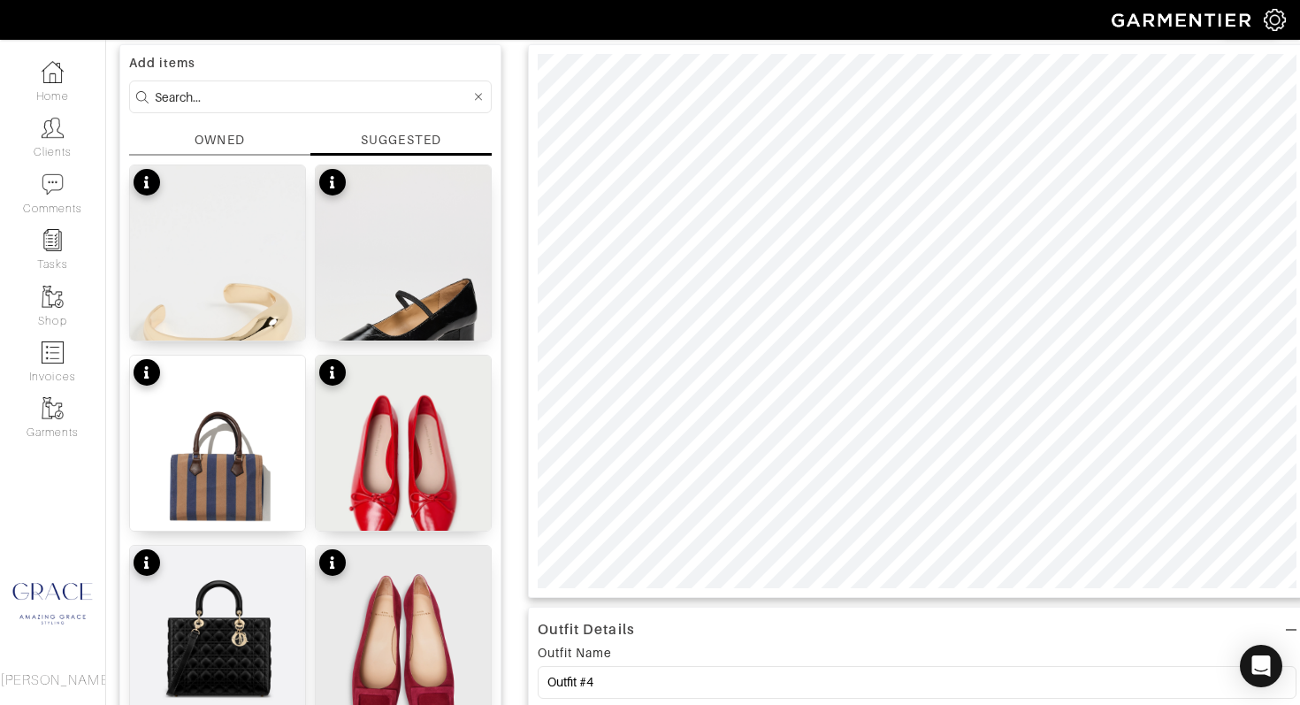
scroll to position [0, 0]
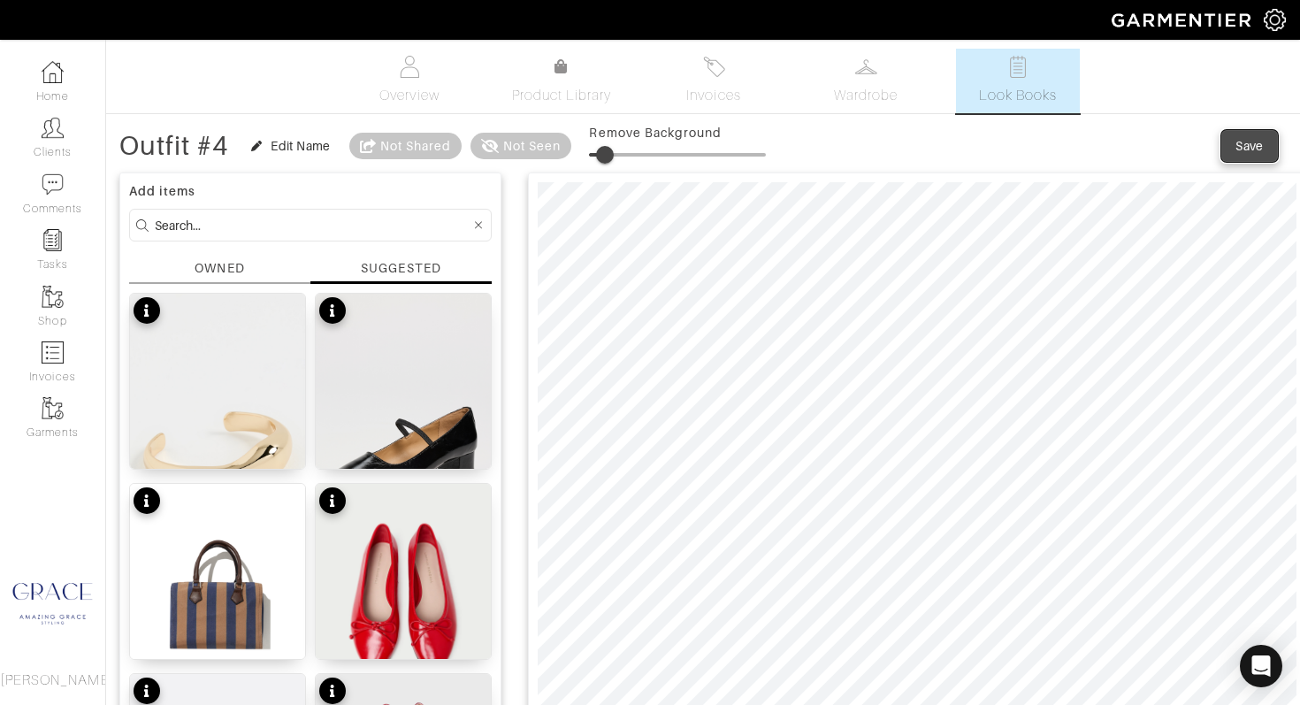
drag, startPoint x: 1252, startPoint y: 152, endPoint x: 1220, endPoint y: 164, distance: 33.8
click at [1252, 152] on div "Save" at bounding box center [1249, 146] width 28 height 18
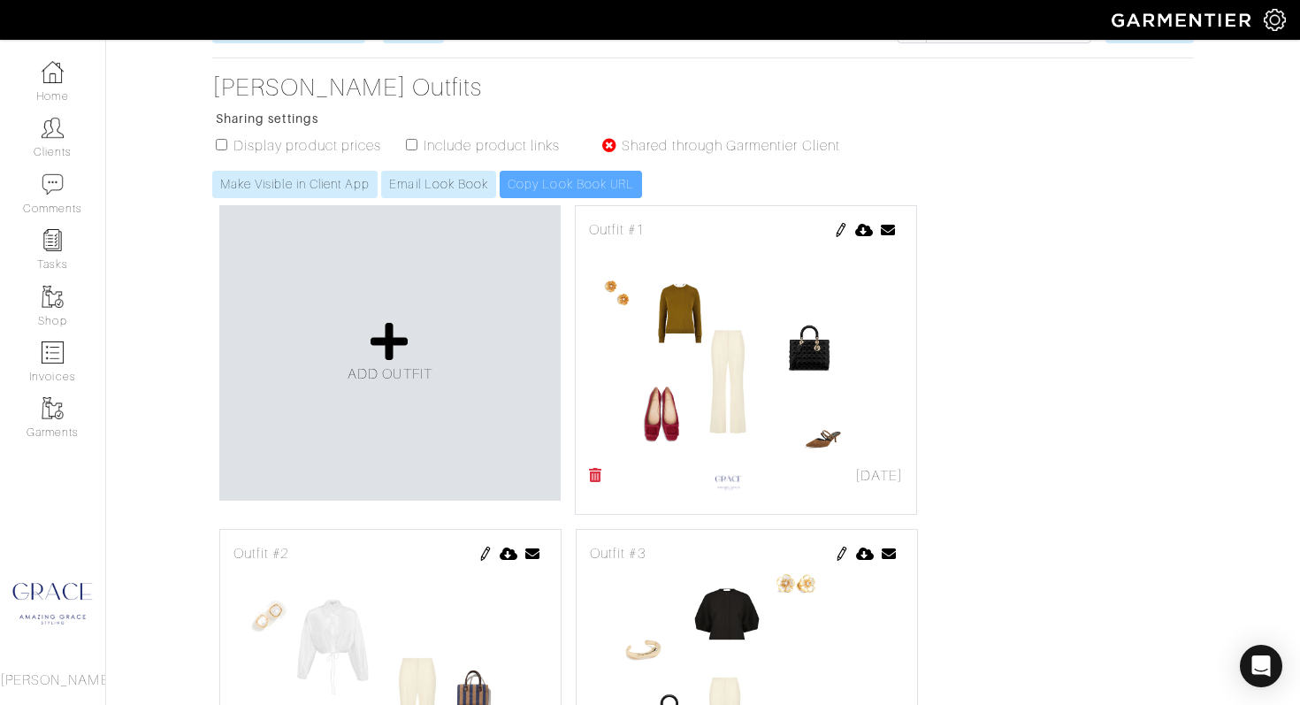
scroll to position [243, 0]
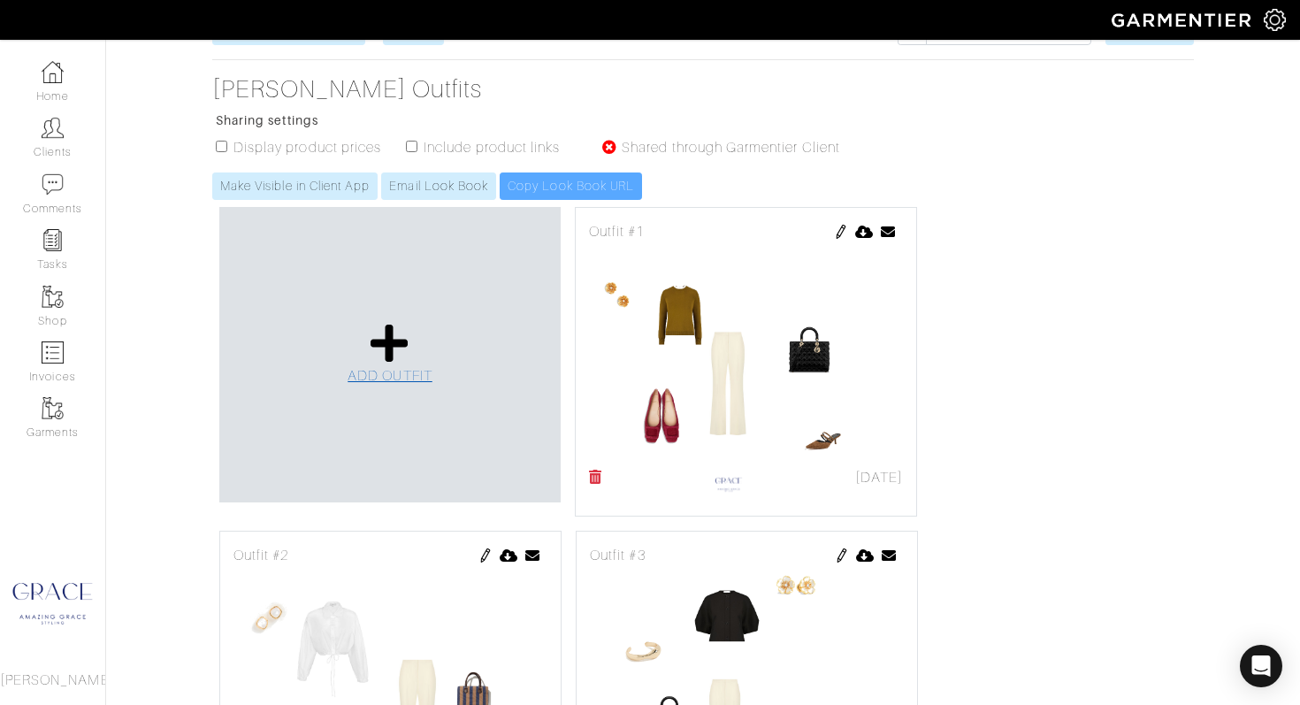
click at [418, 351] on link "ADD OUTFIT" at bounding box center [390, 354] width 85 height 65
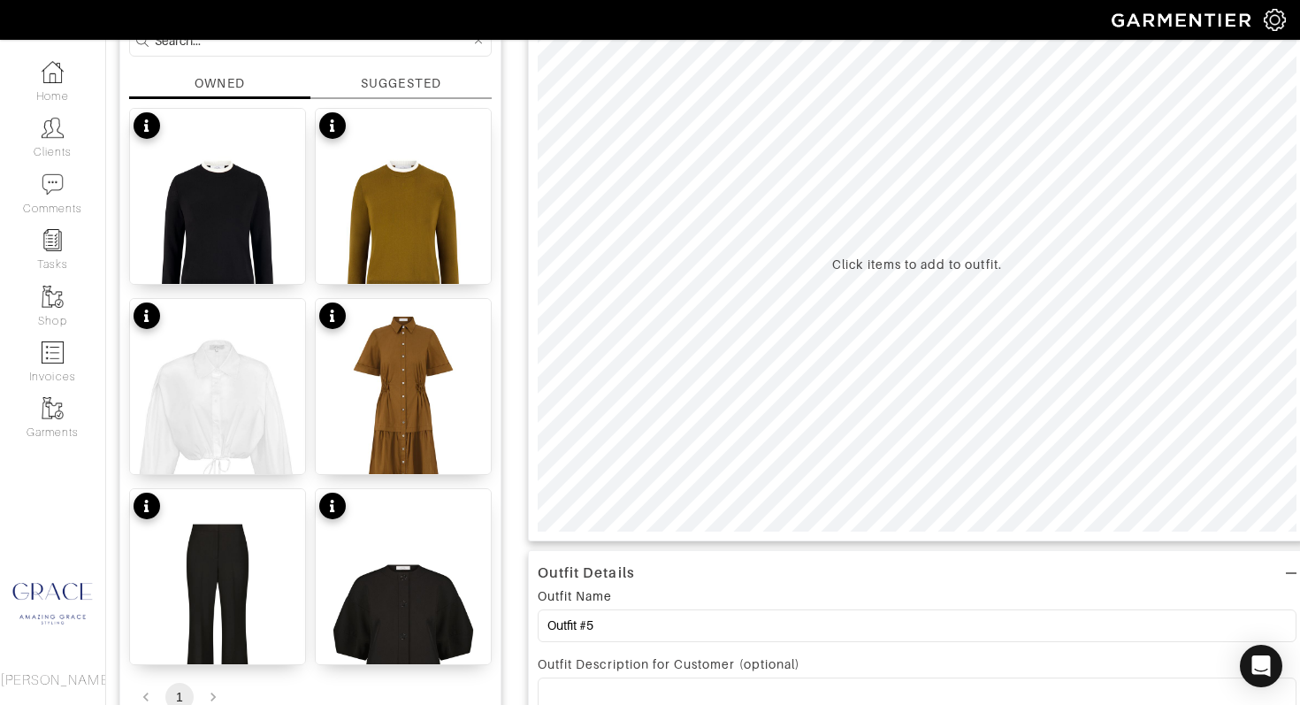
scroll to position [206, 0]
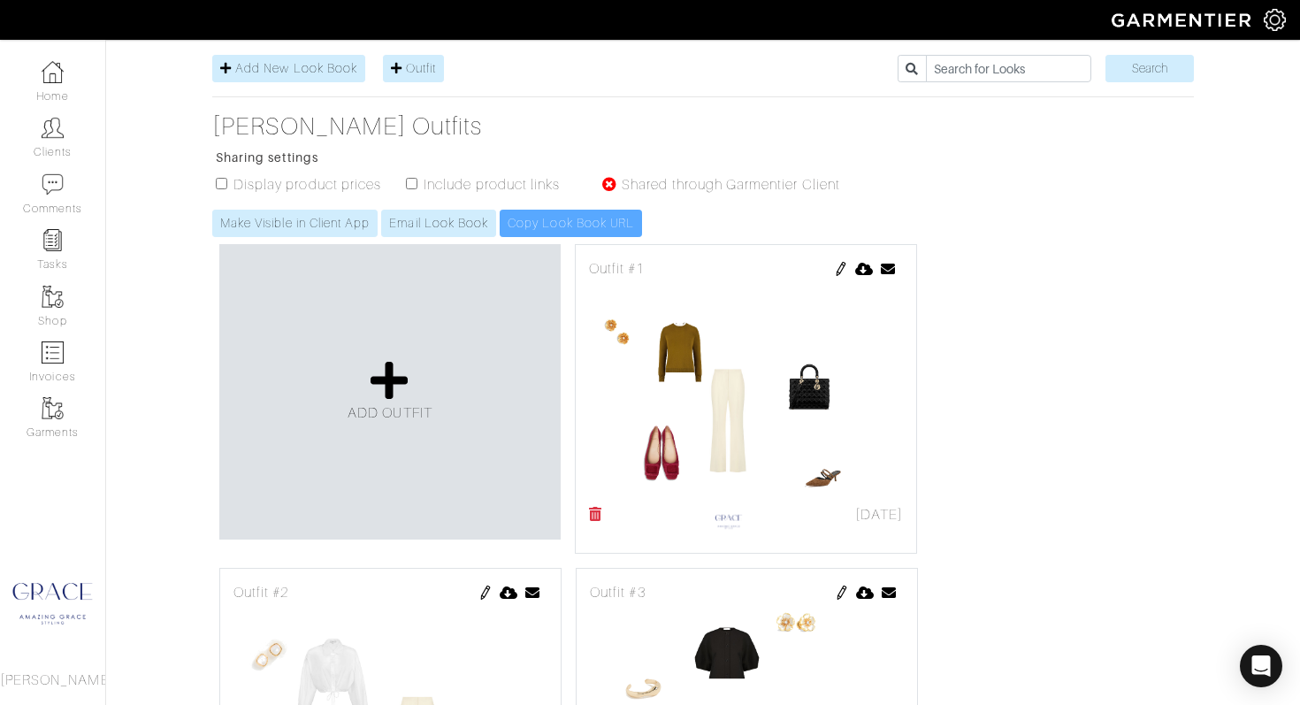
scroll to position [243, 0]
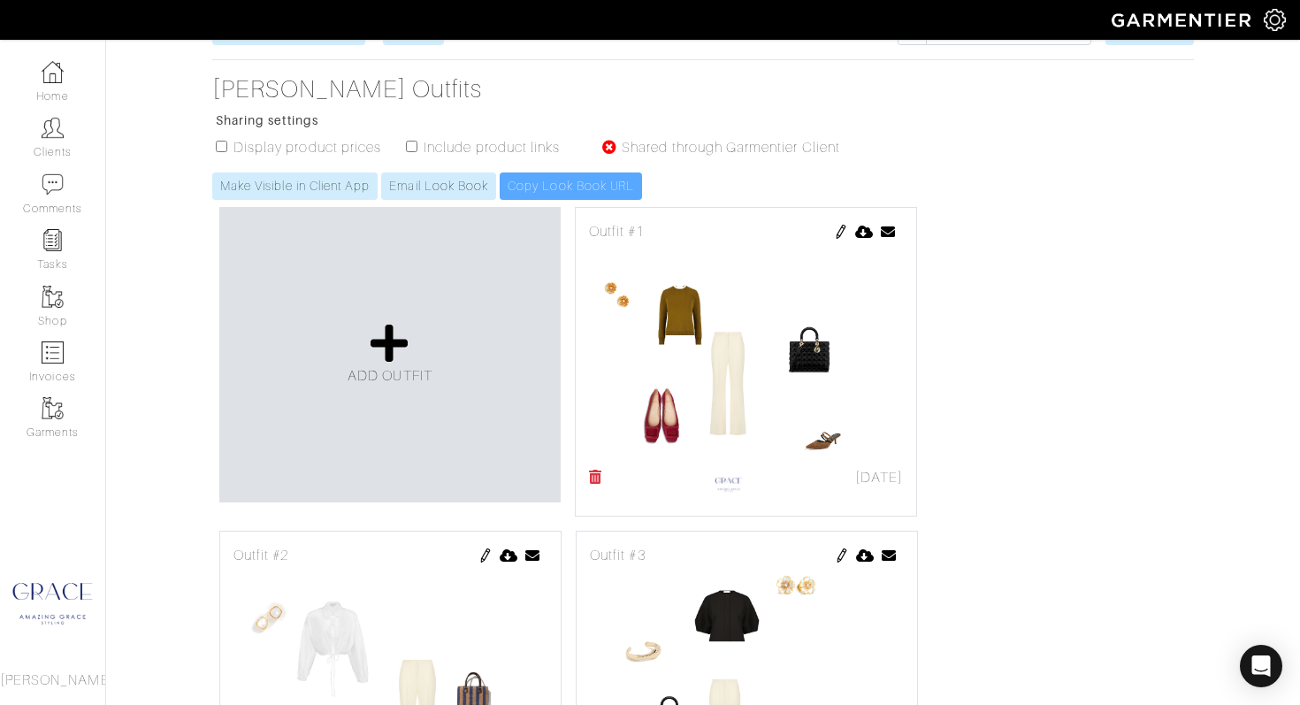
drag, startPoint x: 412, startPoint y: 147, endPoint x: 362, endPoint y: 154, distance: 50.9
click at [412, 147] on input "checkbox" at bounding box center [411, 146] width 11 height 11
checkbox input "true"
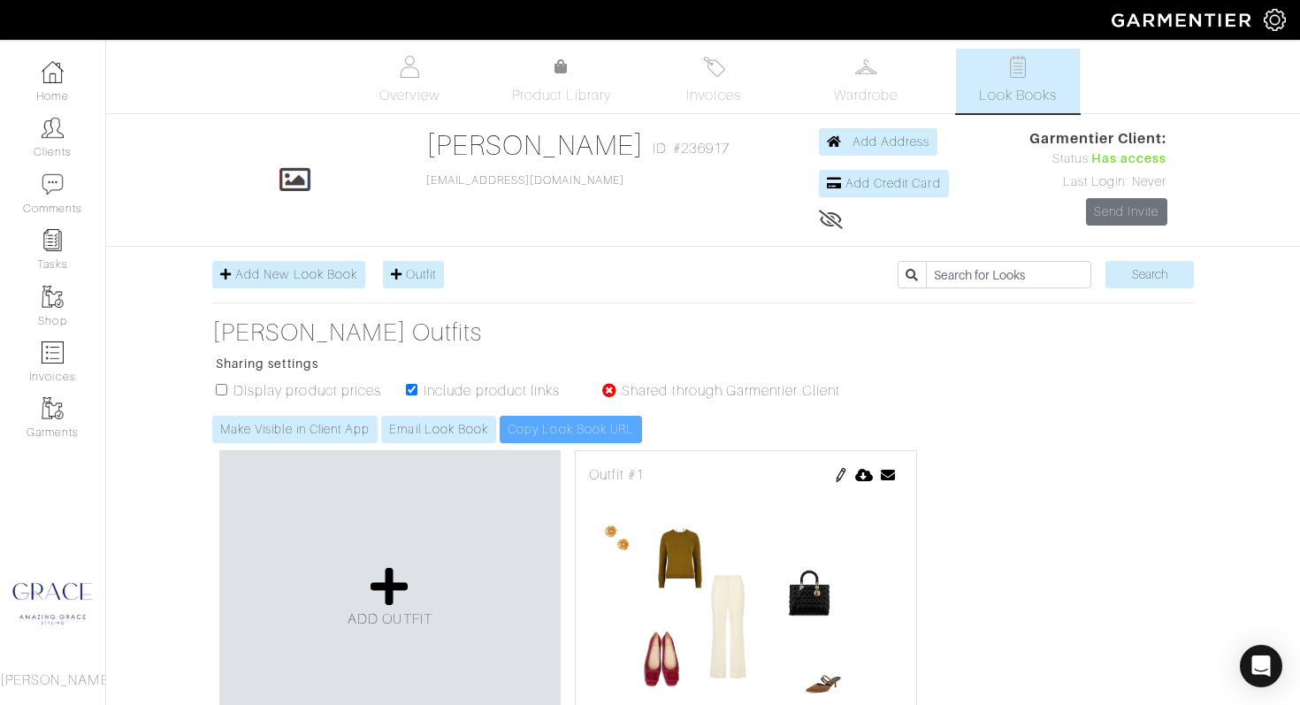
click at [218, 388] on input "checkbox" at bounding box center [221, 389] width 11 height 11
checkbox input "true"
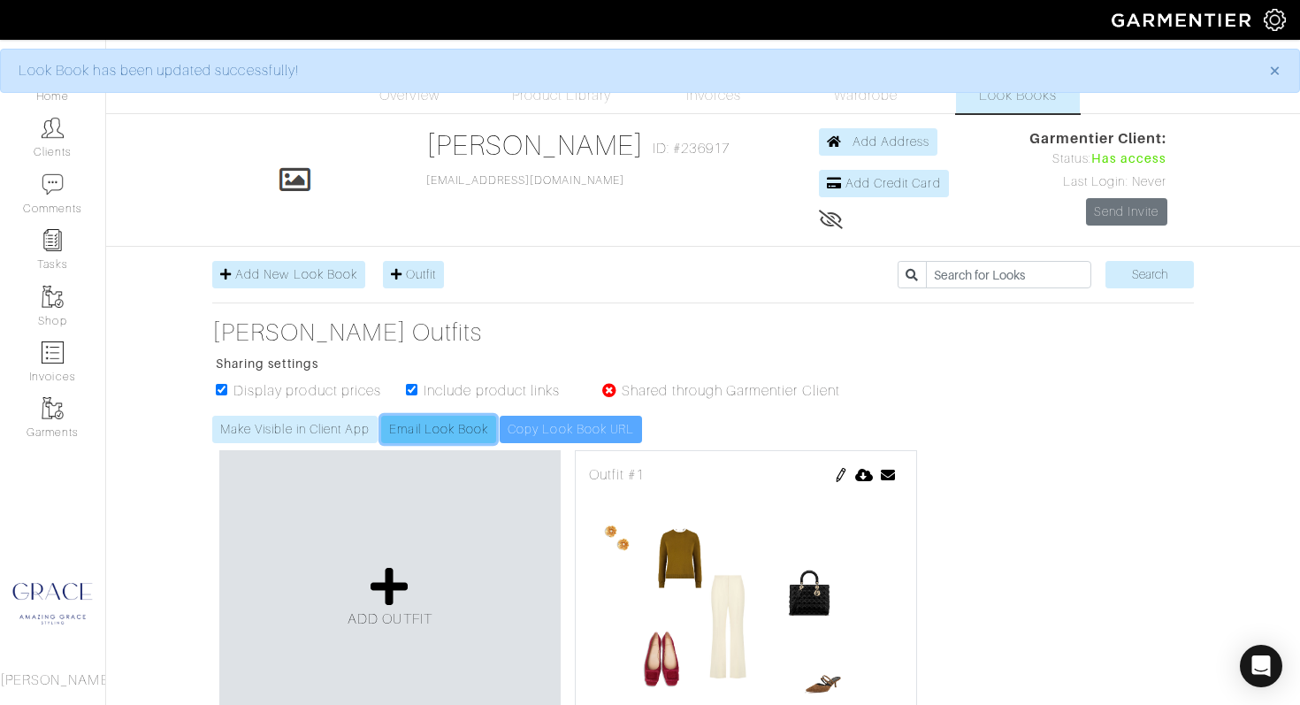
click at [423, 430] on link "Email Look Book" at bounding box center [438, 429] width 115 height 27
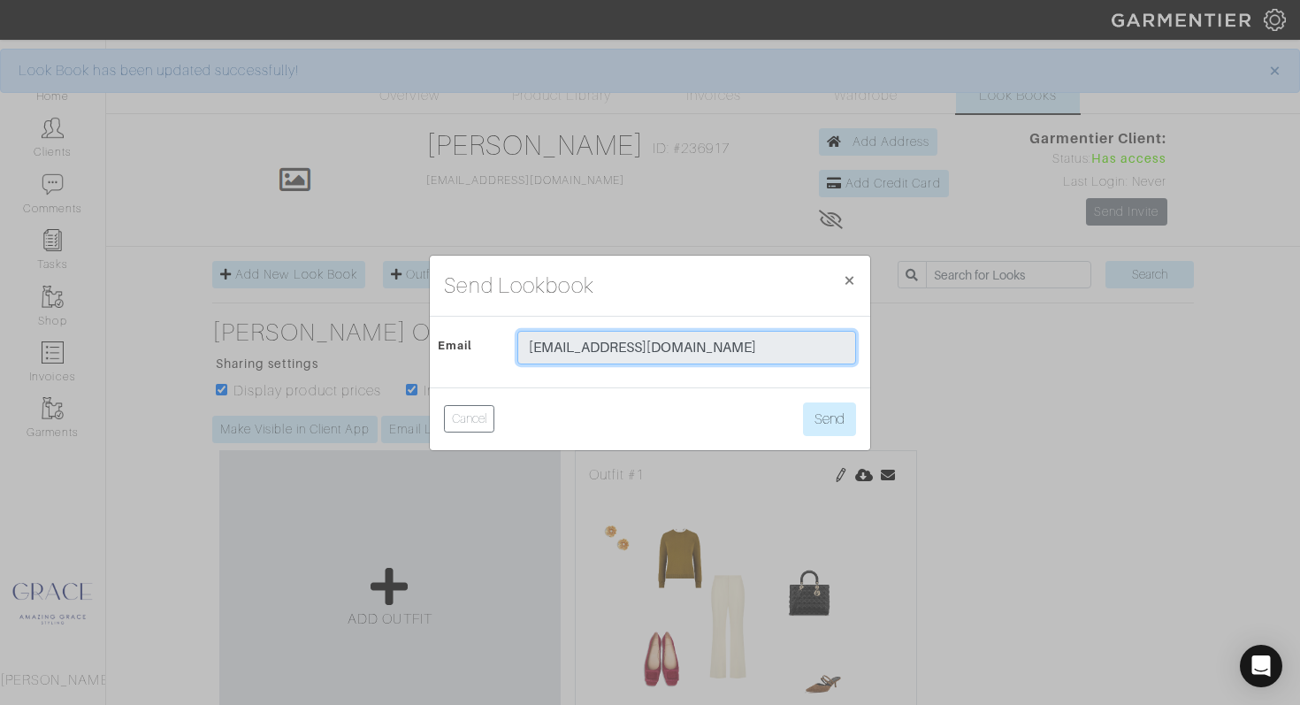
drag, startPoint x: 595, startPoint y: 351, endPoint x: 635, endPoint y: 348, distance: 39.9
click at [595, 351] on input "[EMAIL_ADDRESS][DOMAIN_NAME]" at bounding box center [686, 348] width 339 height 34
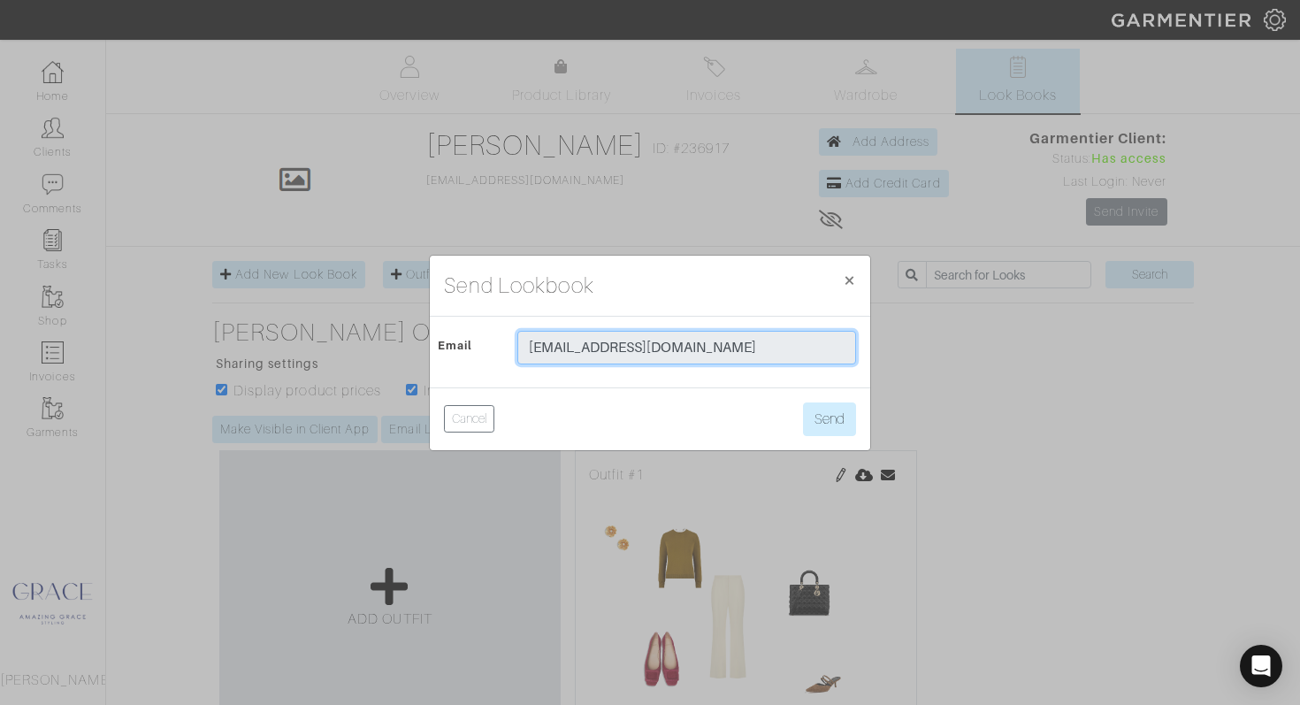
drag, startPoint x: 670, startPoint y: 347, endPoint x: 508, endPoint y: 346, distance: 161.8
click at [504, 344] on div "[EMAIL_ADDRESS][DOMAIN_NAME]" at bounding box center [686, 352] width 365 height 42
type input "[EMAIL_ADDRESS][DOMAIN_NAME]"
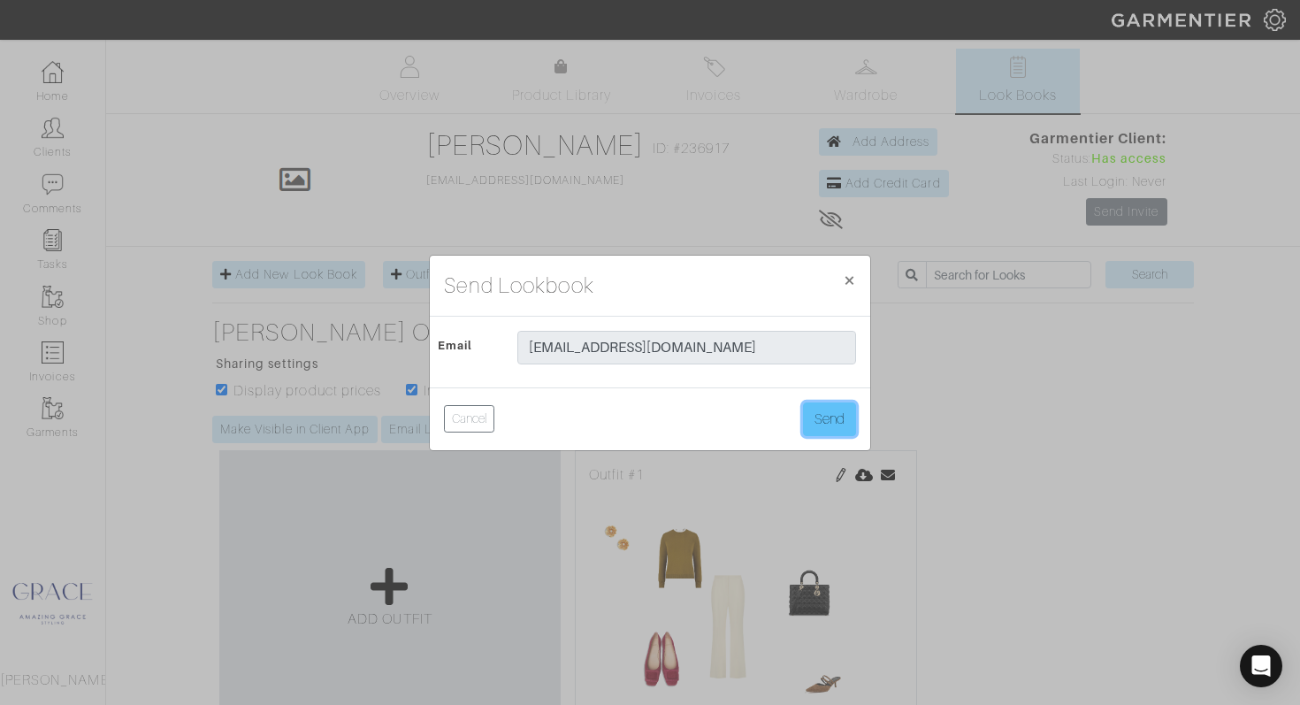
click at [843, 423] on button "Send" at bounding box center [829, 419] width 53 height 34
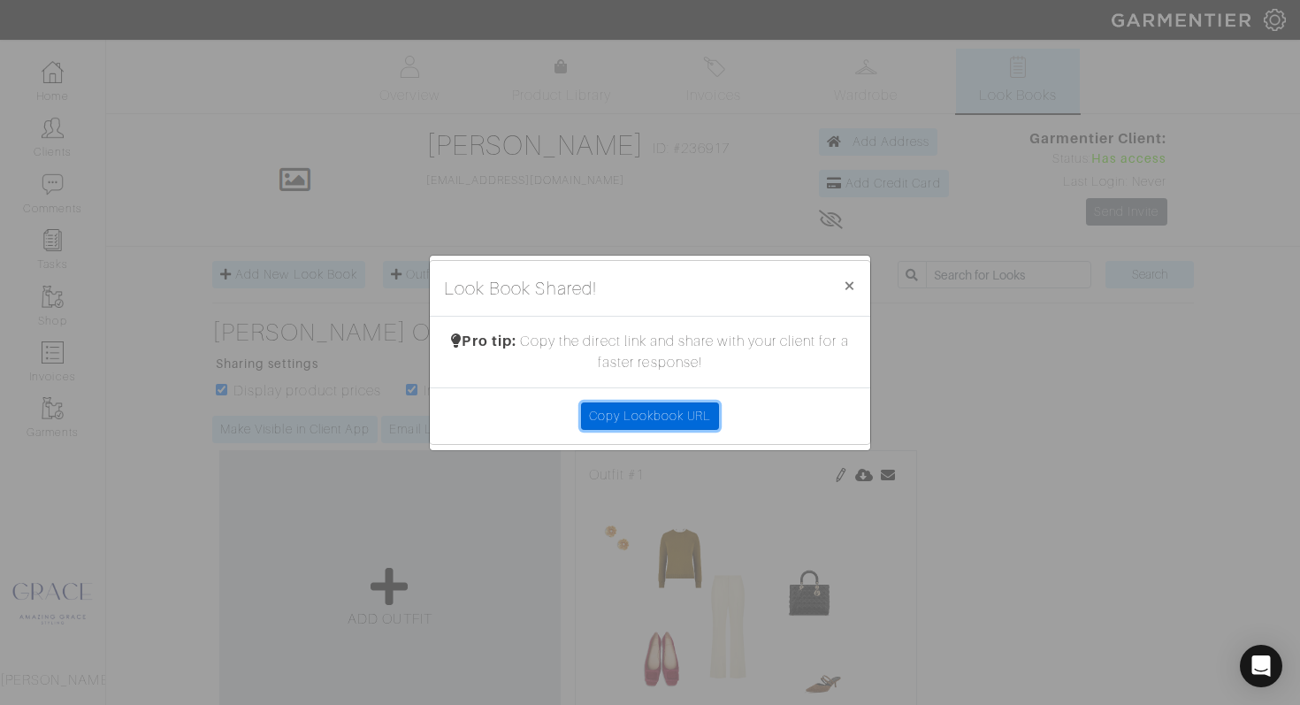
click at [681, 412] on link "Copy Lookbook URL" at bounding box center [650, 415] width 139 height 27
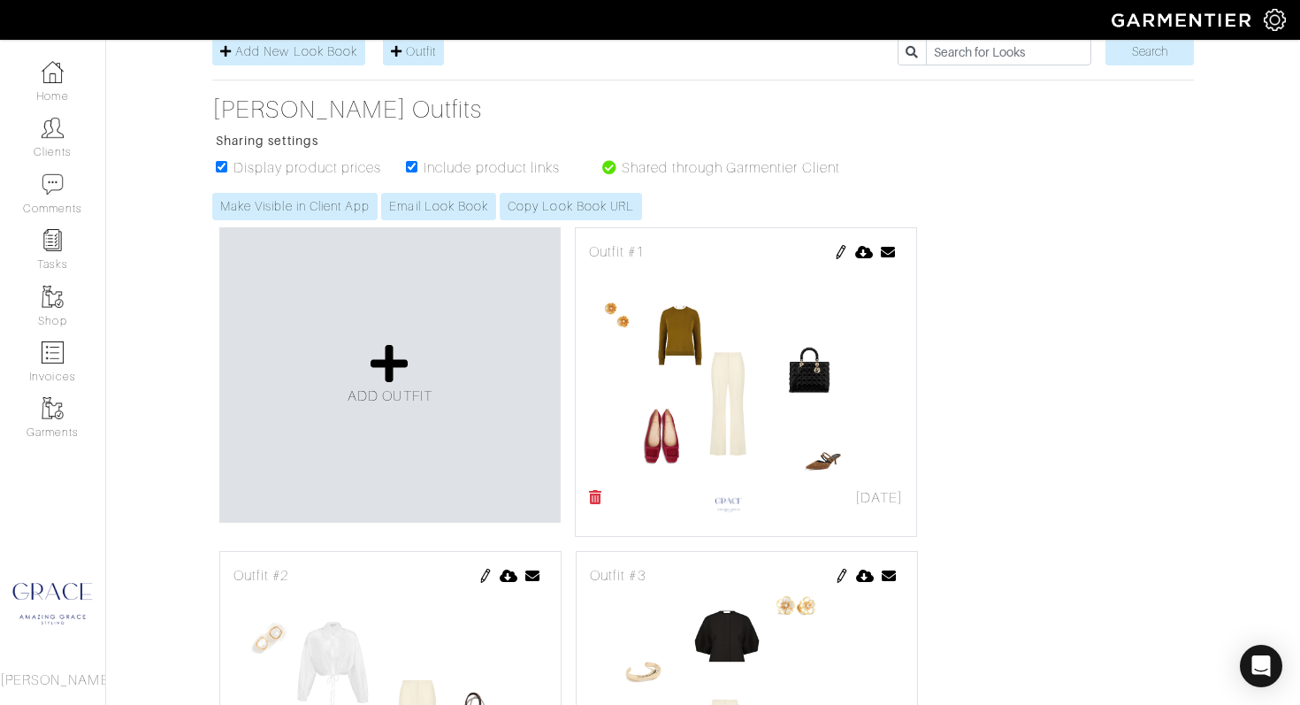
scroll to position [224, 0]
click at [867, 251] on icon at bounding box center [864, 251] width 19 height 14
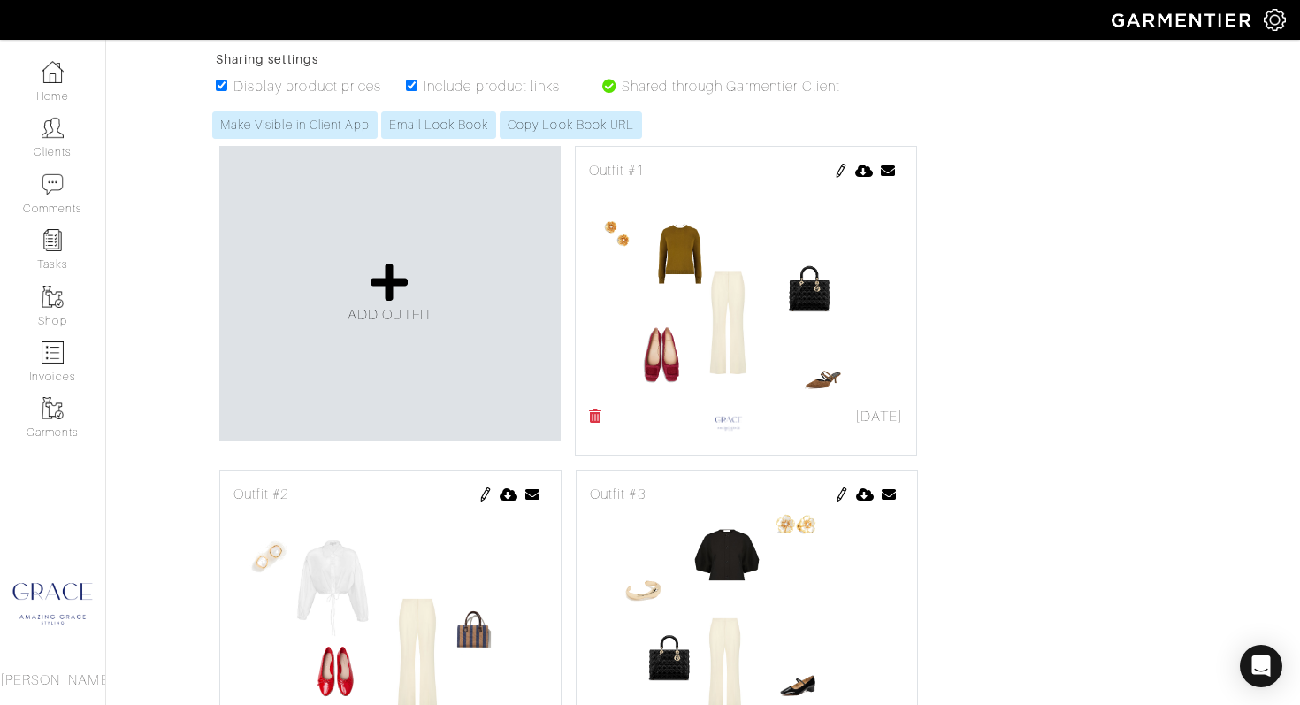
scroll to position [302, 0]
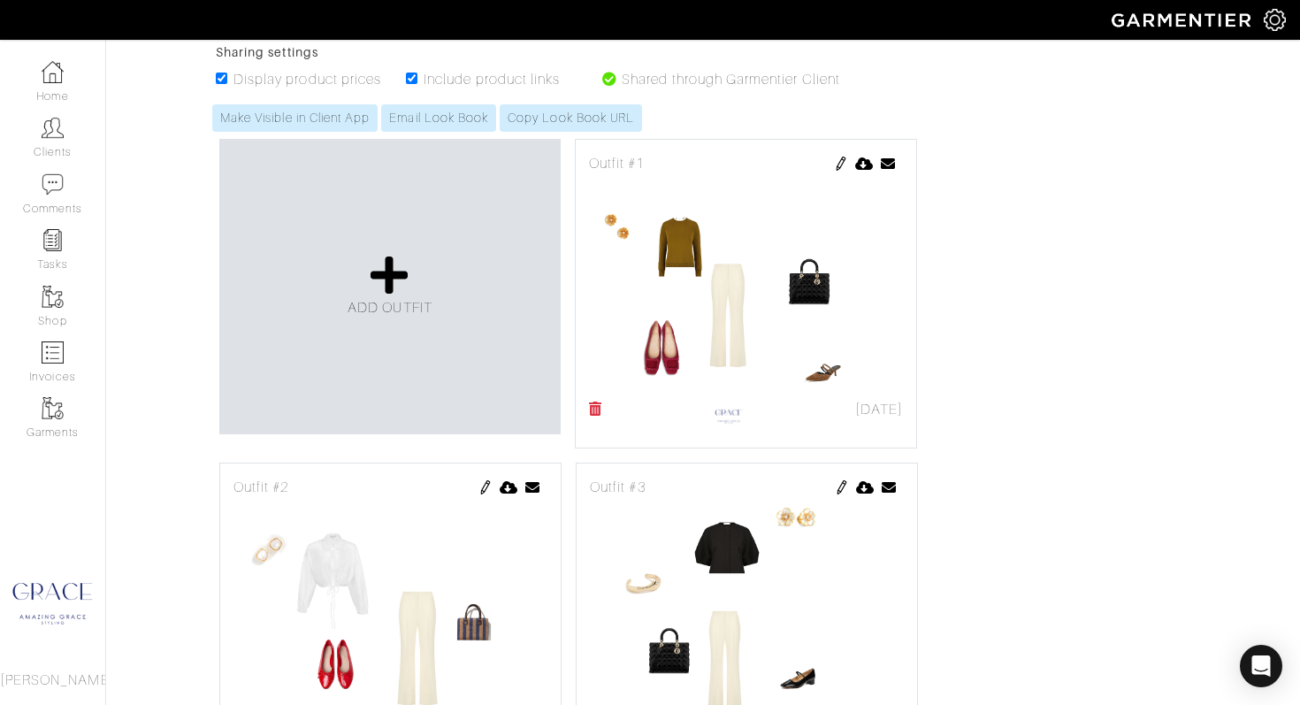
click at [703, 159] on div "Outfit #1" at bounding box center [746, 163] width 314 height 21
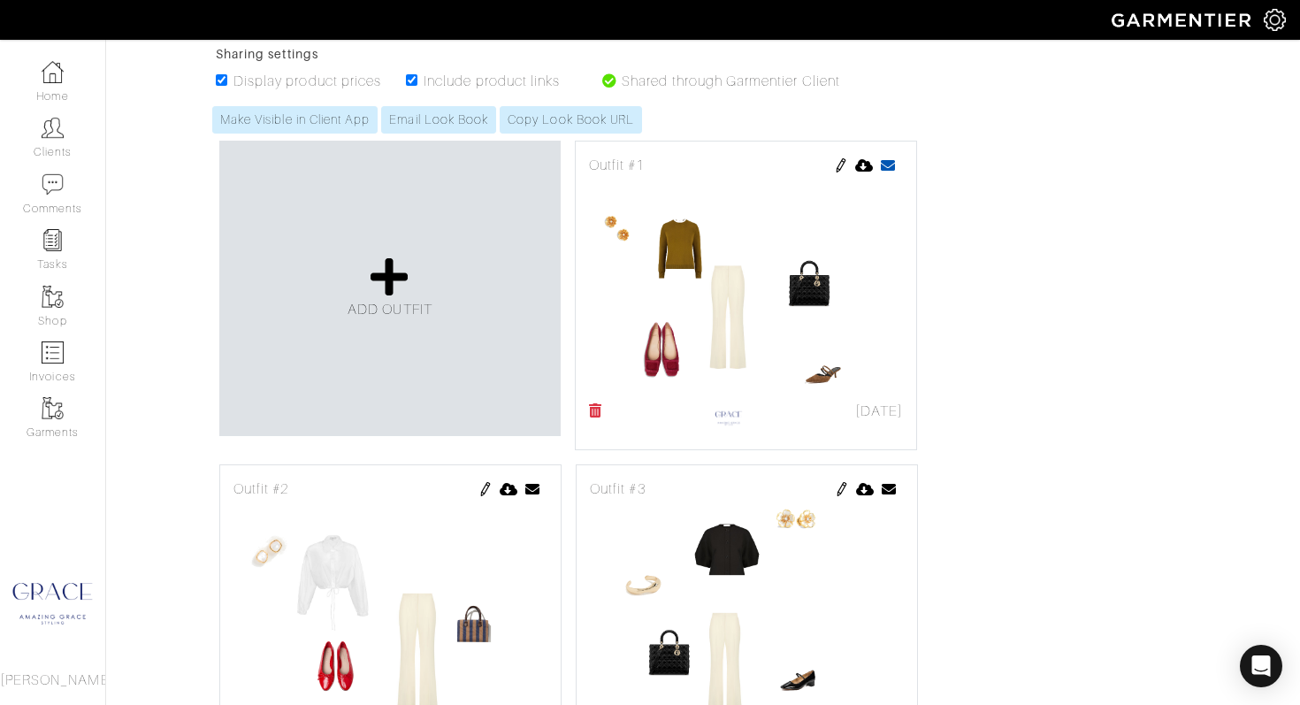
click at [885, 166] on icon at bounding box center [888, 165] width 15 height 14
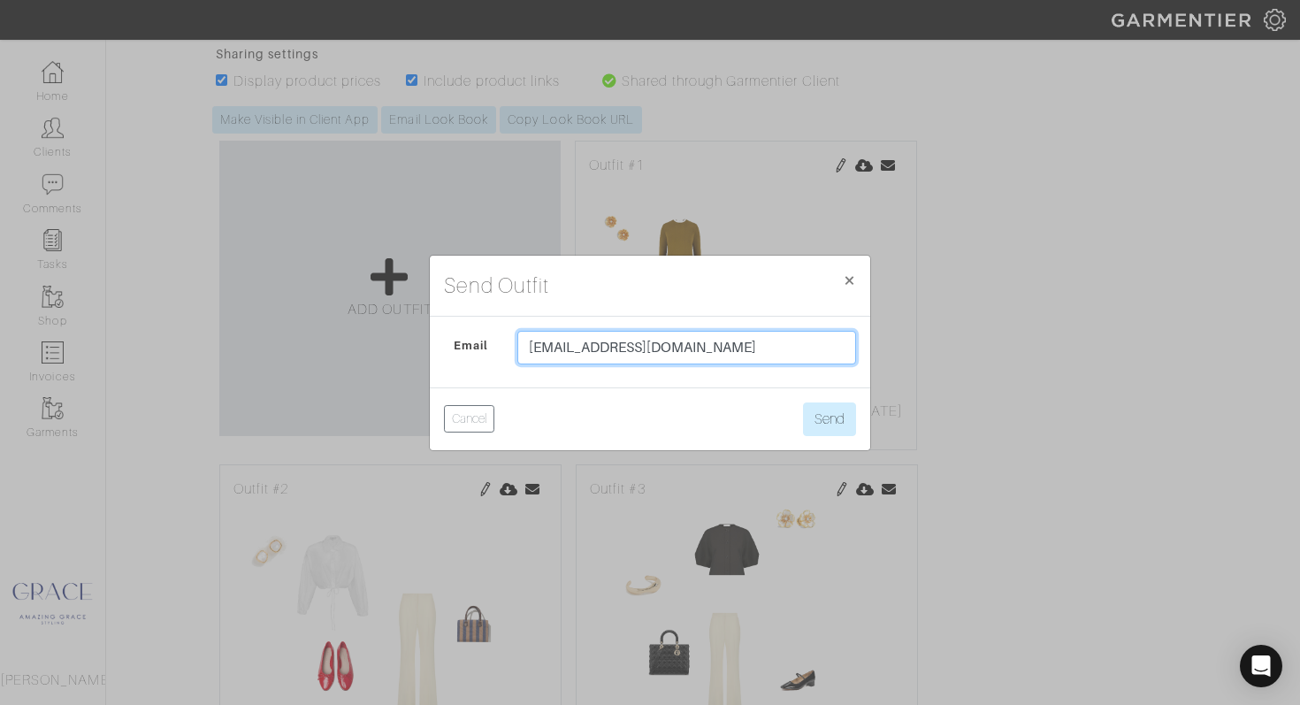
drag, startPoint x: 575, startPoint y: 348, endPoint x: 456, endPoint y: 340, distance: 118.8
click at [456, 340] on div "Email [EMAIL_ADDRESS][DOMAIN_NAME]" at bounding box center [650, 352] width 439 height 42
type input "[EMAIL_ADDRESS][DOMAIN_NAME]"
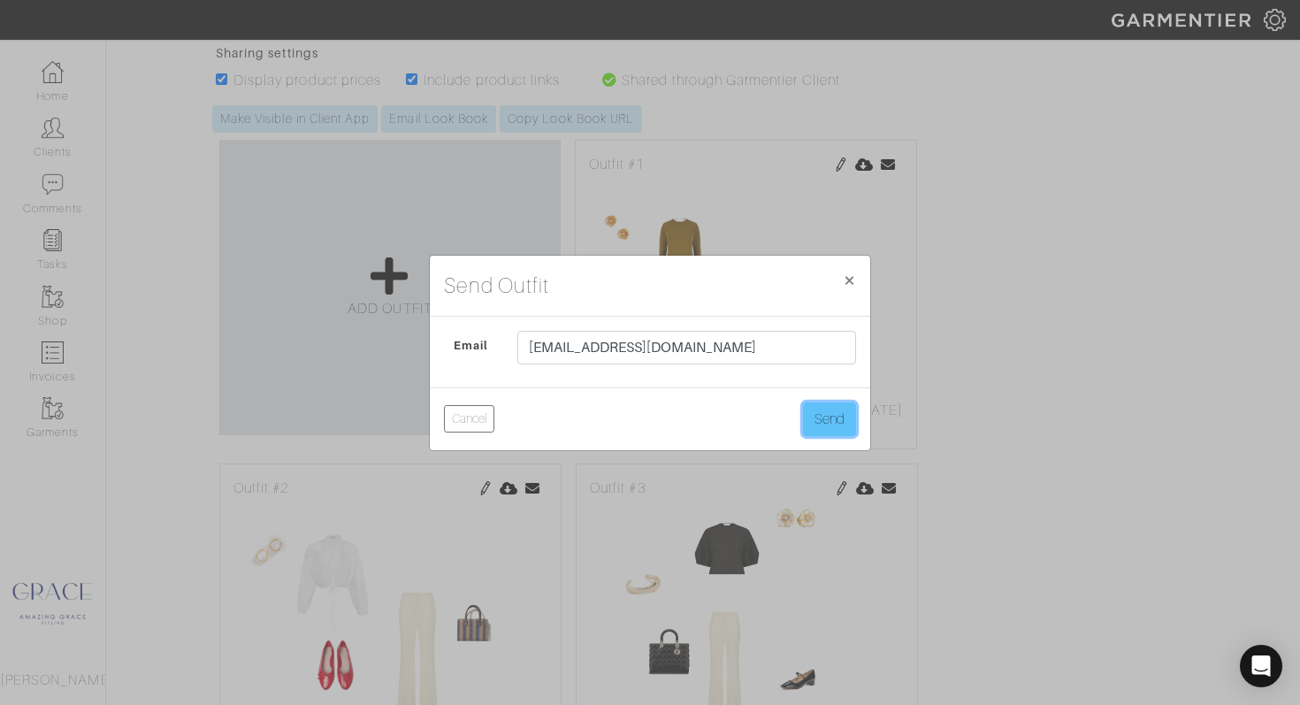
click at [827, 426] on button "Send" at bounding box center [829, 419] width 53 height 34
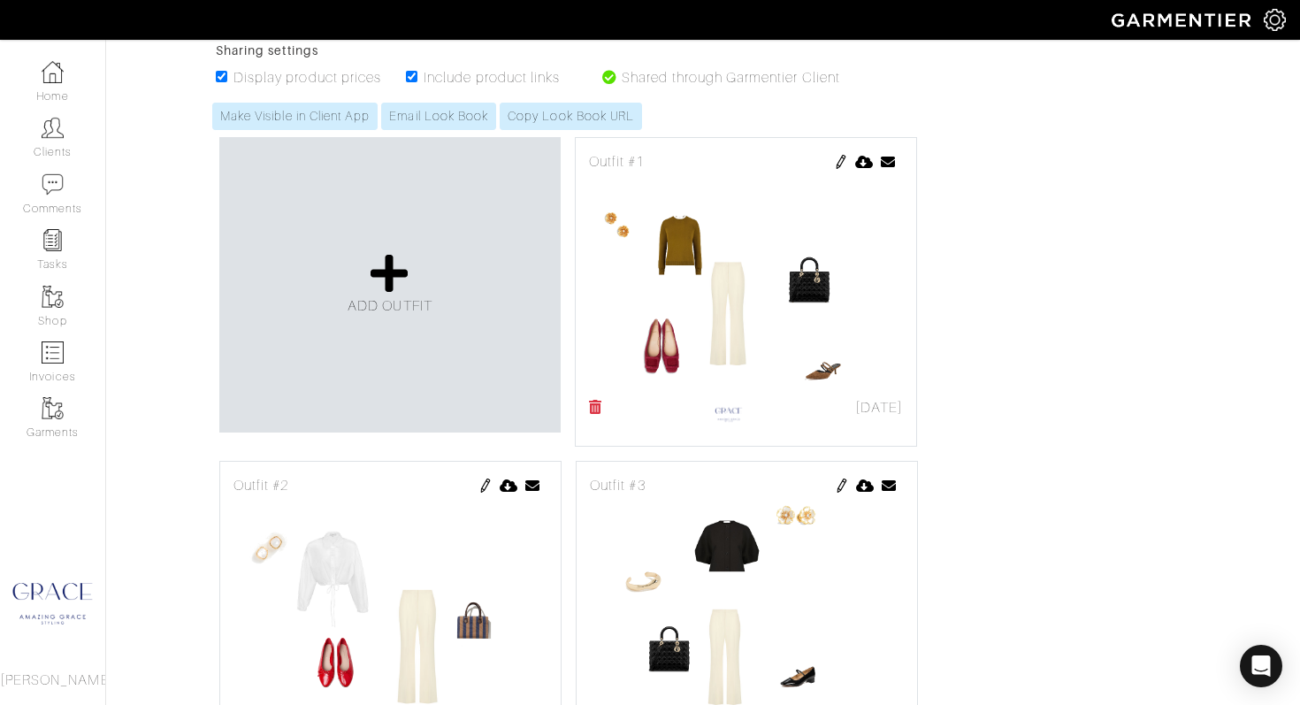
scroll to position [362, 0]
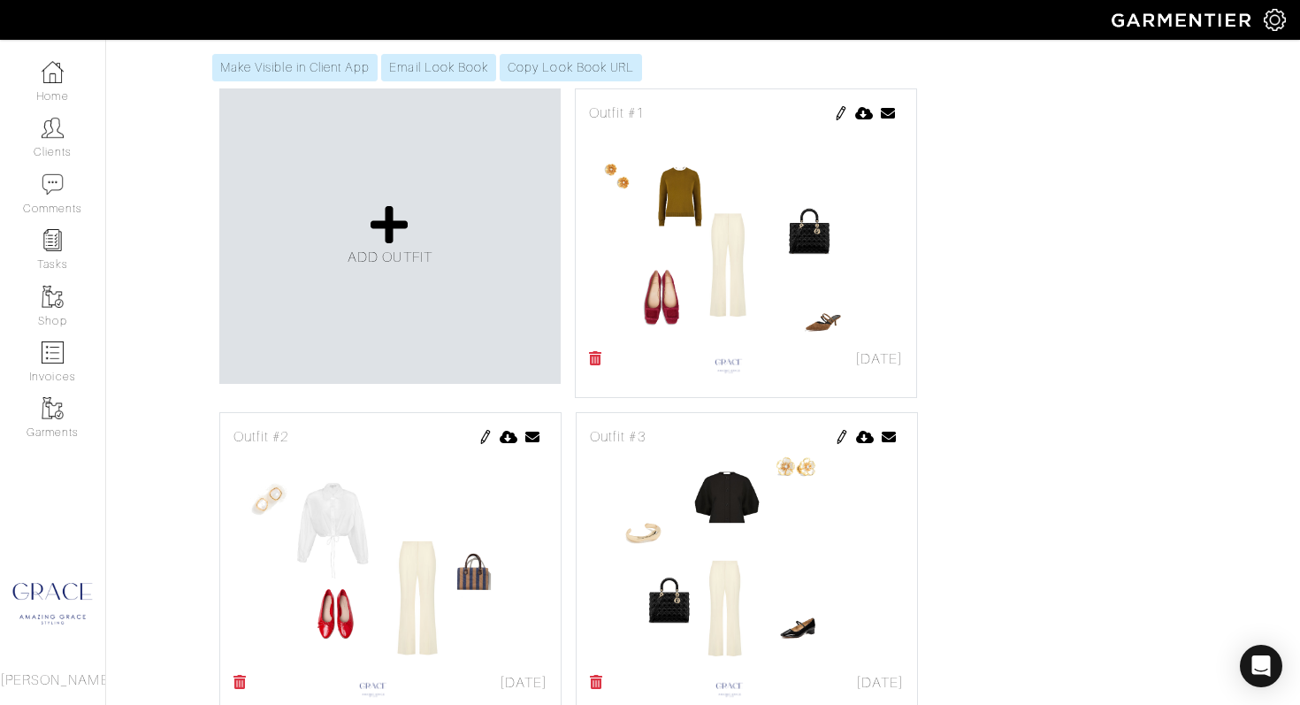
click at [837, 113] on img at bounding box center [841, 113] width 14 height 14
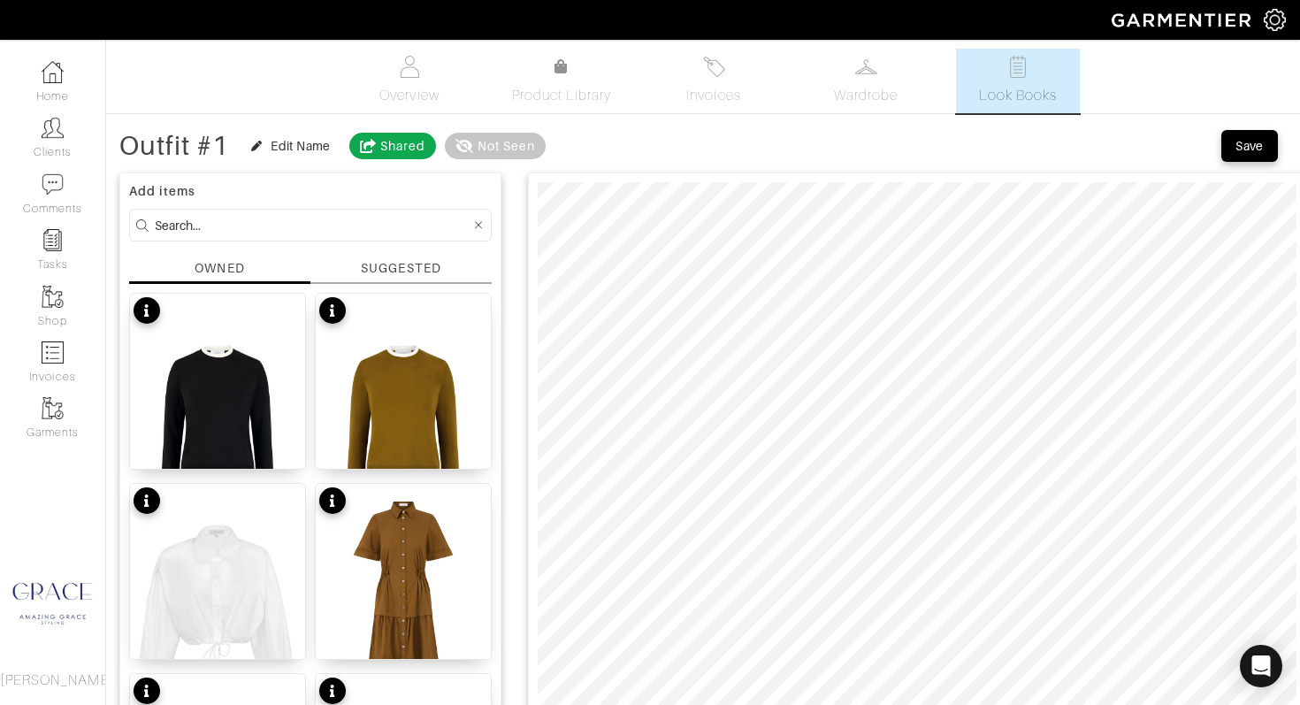
scroll to position [6, 0]
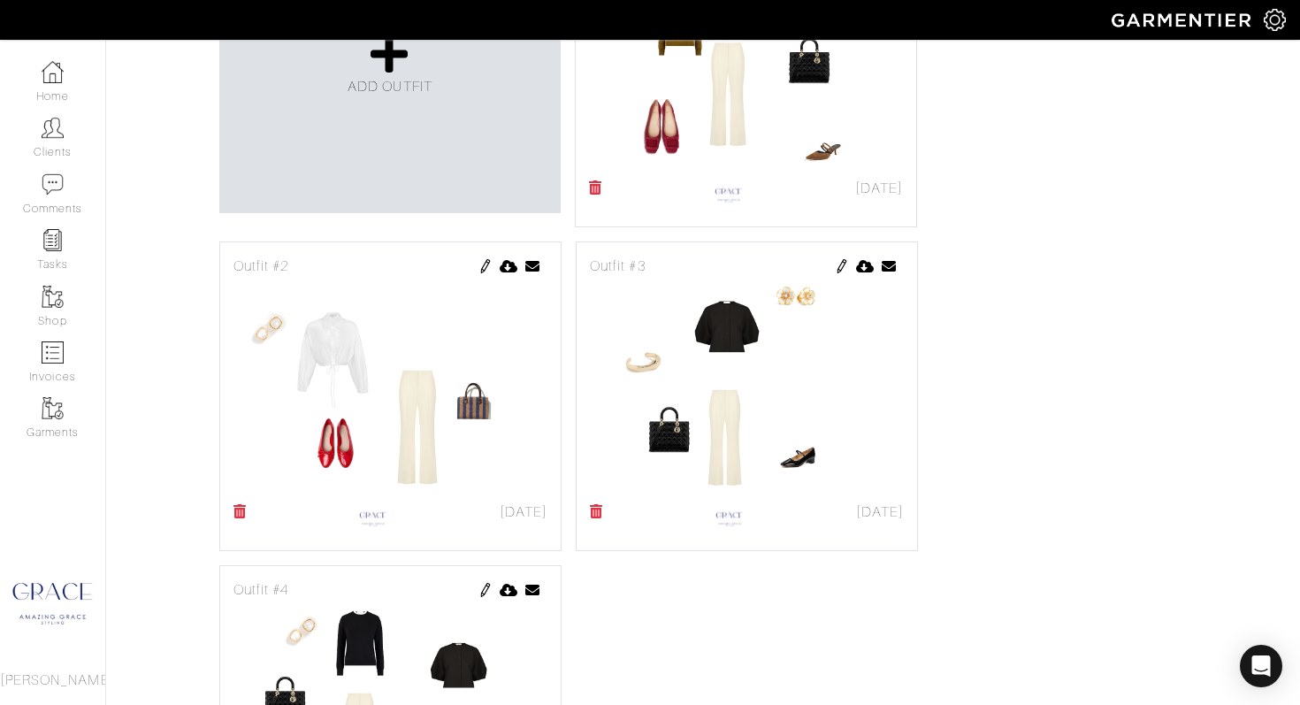
scroll to position [528, 0]
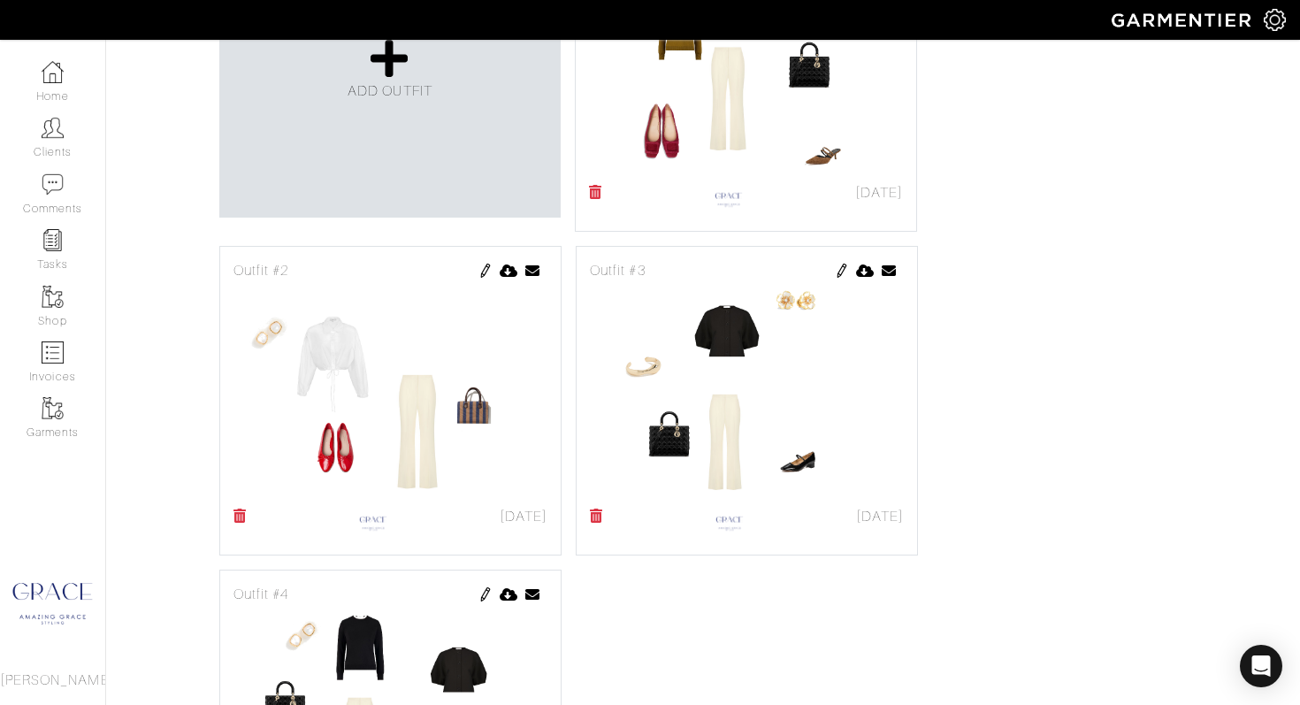
click at [485, 269] on img at bounding box center [485, 271] width 14 height 14
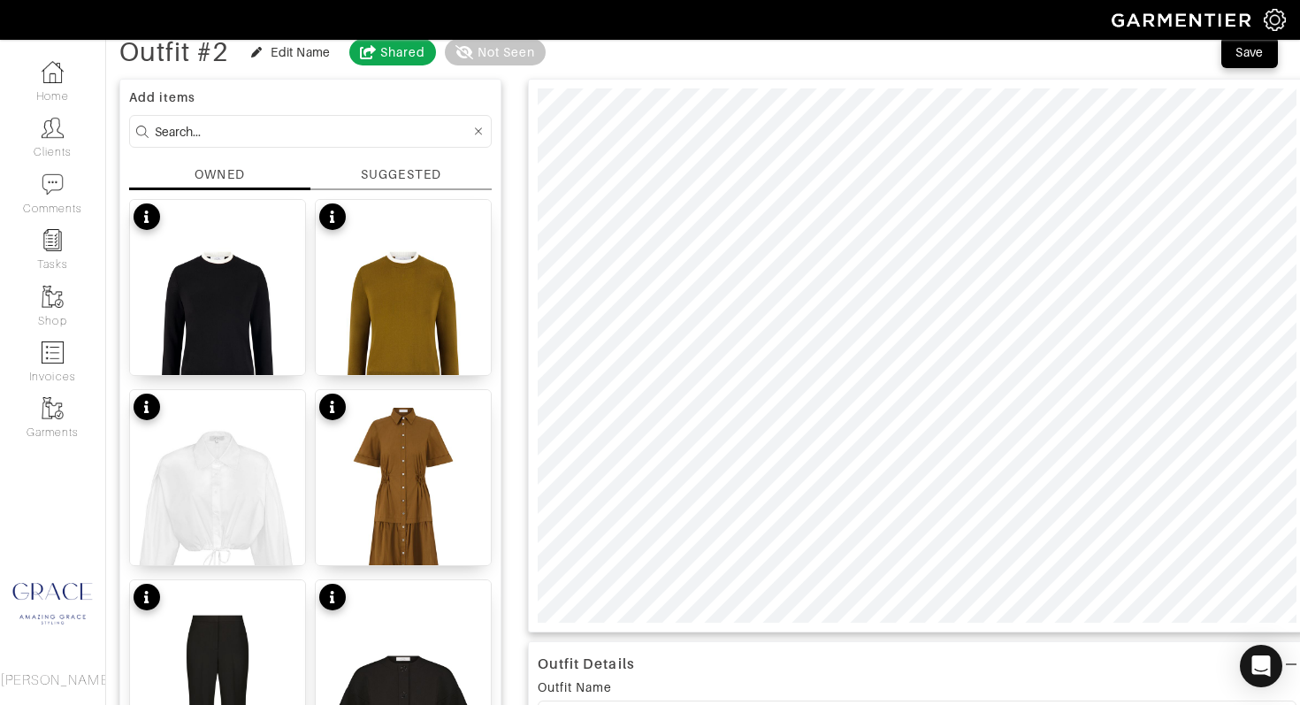
scroll to position [56, 0]
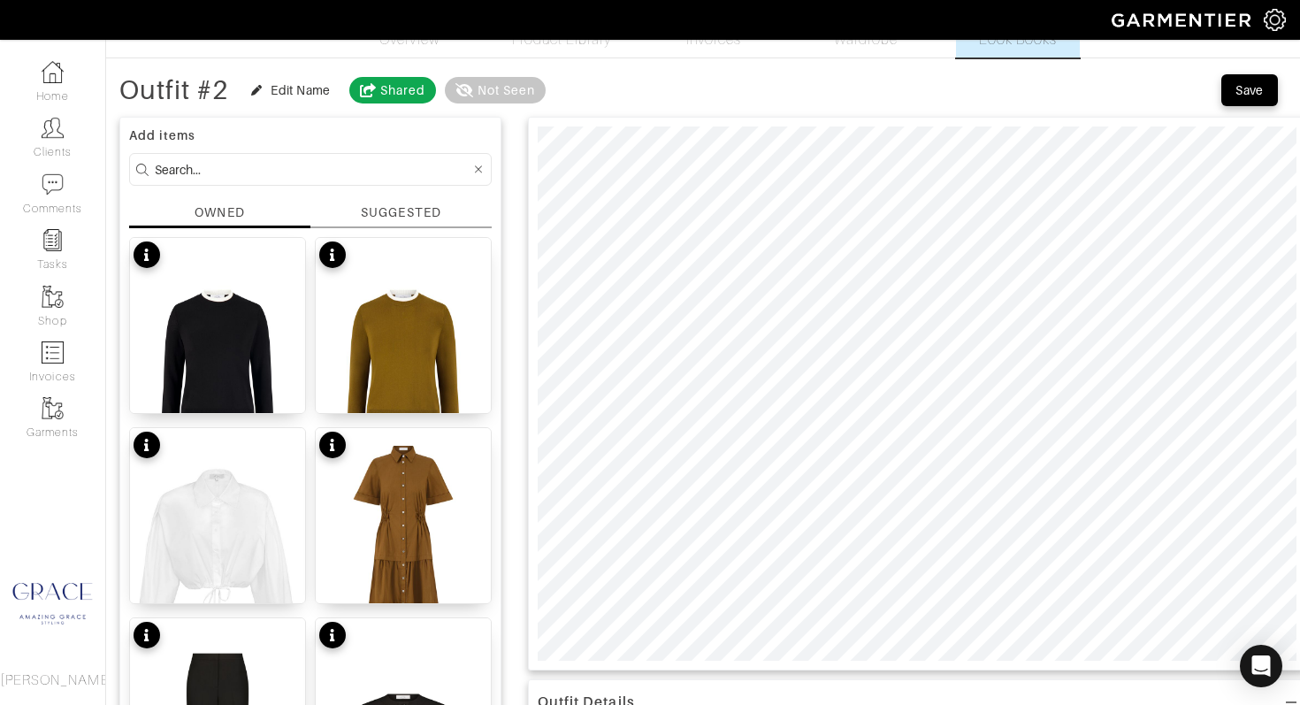
scroll to position [528, 0]
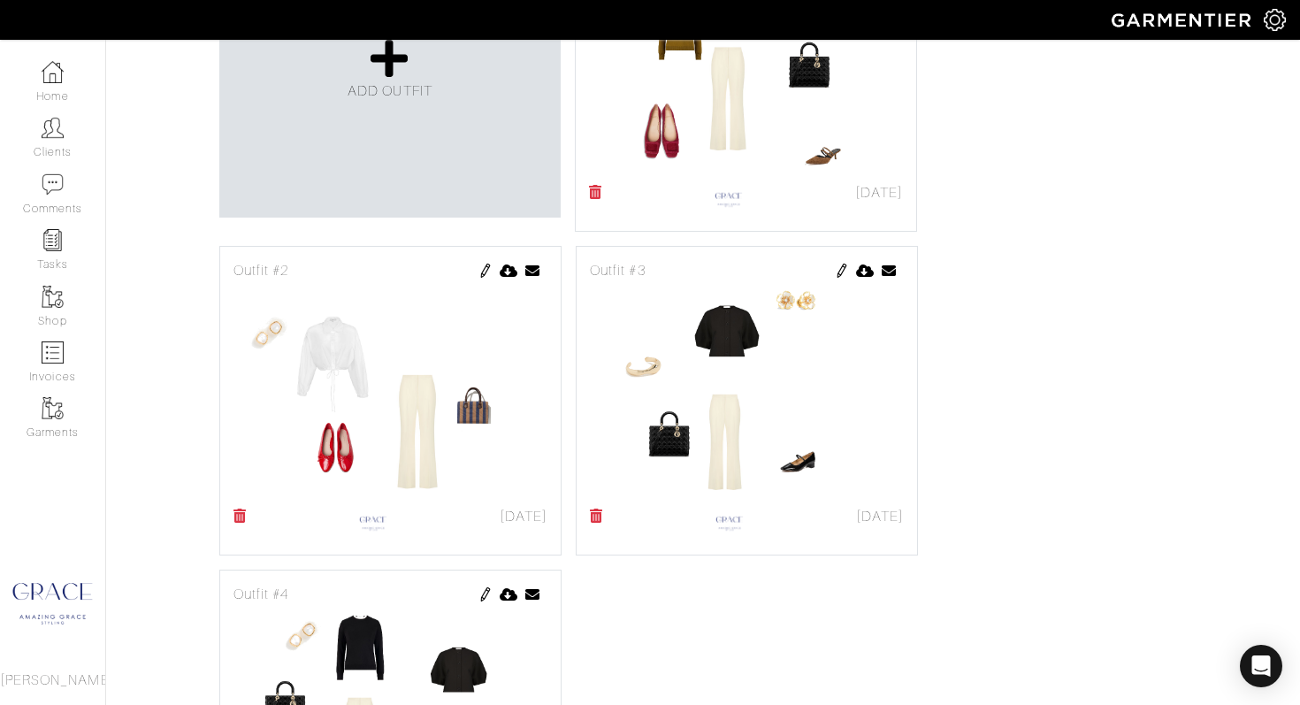
click at [844, 273] on img at bounding box center [842, 271] width 14 height 14
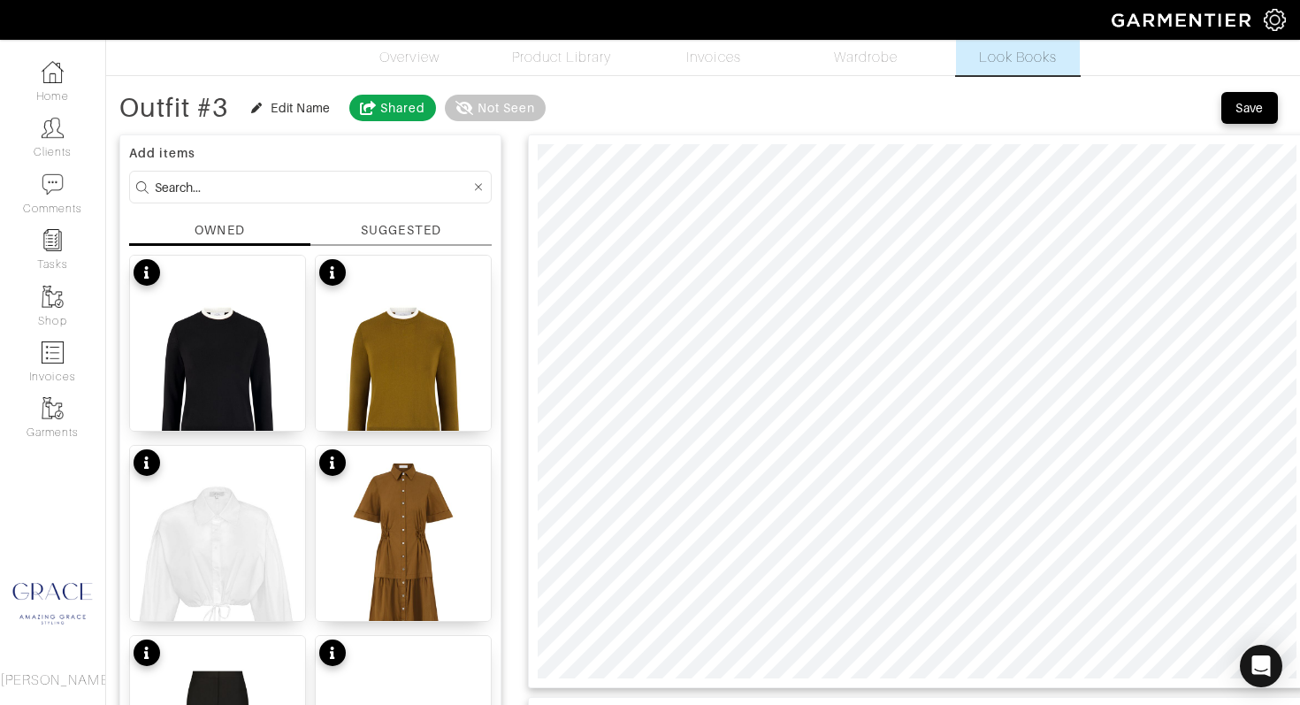
scroll to position [34, 0]
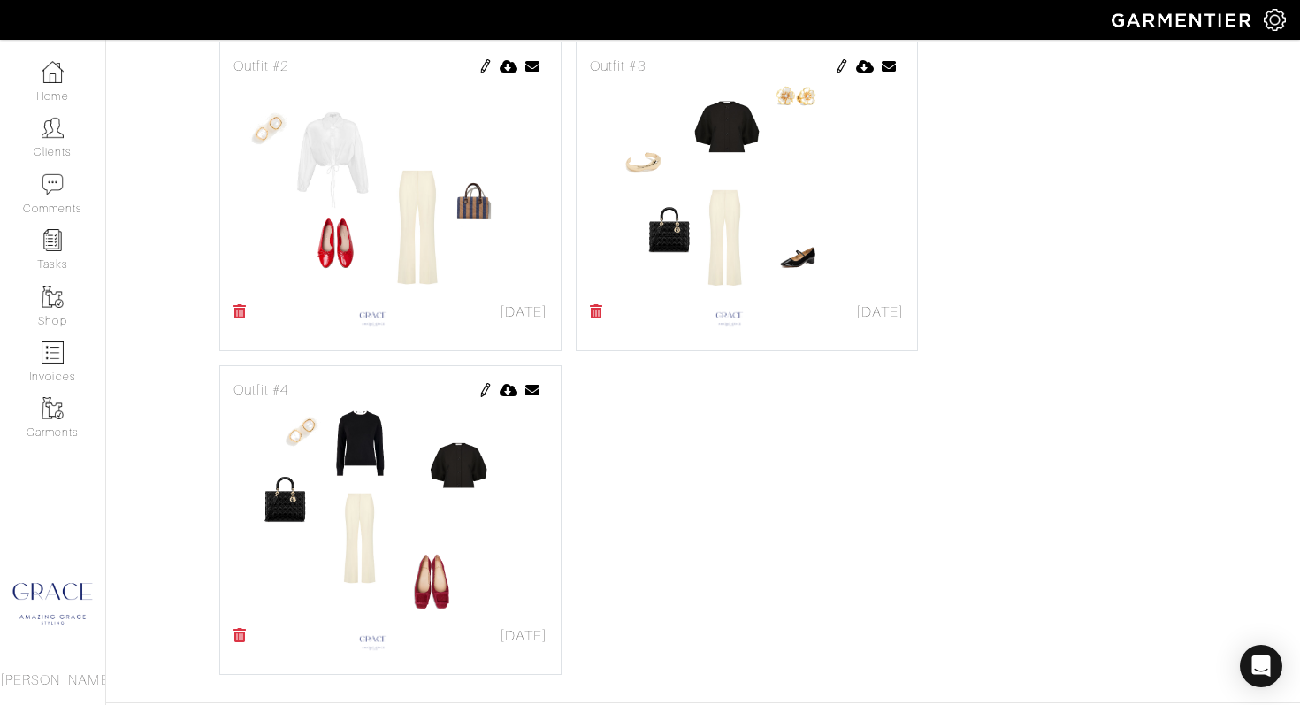
scroll to position [752, 0]
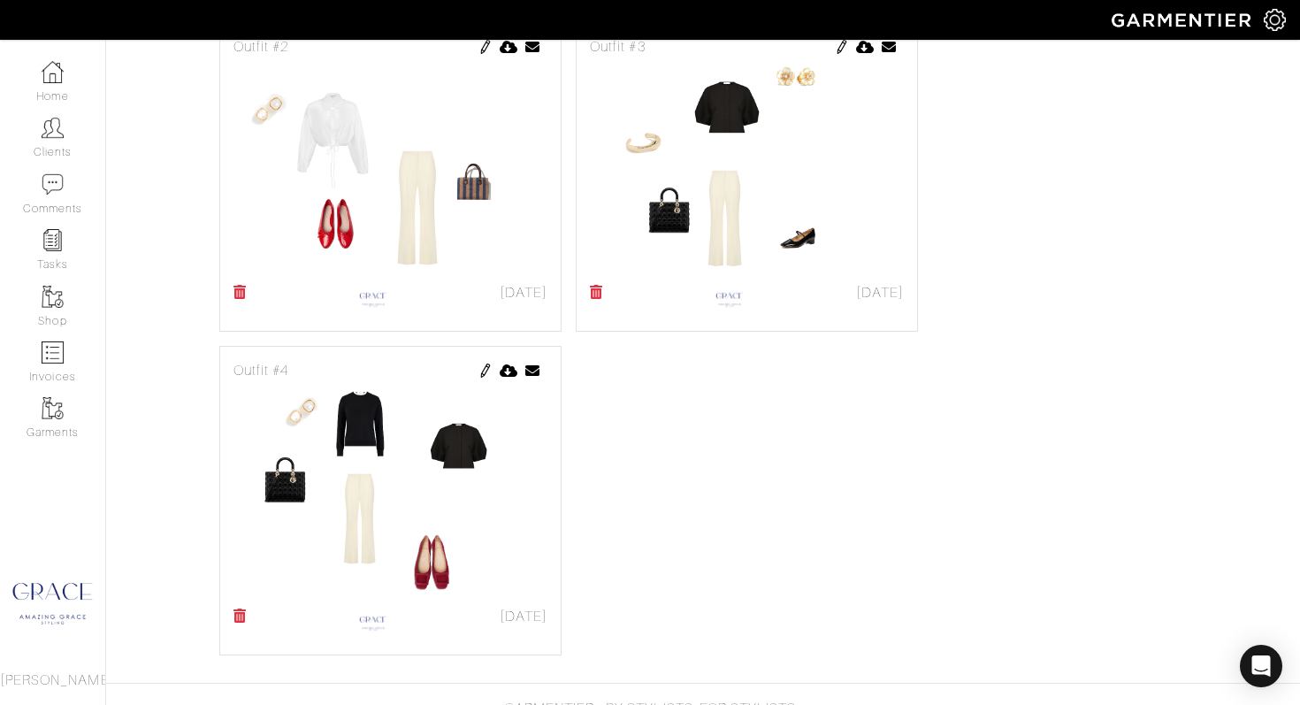
click at [493, 374] on div "Outfit #4" at bounding box center [390, 370] width 314 height 21
click at [485, 373] on img at bounding box center [485, 370] width 14 height 14
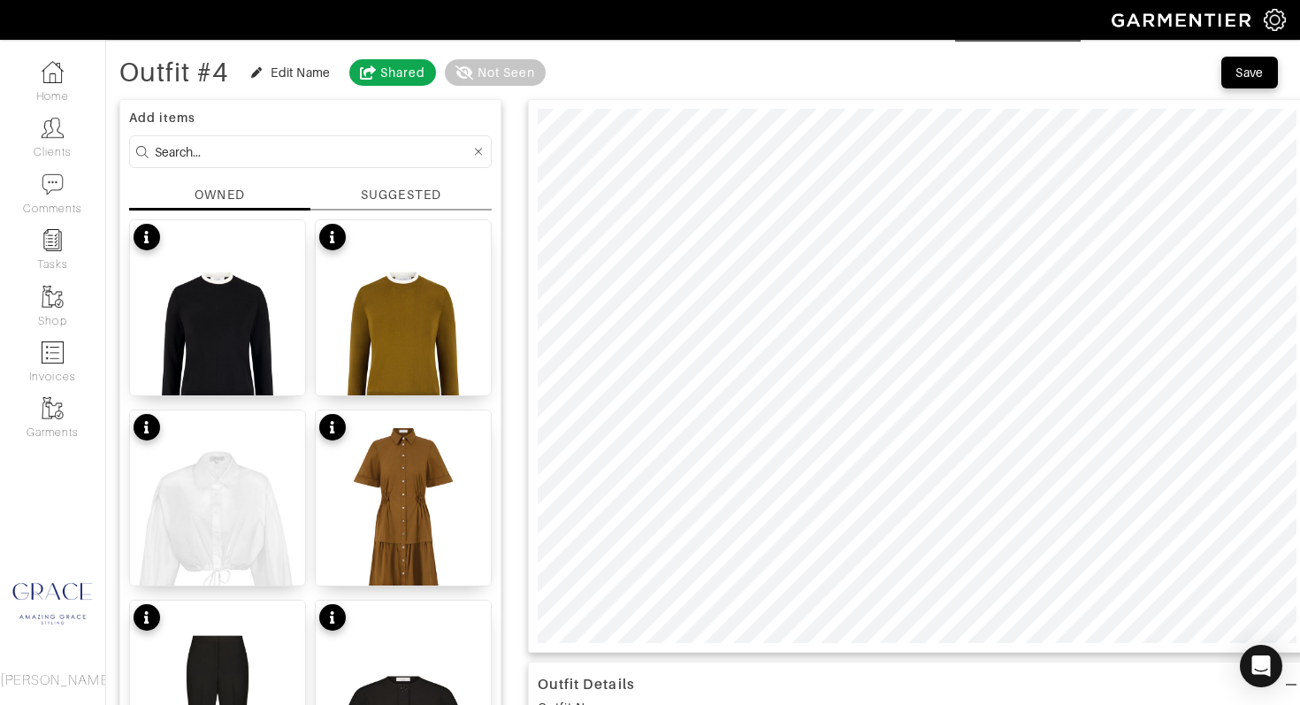
scroll to position [83, 0]
